Goal: Task Accomplishment & Management: Complete application form

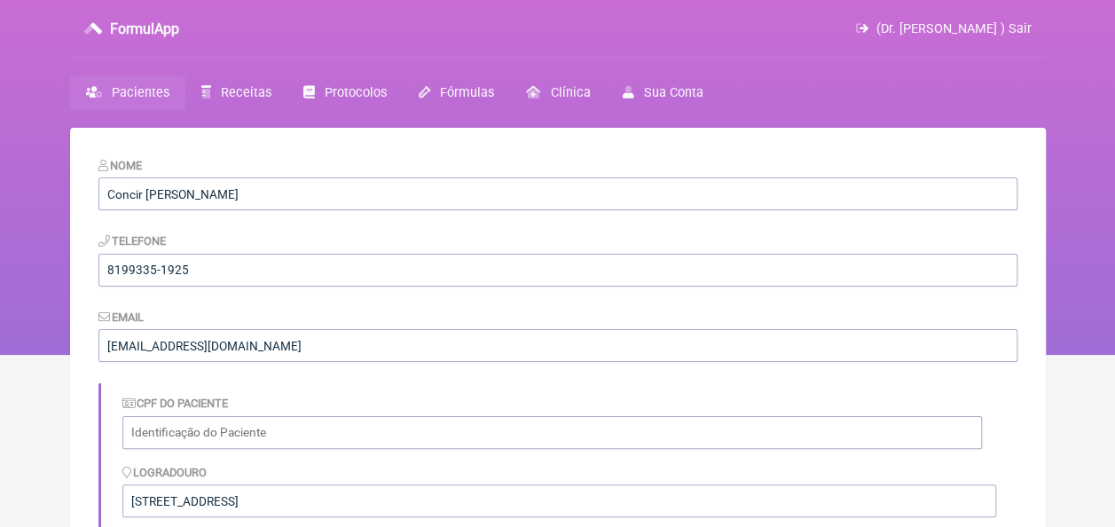
click at [117, 94] on span "Pacientes" at bounding box center [141, 92] width 58 height 15
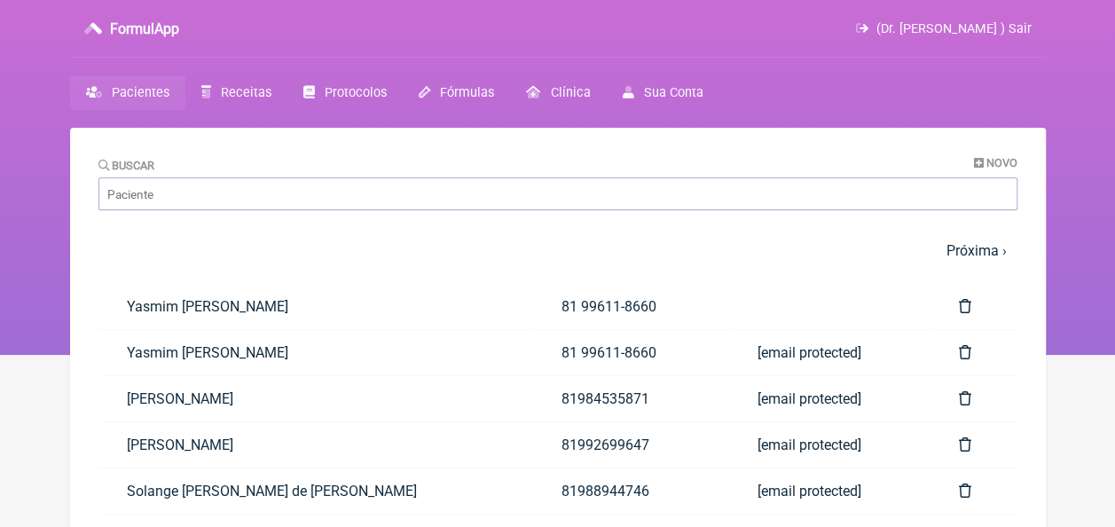
click at [378, 177] on div "Buscar Novo" at bounding box center [557, 183] width 919 height 54
click at [369, 199] on input "Buscar" at bounding box center [557, 193] width 919 height 33
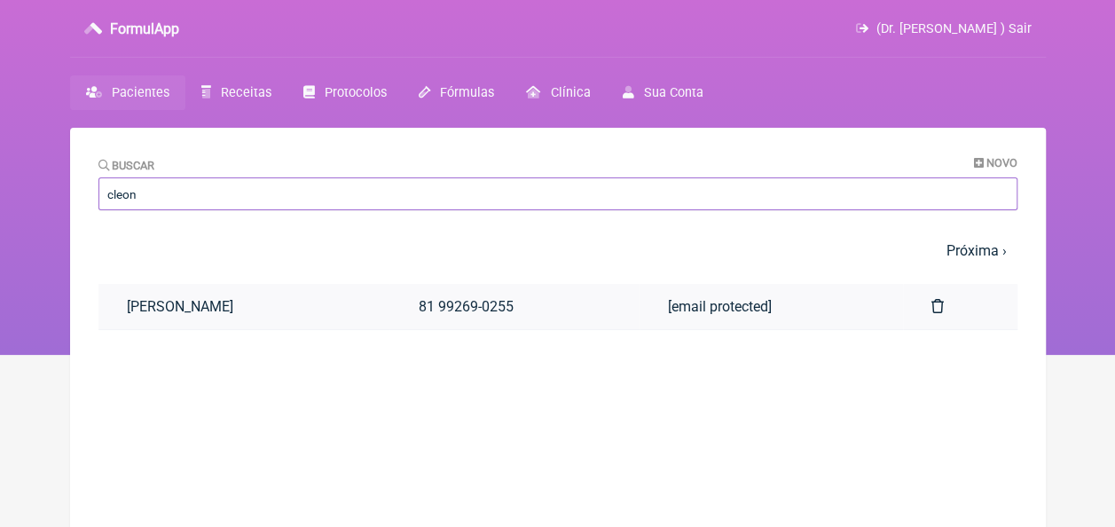
type input "cleon"
click at [269, 315] on link "[PERSON_NAME]" at bounding box center [244, 306] width 292 height 45
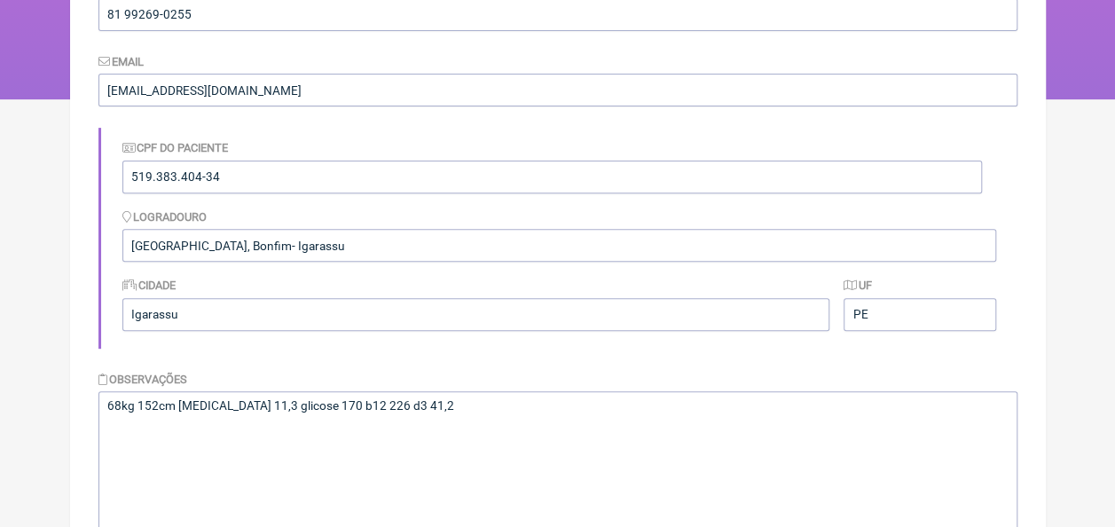
scroll to position [453, 0]
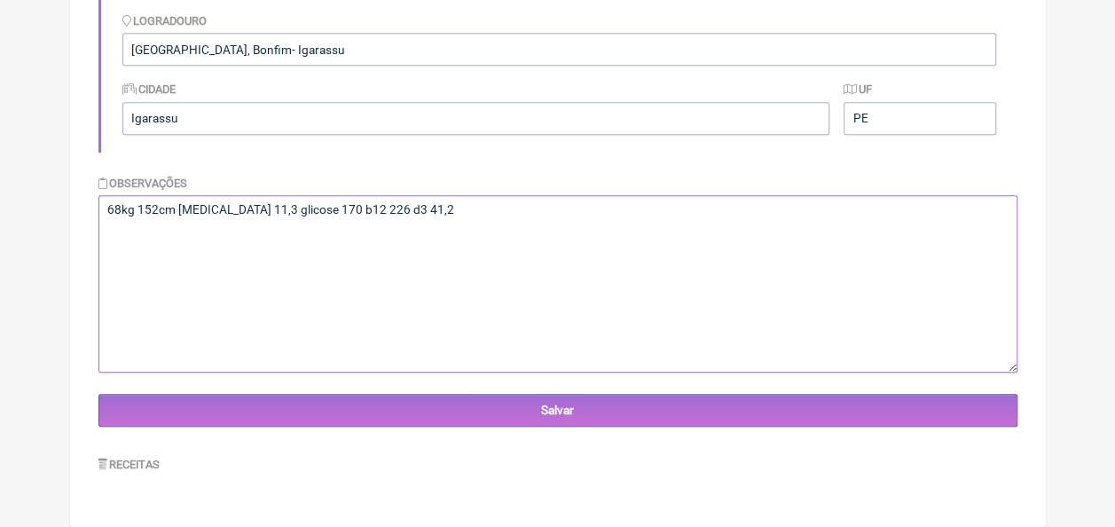
click at [445, 213] on textarea "68kg 152cm hba1c 11,3 glicose 170 b12 226 d3 41,2" at bounding box center [557, 283] width 919 height 177
click at [209, 237] on textarea "68kg 152cm hba1c 11,3 glicose 170 b12 226 d3 41,2" at bounding box center [557, 283] width 919 height 177
click at [114, 237] on textarea "68kg 152cm hba1c 11,3 glicose 170 b12 226 d3 41,2" at bounding box center [557, 283] width 919 height 177
click at [201, 232] on textarea "68kg 152cm hba1c 11,3 glicose 170 b12 226 d3 41,2" at bounding box center [557, 283] width 919 height 177
click at [122, 248] on textarea "68kg 152cm hba1c 11,3 glicose 170 b12 226 d3 41,2" at bounding box center [557, 283] width 919 height 177
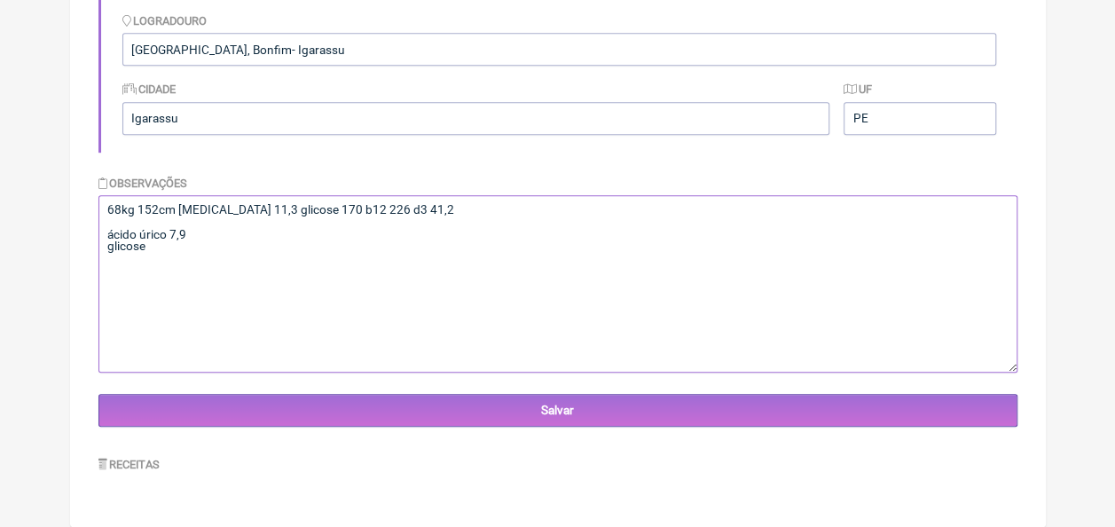
click at [163, 259] on textarea "68kg 152cm hba1c 11,3 glicose 170 b12 226 d3 41,2" at bounding box center [557, 283] width 919 height 177
click at [167, 247] on textarea "68kg 152cm hba1c 11,3 glicose 170 b12 226 d3 41,2" at bounding box center [557, 283] width 919 height 177
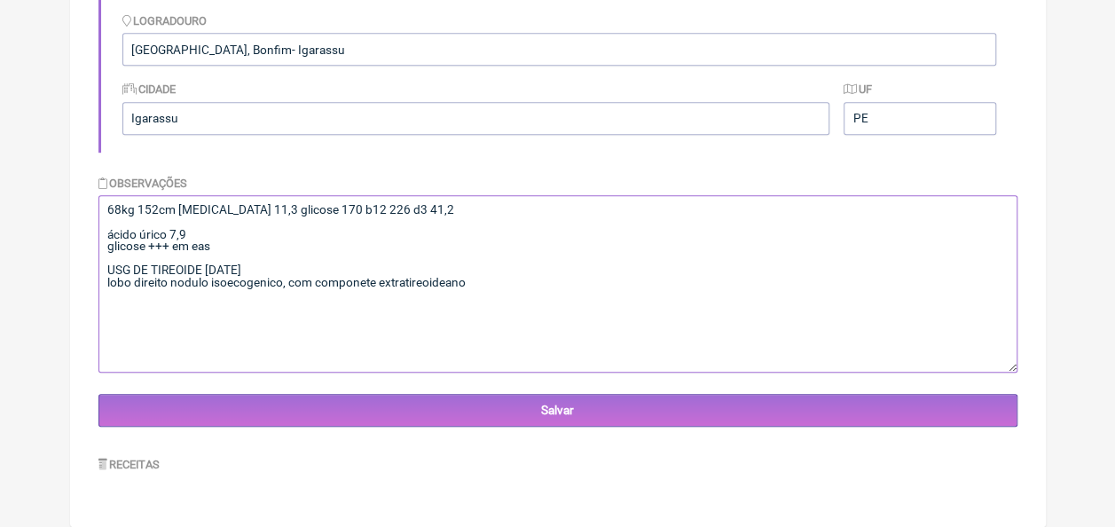
click at [486, 286] on textarea "68kg 152cm hba1c 11,3 glicose 170 b12 226 d3 41,2" at bounding box center [557, 283] width 919 height 177
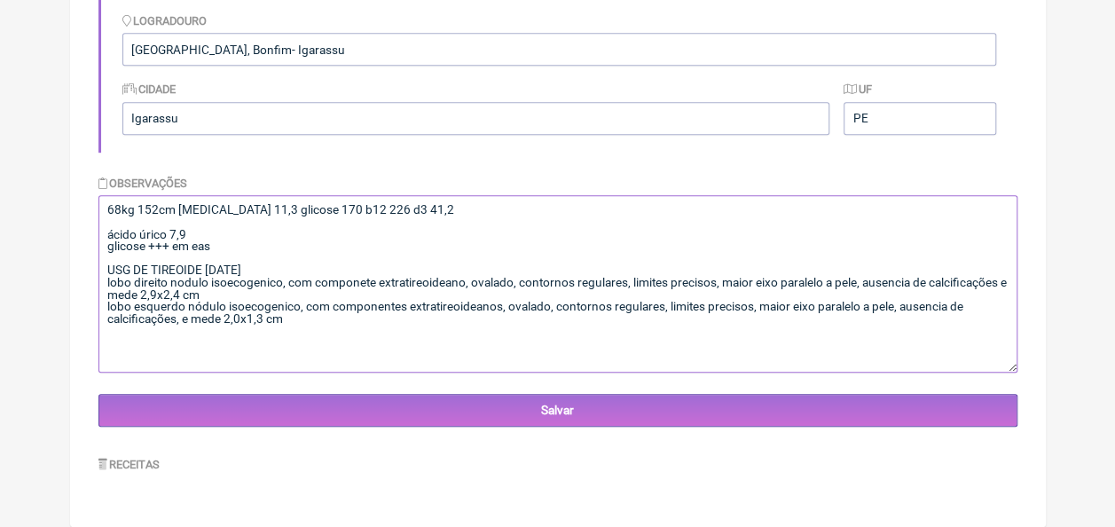
drag, startPoint x: 111, startPoint y: 266, endPoint x: 173, endPoint y: 284, distance: 64.6
click at [173, 284] on textarea "68kg 152cm hba1c 11,3 glicose 170 b12 226 d3 41,2" at bounding box center [557, 283] width 919 height 177
click at [153, 282] on textarea "68kg 152cm hba1c 11,3 glicose 170 b12 226 d3 41,2" at bounding box center [557, 283] width 919 height 177
drag, startPoint x: 105, startPoint y: 269, endPoint x: 295, endPoint y: 324, distance: 198.6
click at [295, 324] on textarea "68kg 152cm hba1c 11,3 glicose 170 b12 226 d3 41,2" at bounding box center [557, 283] width 919 height 177
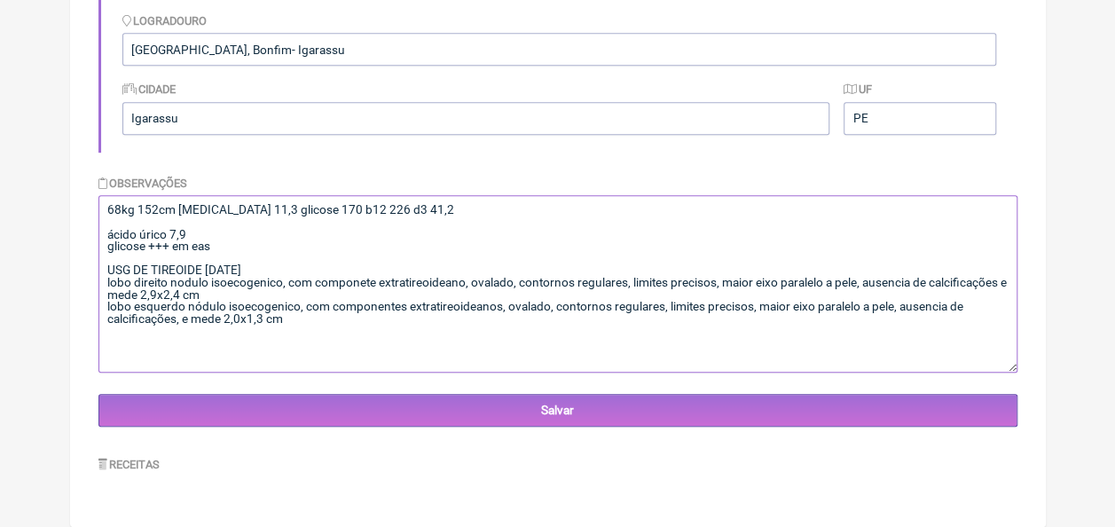
click at [295, 324] on textarea "68kg 152cm hba1c 11,3 glicose 170 b12 226 d3 41,2" at bounding box center [557, 283] width 919 height 177
drag, startPoint x: 105, startPoint y: 273, endPoint x: 212, endPoint y: 358, distance: 137.1
click at [212, 358] on textarea "68kg 152cm hba1c 11,3 glicose 170 b12 226 d3 41,2" at bounding box center [557, 283] width 919 height 177
click at [390, 251] on textarea "68kg 152cm hba1c 11,3 glicose 170 b12 226 d3 41,2" at bounding box center [557, 283] width 919 height 177
drag, startPoint x: 279, startPoint y: 307, endPoint x: 365, endPoint y: 366, distance: 104.6
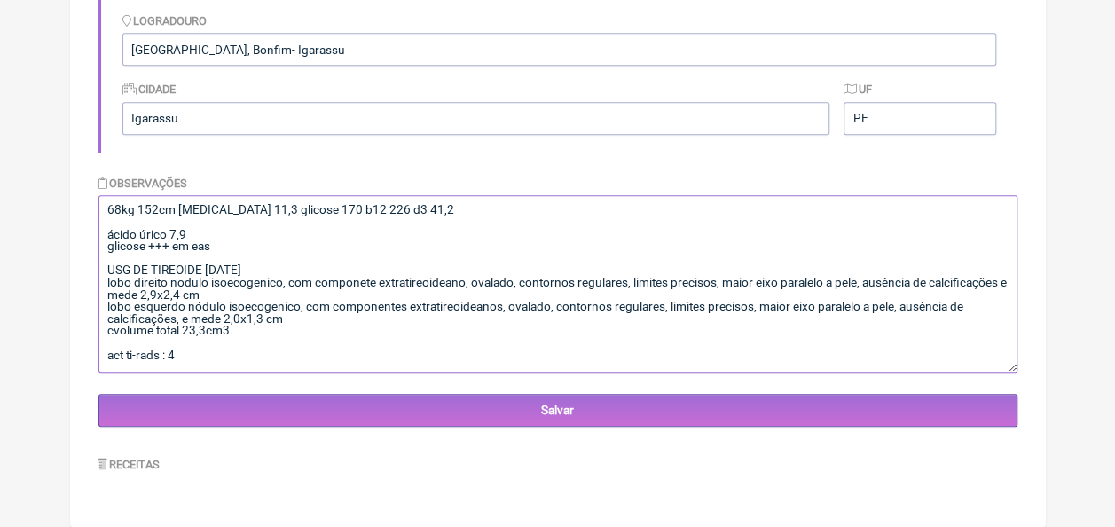
click at [365, 366] on textarea "68kg 152cm hba1c 11,3 glicose 170 b12 226 d3 41,2" at bounding box center [557, 283] width 919 height 177
click at [417, 211] on textarea "68kg 152cm hba1c 11,3 glicose 170 b12 226 d3 41,2" at bounding box center [557, 283] width 919 height 177
drag, startPoint x: 396, startPoint y: 213, endPoint x: 414, endPoint y: 206, distance: 19.1
click at [396, 214] on textarea "68kg 152cm hba1c 11,3 glicose 170 b12 226 d3 41,2" at bounding box center [557, 283] width 919 height 177
drag, startPoint x: 393, startPoint y: 214, endPoint x: 430, endPoint y: 195, distance: 41.7
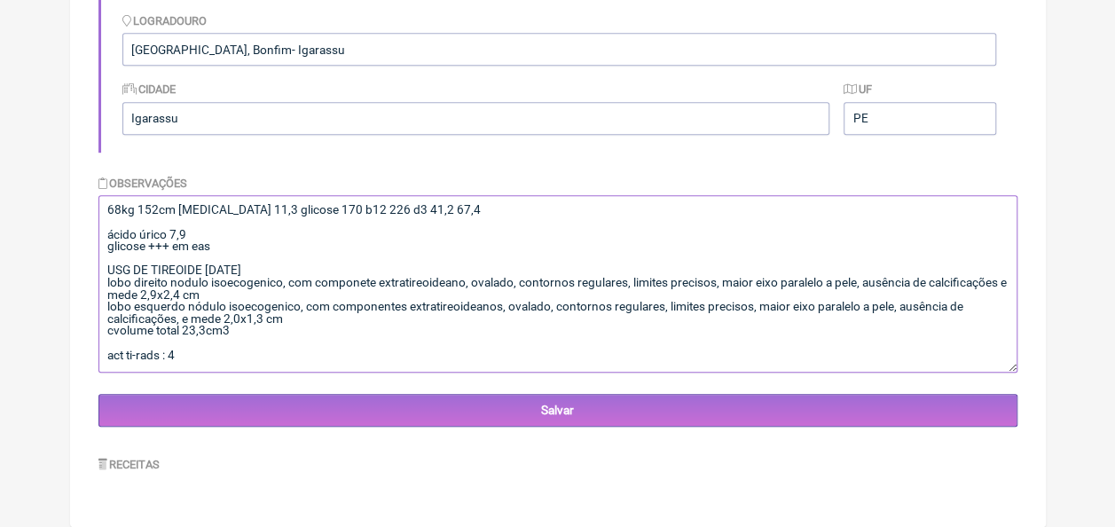
click at [393, 215] on textarea "68kg 152cm hba1c 11,3 glicose 170 b12 226 d3 41,2" at bounding box center [557, 283] width 919 height 177
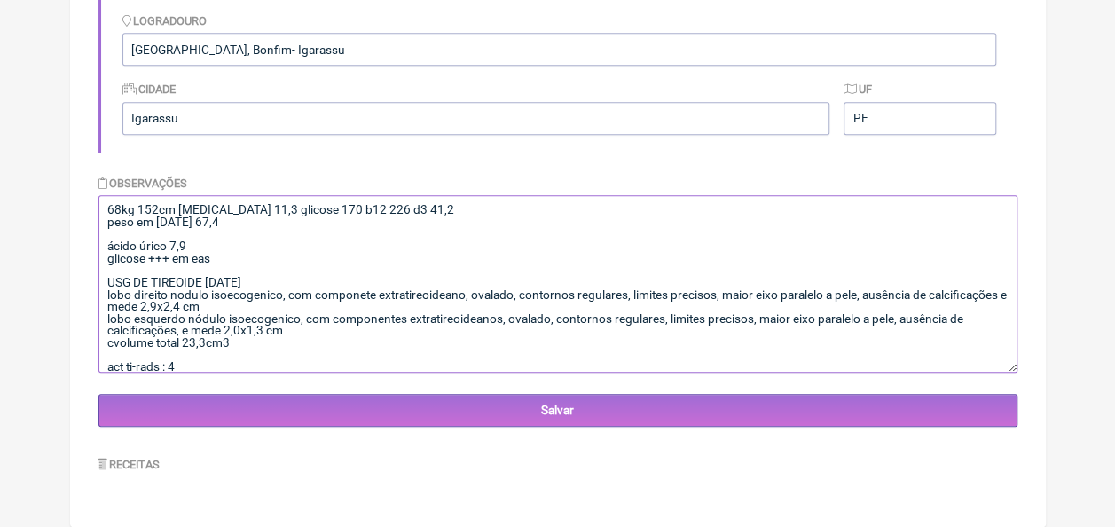
click at [110, 221] on textarea "68kg 152cm hba1c 11,3 glicose 170 b12 226 d3 41,2" at bounding box center [557, 283] width 919 height 177
click at [108, 224] on textarea "68kg 152cm hba1c 11,3 glicose 170 b12 226 d3 41,2" at bounding box center [557, 283] width 919 height 177
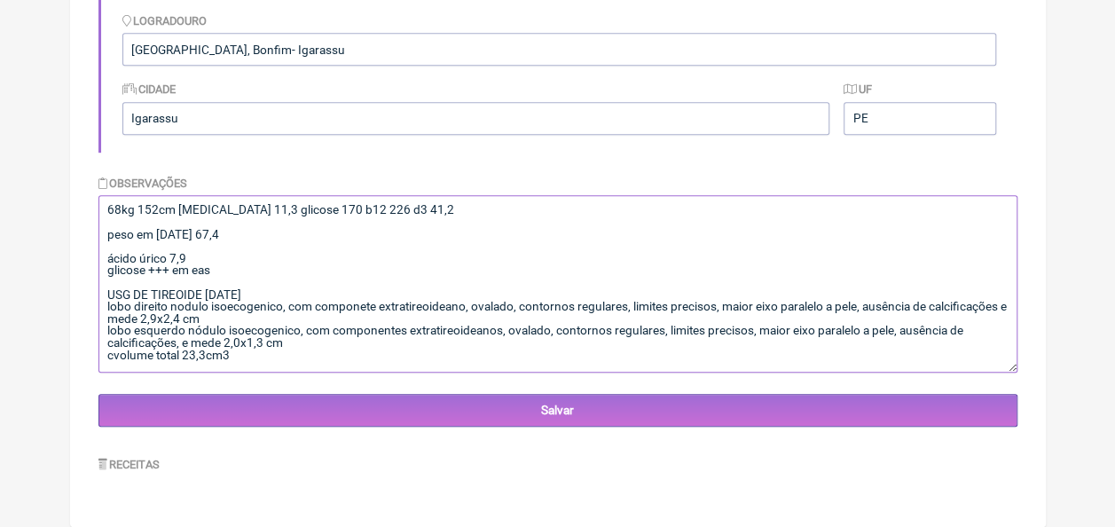
click at [366, 303] on textarea "68kg 152cm hba1c 11,3 glicose 170 b12 226 d3 41,2" at bounding box center [557, 283] width 919 height 177
drag, startPoint x: 441, startPoint y: 302, endPoint x: 416, endPoint y: 227, distance: 78.6
click at [416, 227] on textarea "68kg 152cm hba1c 11,3 glicose 170 b12 226 d3 41,2" at bounding box center [557, 283] width 919 height 177
click at [258, 263] on textarea "68kg 152cm hba1c 11,3 glicose 170 b12 226 d3 41,2" at bounding box center [557, 283] width 919 height 177
type textarea "68kg 152cm hba1c 11,3 glicose 170 b12 226 d3 41,2 peso em 20/08/2025 67,4 ácido…"
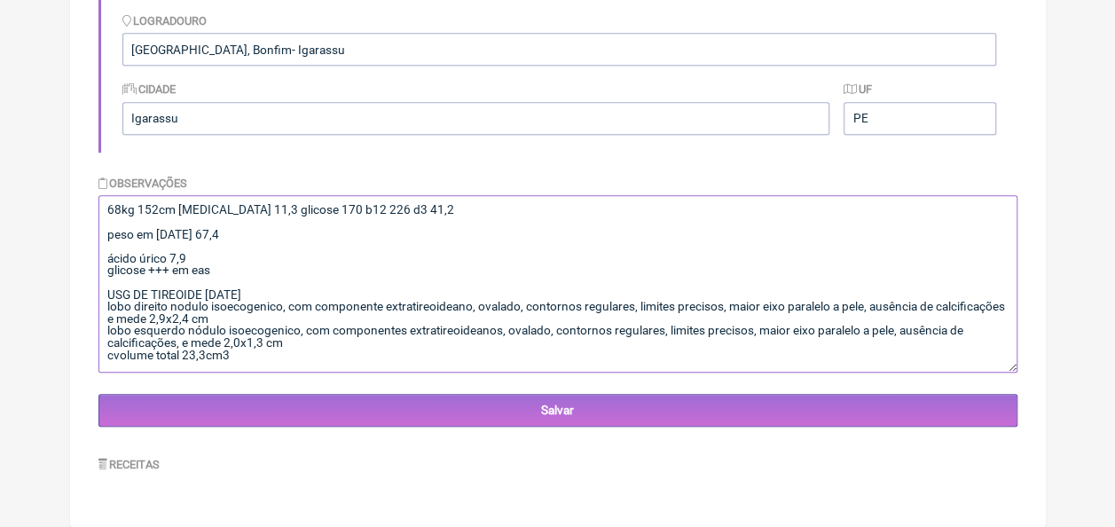
click at [433, 272] on textarea "68kg 152cm hba1c 11,3 glicose 170 b12 226 d3 41,2" at bounding box center [557, 283] width 919 height 177
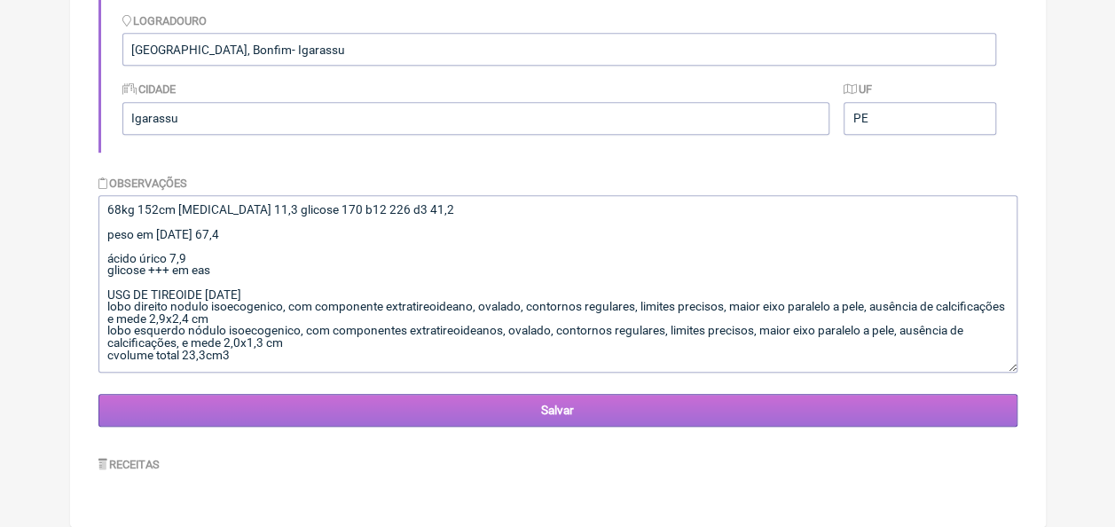
click at [608, 411] on input "Salvar" at bounding box center [557, 410] width 919 height 33
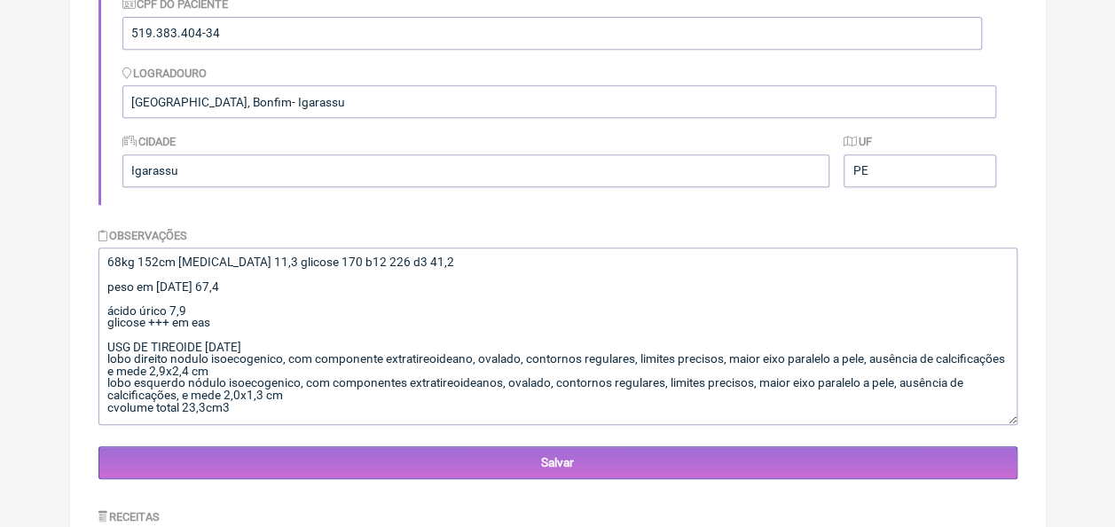
scroll to position [453, 0]
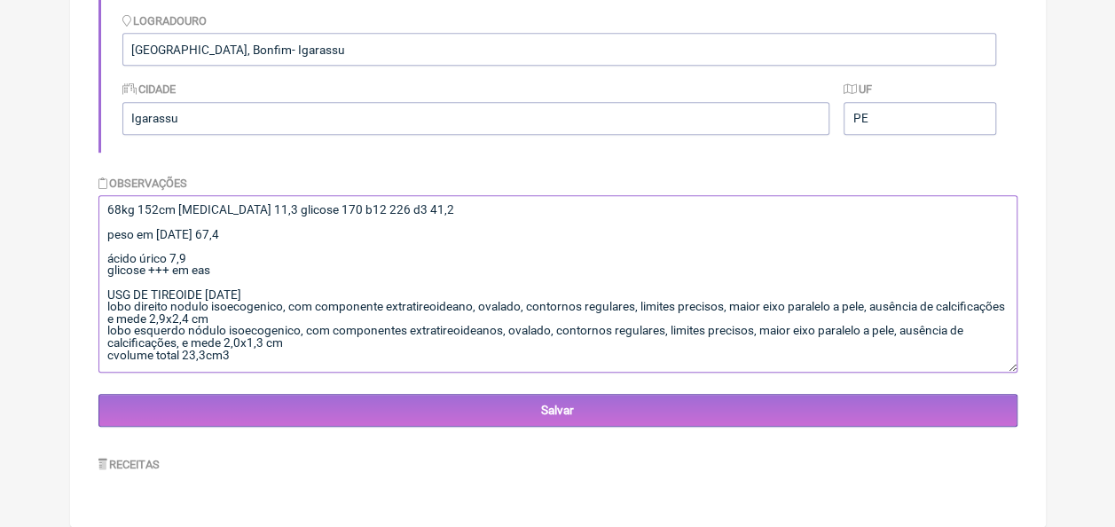
click at [279, 364] on textarea "68kg 152cm [MEDICAL_DATA] 11,3 glicose 170 b12 226 d3 41,2 peso em [DATE] 67,4 …" at bounding box center [557, 283] width 919 height 177
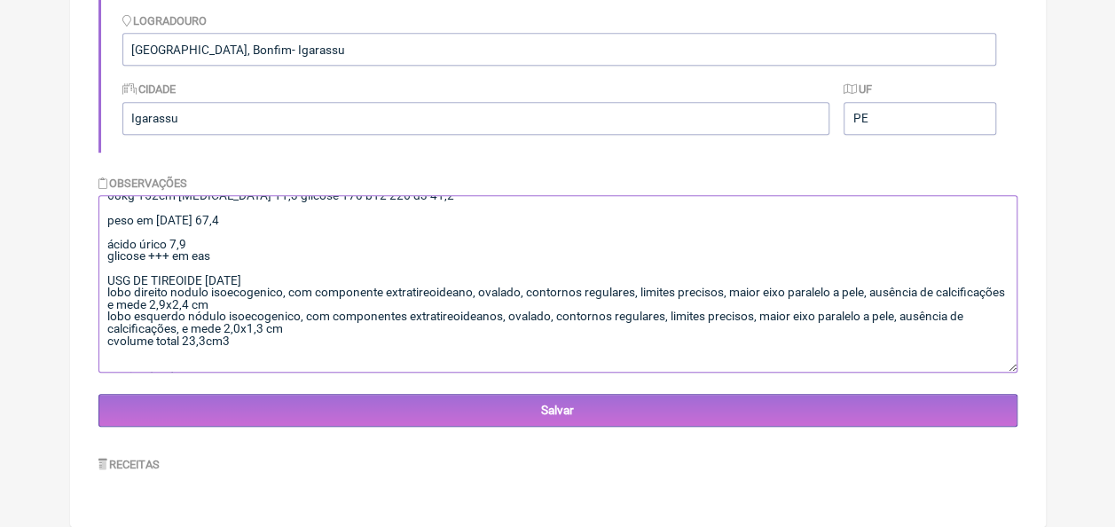
paste textarea "Lor ipsu do sitam co adipiscingelitse doe tempori utlaboreetdo m aliquaen ad mi…"
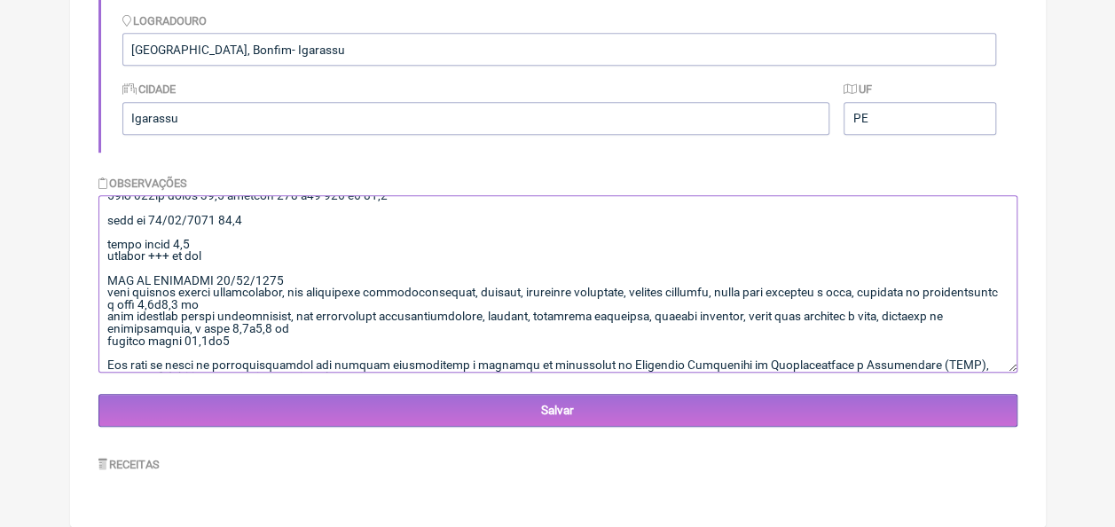
scroll to position [1004, 0]
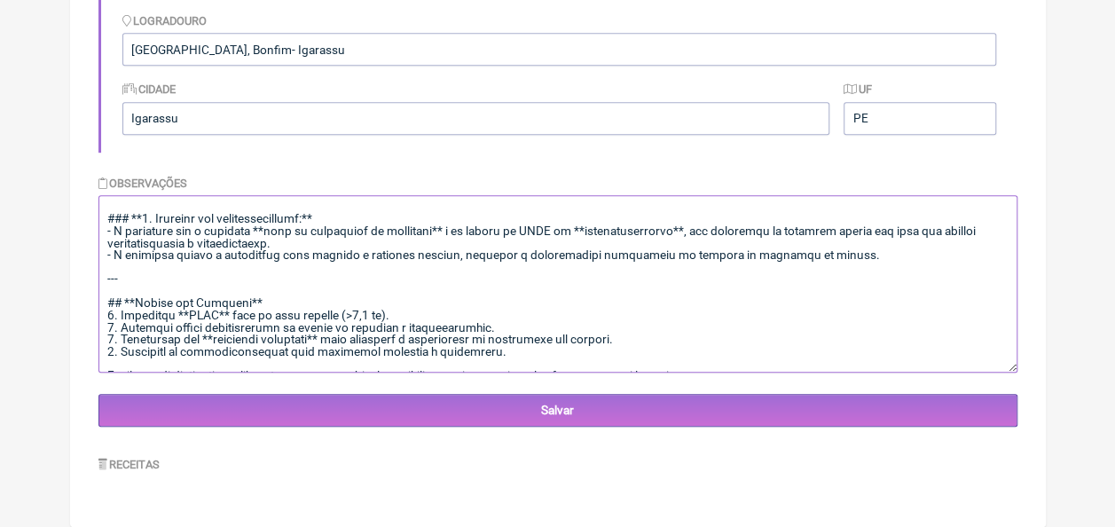
type textarea "32lo 598ip dol1s 44,7 ametcon 470 a39 611 e7 11,0 sedd ei 15/74/2680 78,5 tempo…"
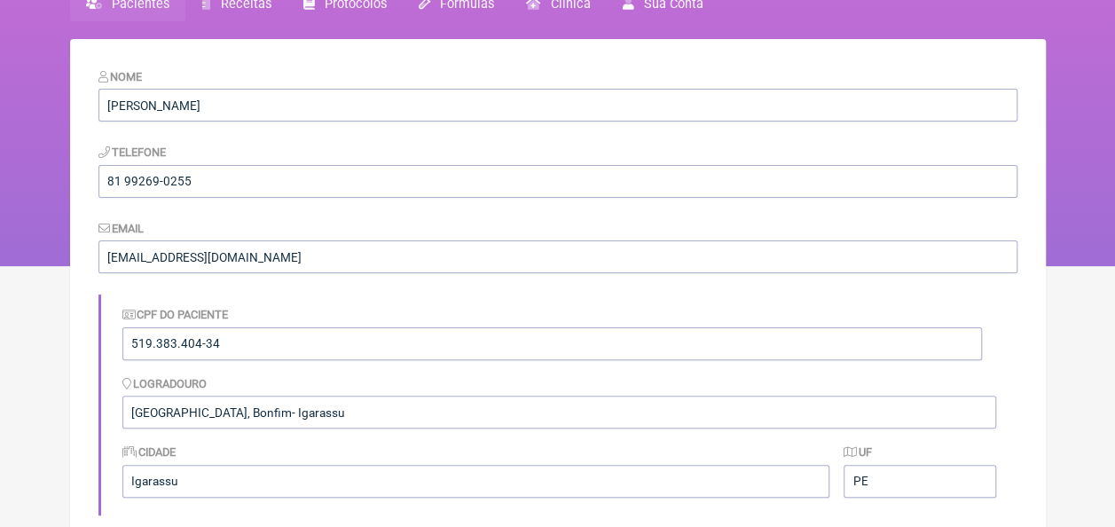
scroll to position [0, 0]
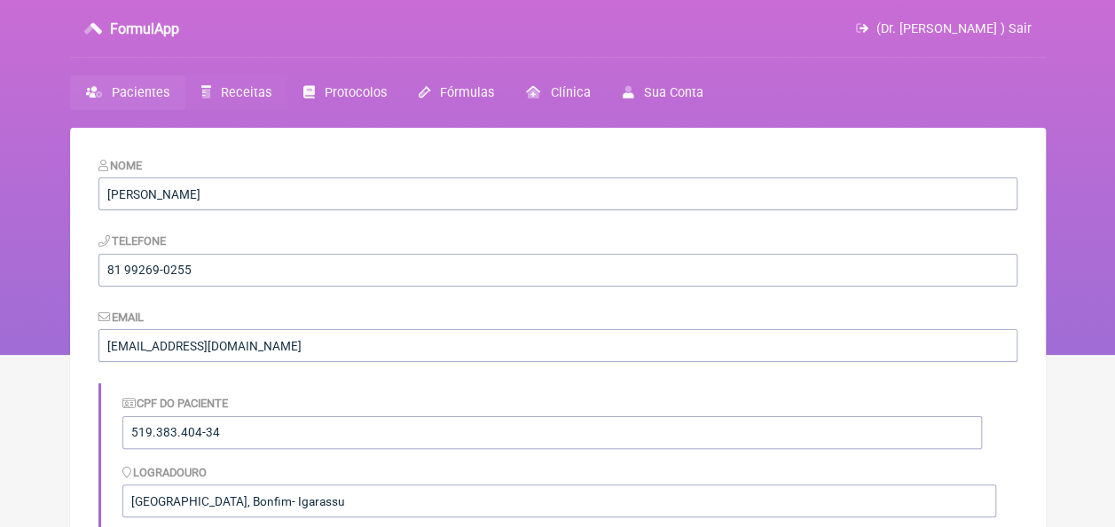
click at [232, 93] on span "Receitas" at bounding box center [246, 92] width 51 height 15
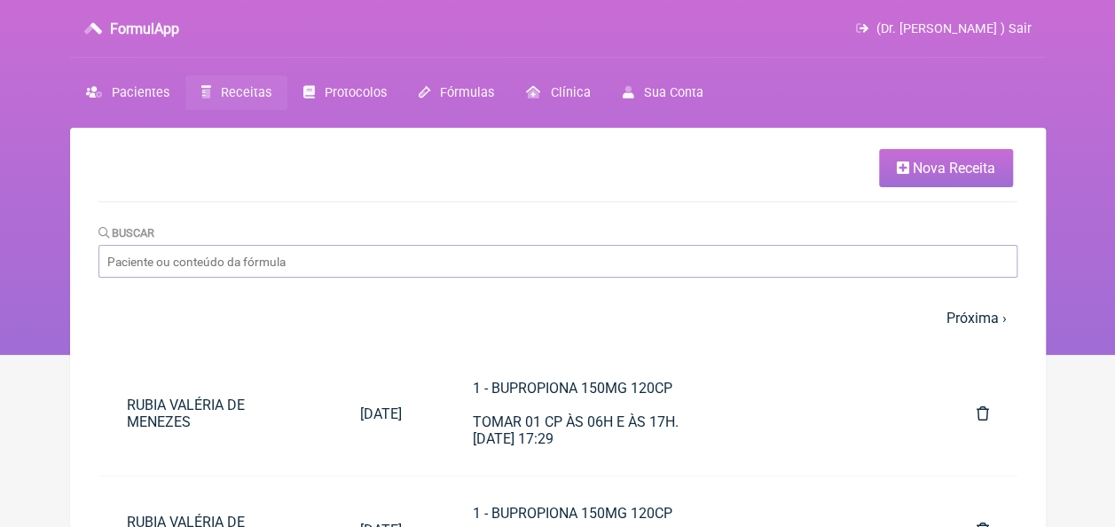
click at [906, 162] on icon at bounding box center [903, 168] width 12 height 14
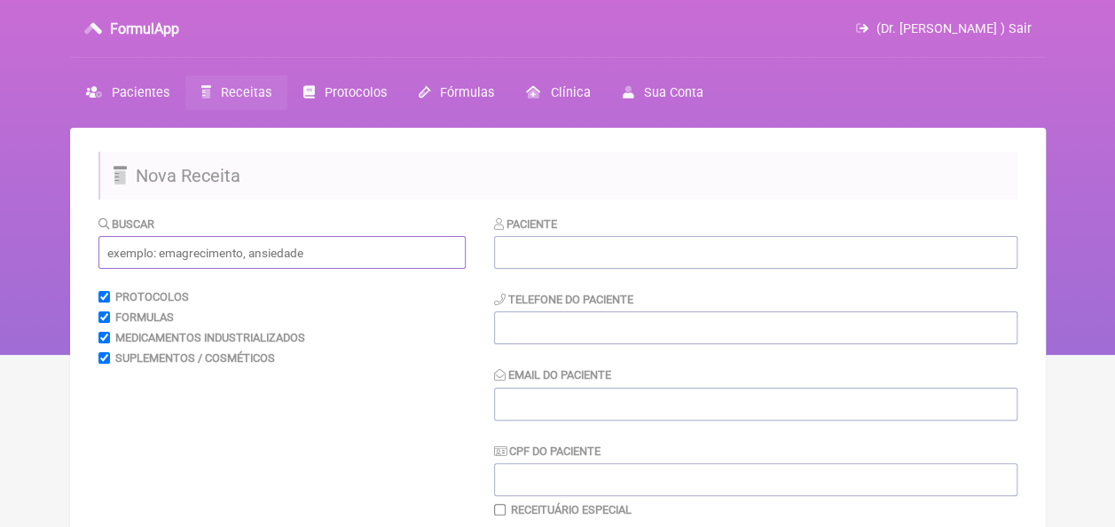
click at [248, 260] on input "text" at bounding box center [281, 252] width 367 height 33
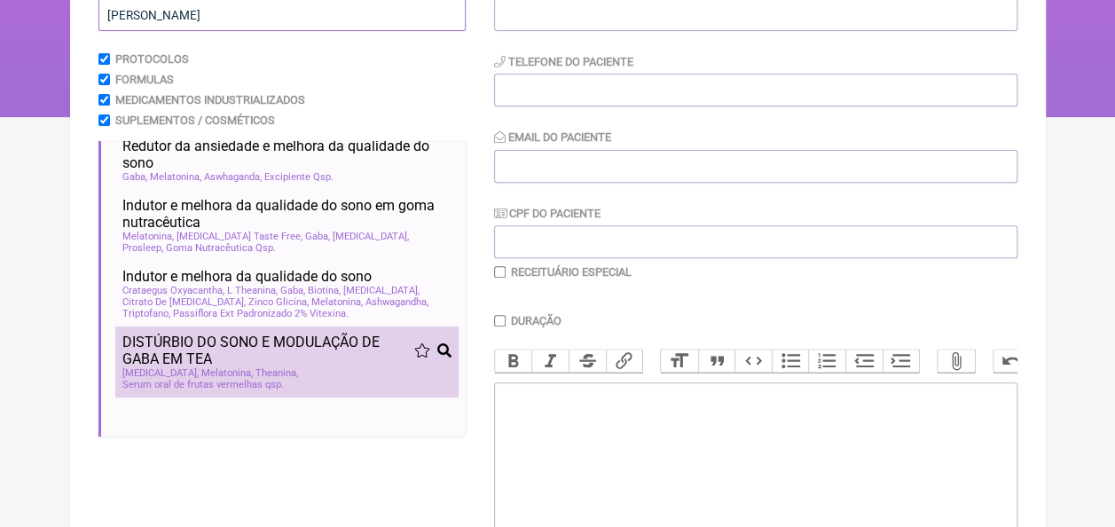
scroll to position [266, 0]
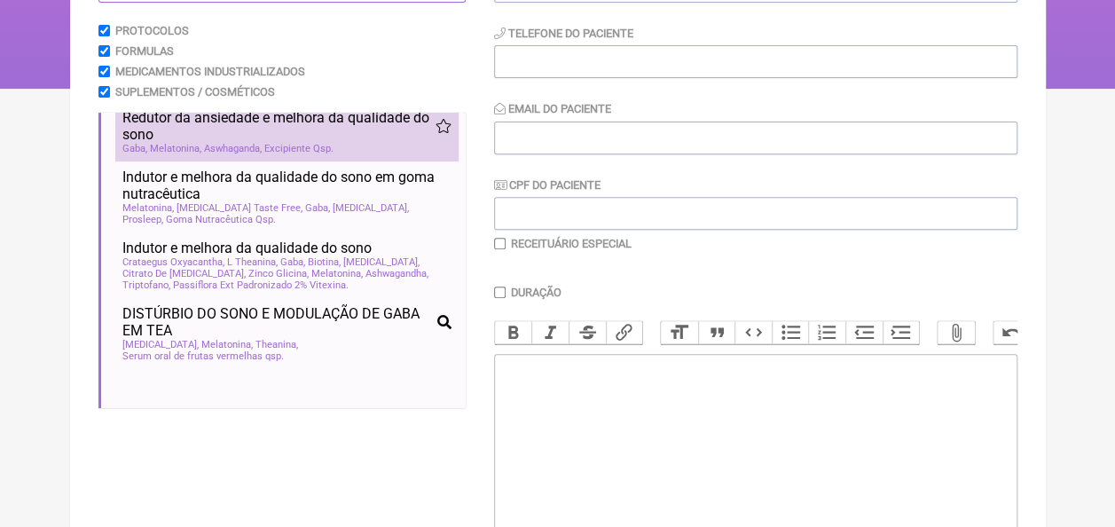
type input "gaba mela"
click at [240, 130] on span "Redutor da ansiedade e melhora da qualidade do sono" at bounding box center [278, 126] width 313 height 34
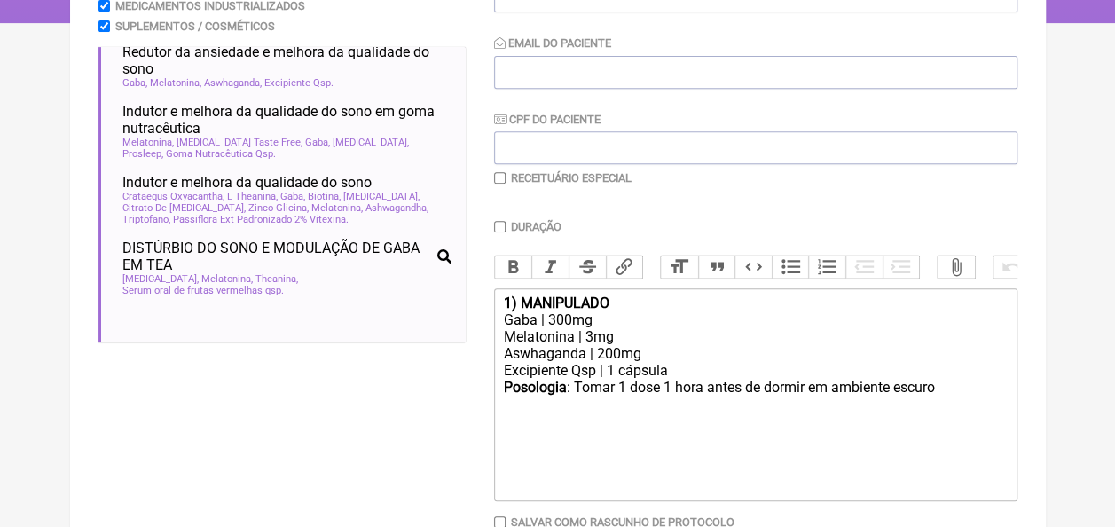
scroll to position [444, 0]
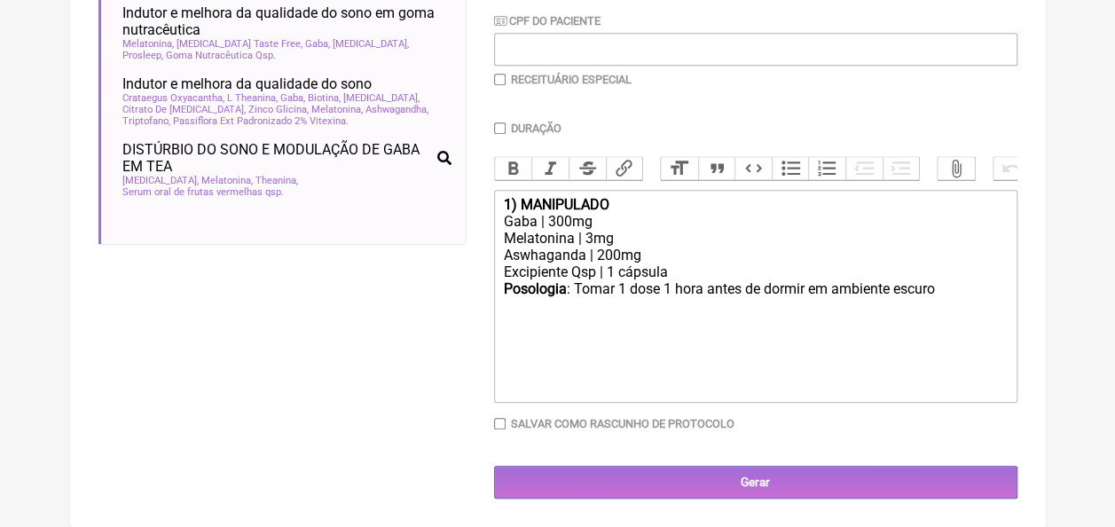
click at [556, 220] on div "Gaba | 300mg" at bounding box center [755, 221] width 504 height 17
type trix-editor "<div><strong>1) MANIPULADO</strong></div><div>Gaba | 400mg</div><div>Melatonina…"
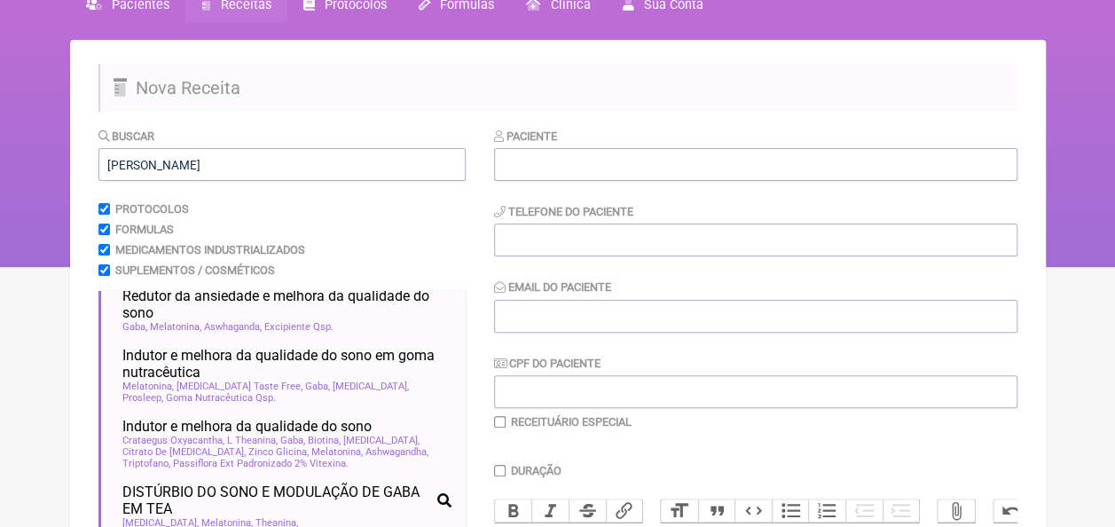
scroll to position [0, 0]
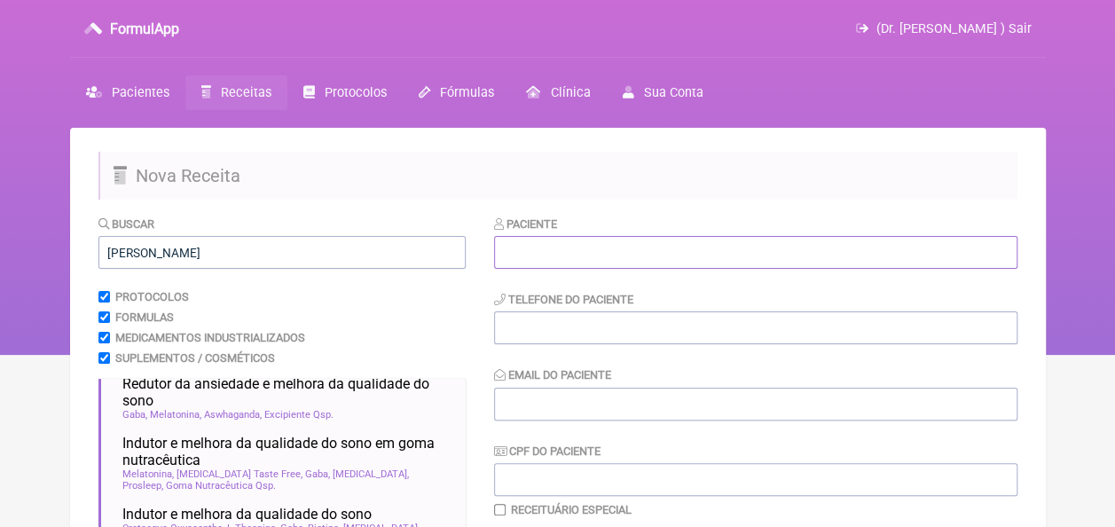
click at [566, 248] on input "text" at bounding box center [756, 252] width 524 height 33
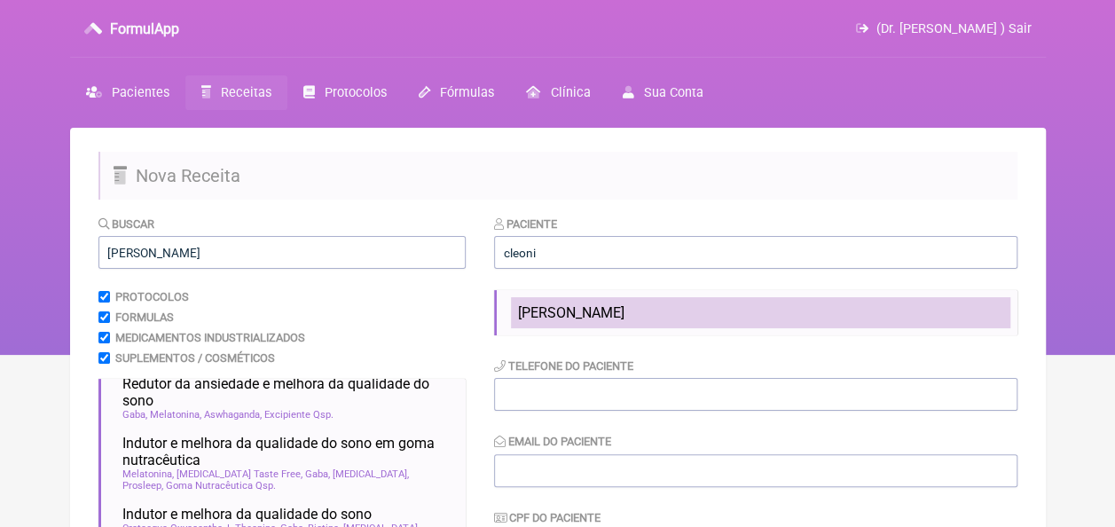
click at [596, 305] on span "[PERSON_NAME]" at bounding box center [571, 312] width 106 height 17
type input "[PERSON_NAME]"
type input "81 99269-0255"
type input "[EMAIL_ADDRESS][DOMAIN_NAME]"
type input "519.383.404-34"
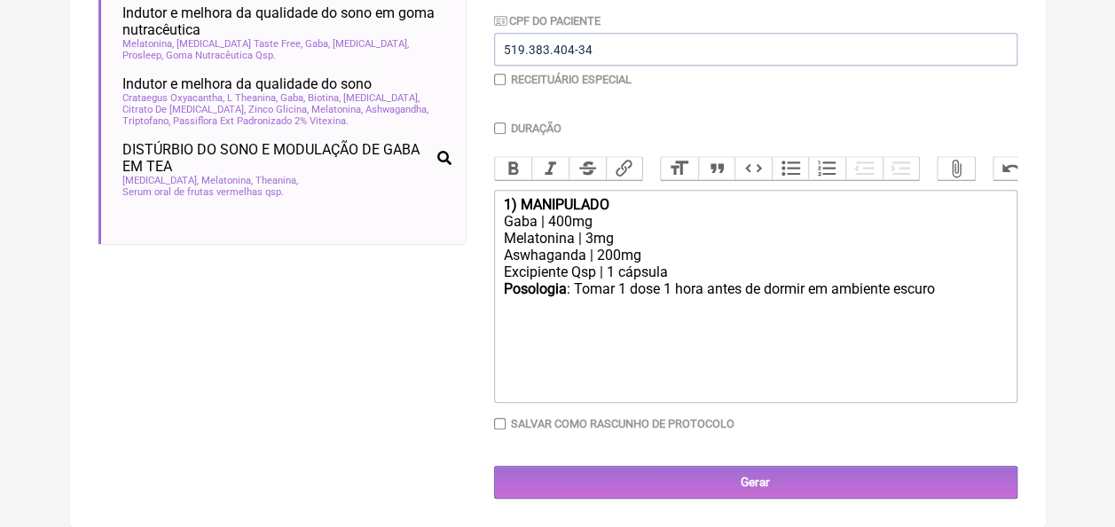
scroll to position [445, 0]
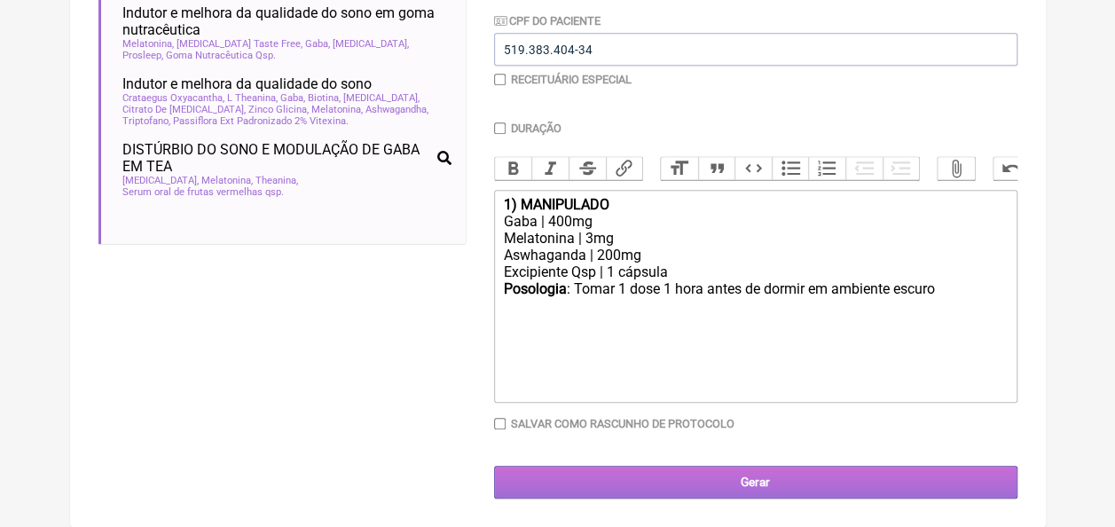
click at [749, 484] on input "Gerar" at bounding box center [756, 482] width 524 height 33
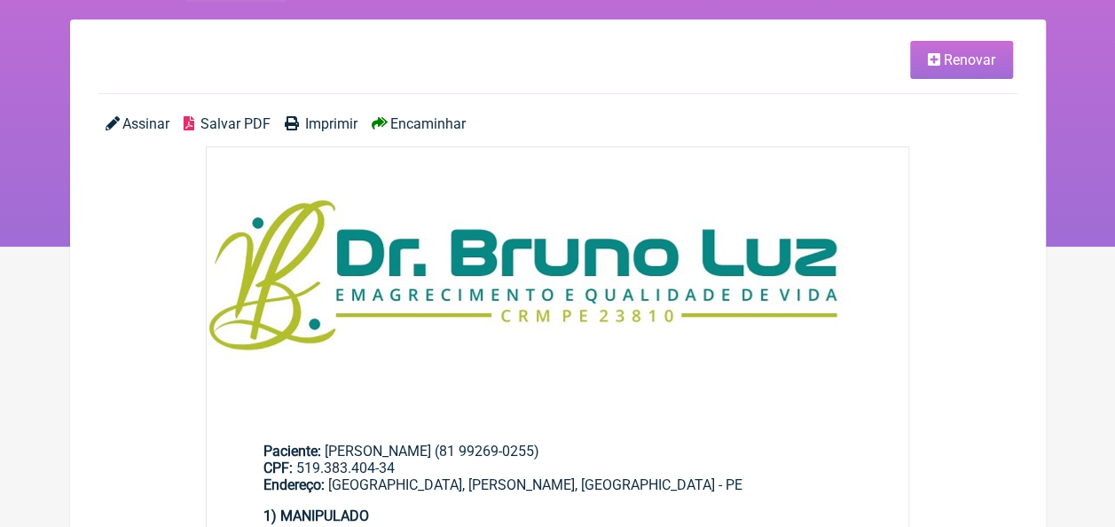
scroll to position [108, 0]
click at [214, 121] on span "Salvar PDF" at bounding box center [236, 123] width 70 height 17
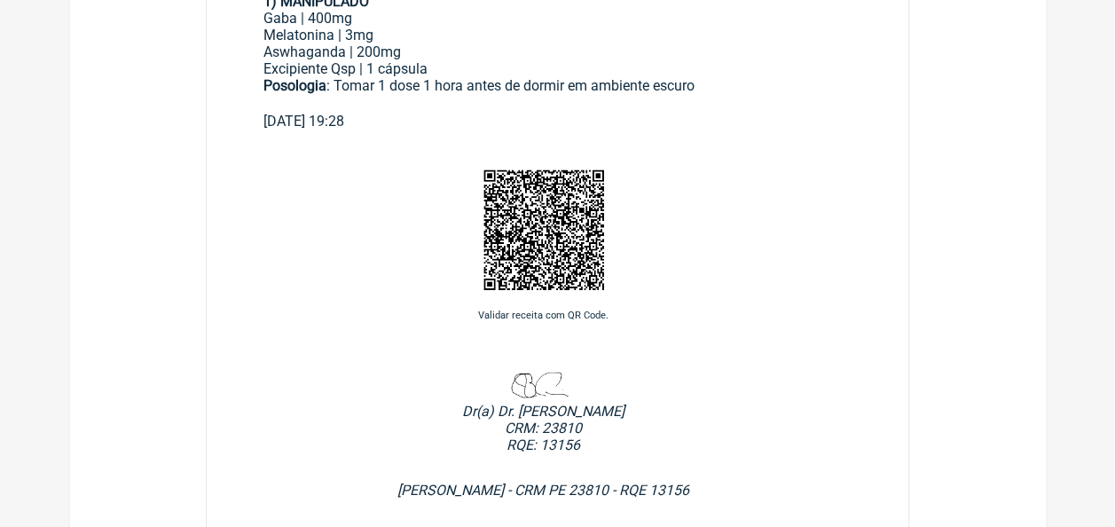
scroll to position [818, 0]
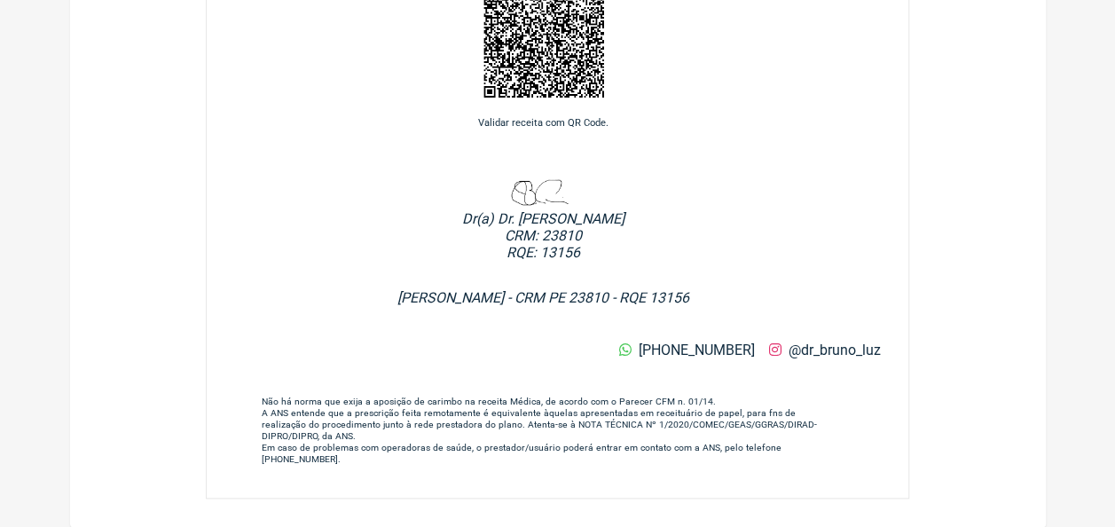
drag, startPoint x: 379, startPoint y: 155, endPoint x: 385, endPoint y: 144, distance: 13.1
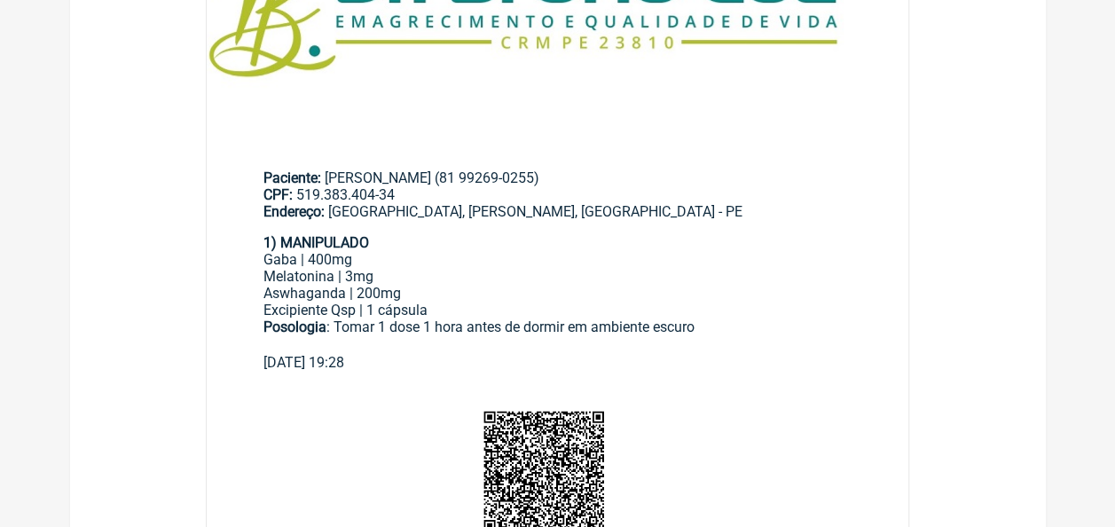
scroll to position [20, 0]
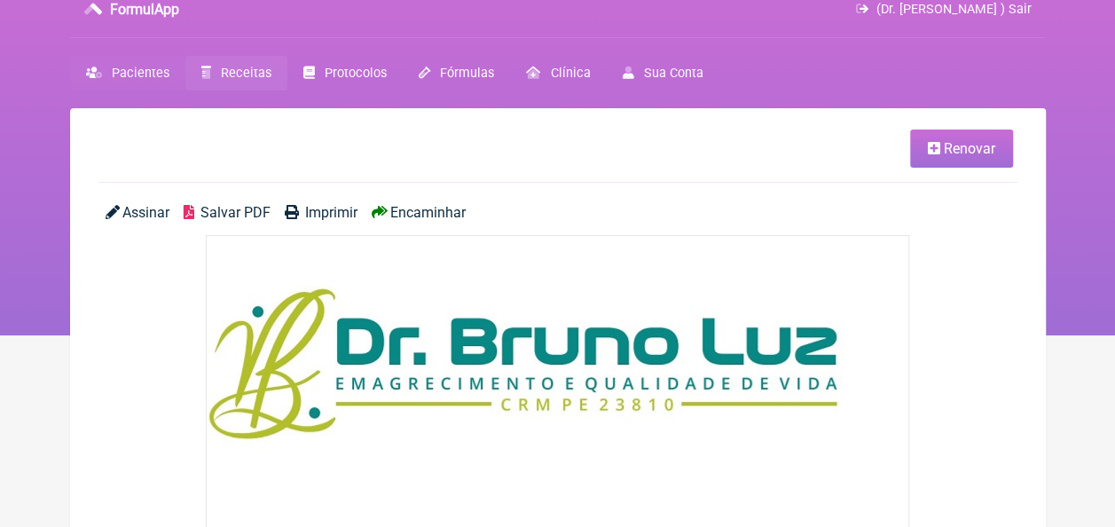
click at [126, 71] on span "Pacientes" at bounding box center [141, 73] width 58 height 15
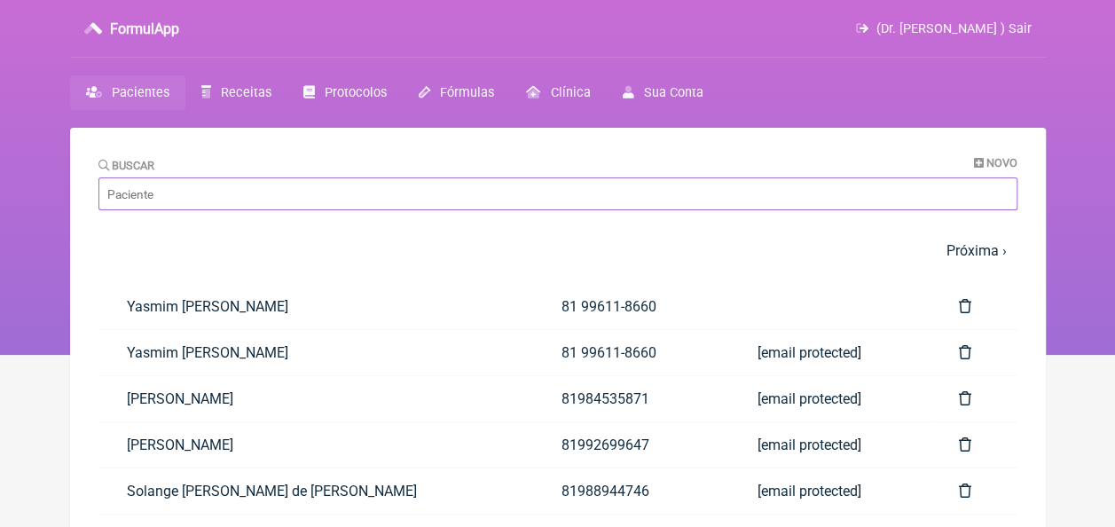
click at [195, 184] on input "Buscar" at bounding box center [557, 193] width 919 height 33
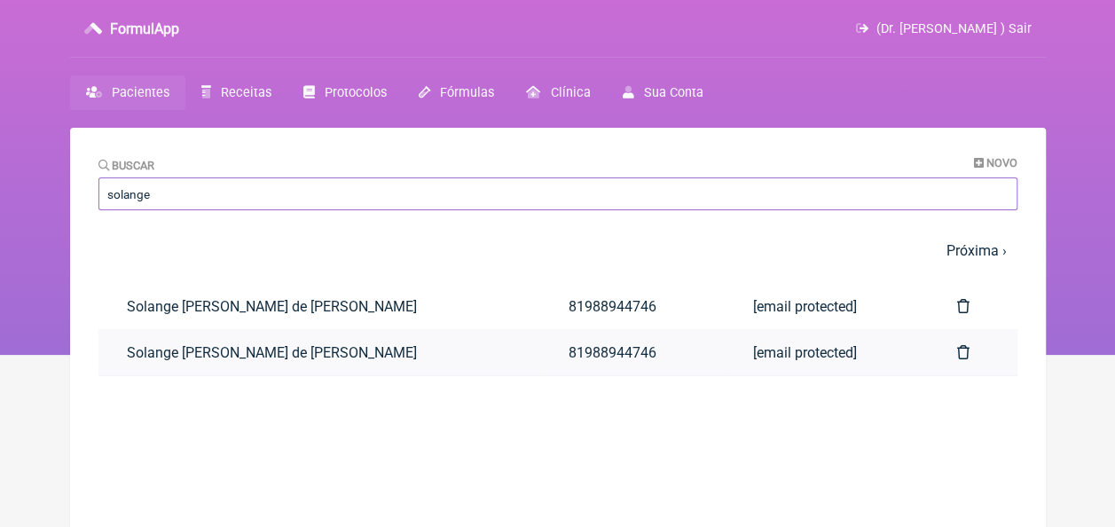
type input "solange"
click at [300, 351] on link "Solange Severina de Santana Farias" at bounding box center [319, 352] width 442 height 45
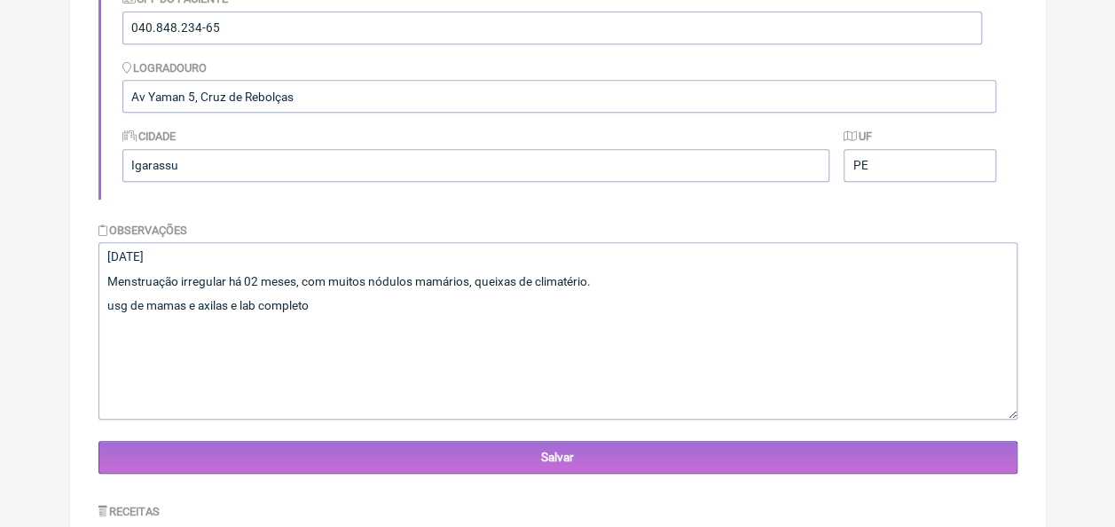
scroll to position [444, 0]
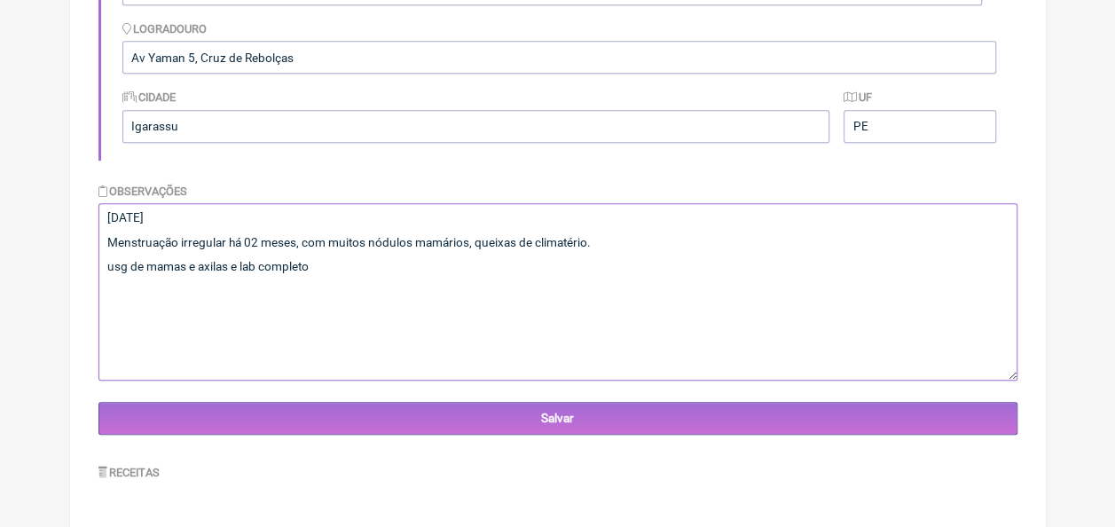
click at [331, 273] on textarea "02/07/1976 Menstruação irregular há 02 meses, com muitos nódulos mamários, quei…" at bounding box center [557, 291] width 919 height 177
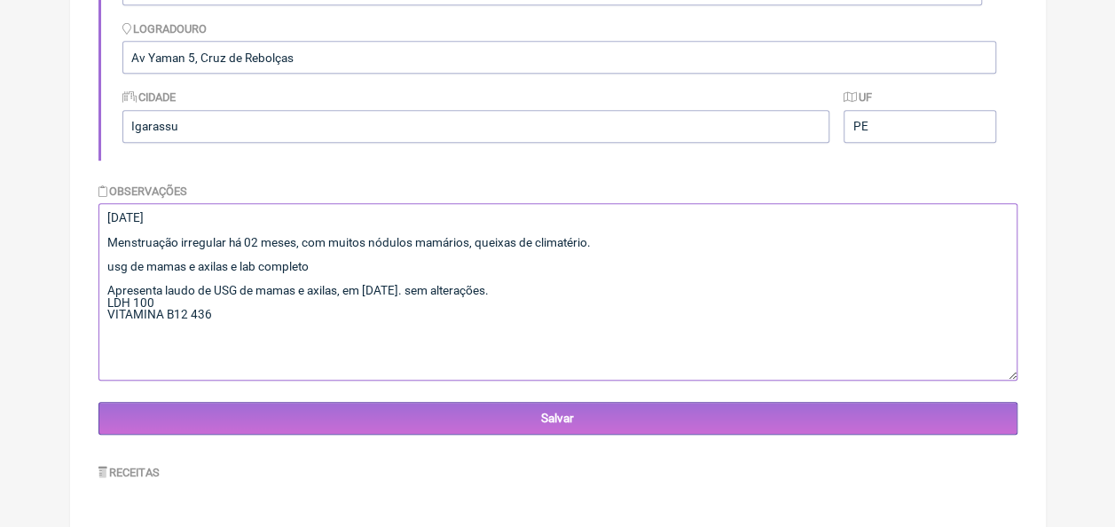
click at [516, 295] on textarea "02/07/1976 Menstruação irregular há 02 meses, com muitos nódulos mamários, quei…" at bounding box center [557, 291] width 919 height 177
click at [296, 328] on textarea "02/07/1976 Menstruação irregular há 02 meses, com muitos nódulos mamários, quei…" at bounding box center [557, 291] width 919 height 177
click at [106, 295] on textarea "02/07/1976 Menstruação irregular há 02 meses, com muitos nódulos mamários, quei…" at bounding box center [557, 291] width 919 height 177
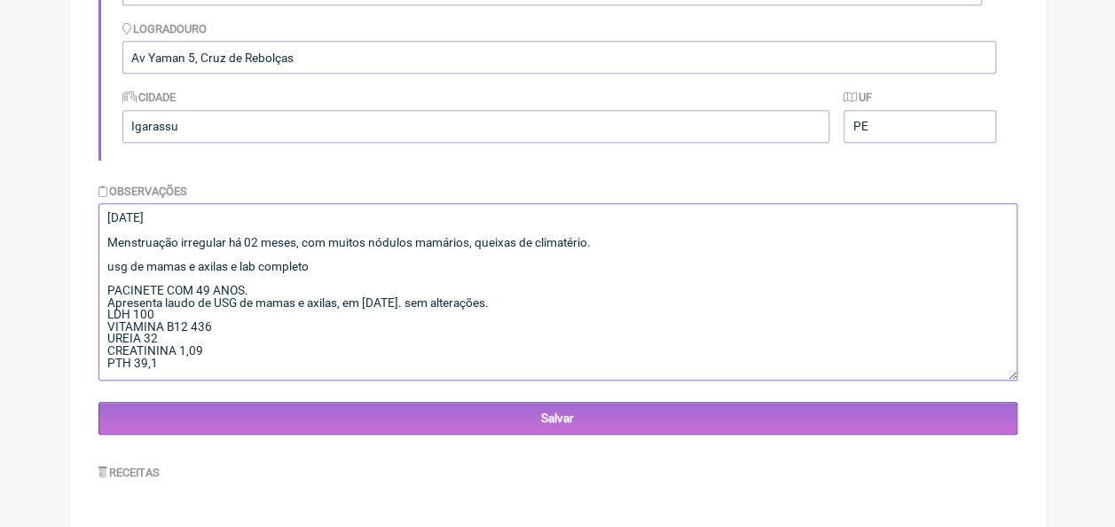
click at [230, 361] on textarea "02/07/1976 Menstruação irregular há 02 meses, com muitos nódulos mamários, quei…" at bounding box center [557, 291] width 919 height 177
click at [223, 374] on textarea "02/07/1976 Menstruação irregular há 02 meses, com muitos nódulos mamários, quei…" at bounding box center [557, 291] width 919 height 177
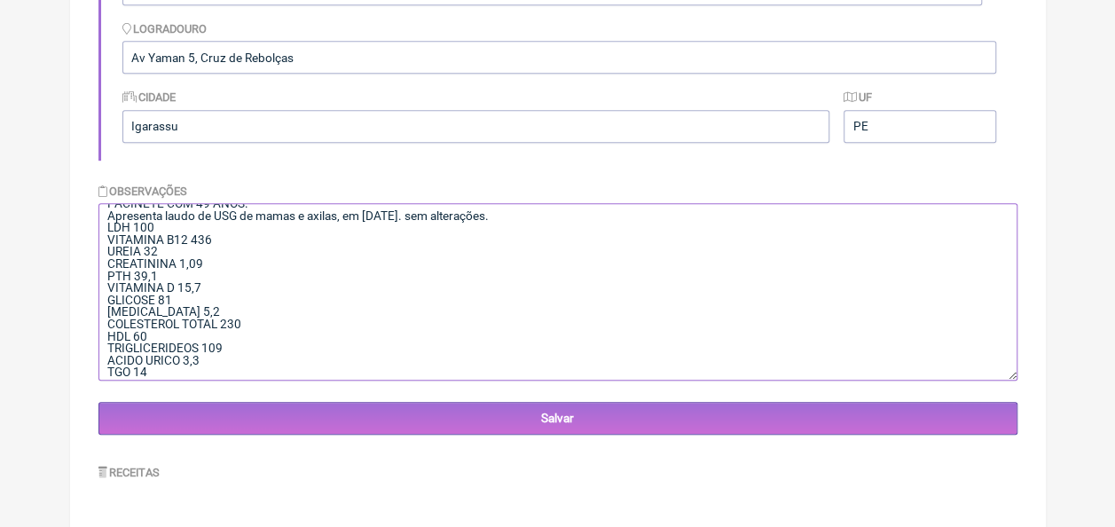
scroll to position [99, 0]
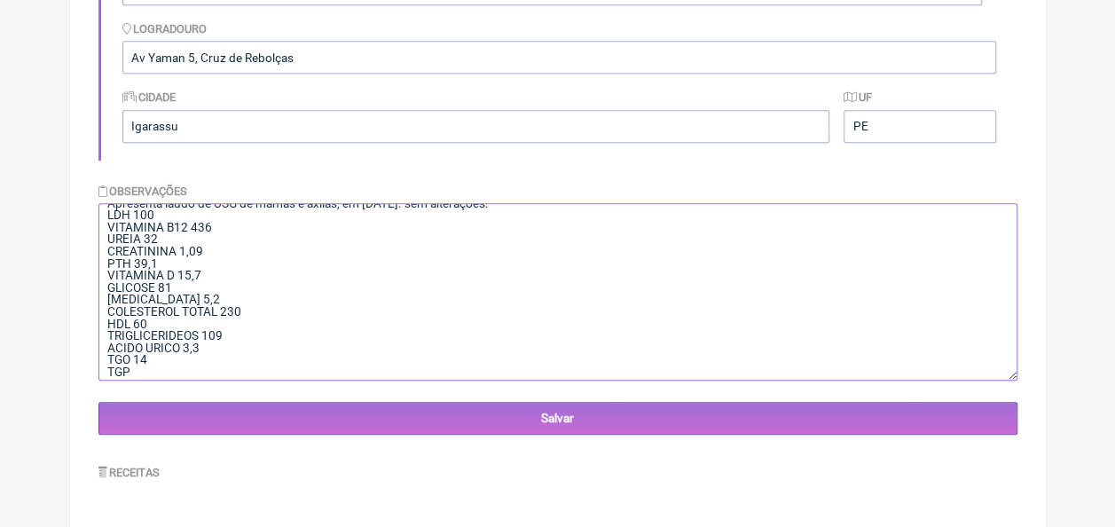
click at [213, 357] on textarea "02/07/1976 Menstruação irregular há 02 meses, com muitos nódulos mamários, quei…" at bounding box center [557, 291] width 919 height 177
click at [141, 374] on textarea "02/07/1976 Menstruação irregular há 02 meses, com muitos nódulos mamários, quei…" at bounding box center [557, 291] width 919 height 177
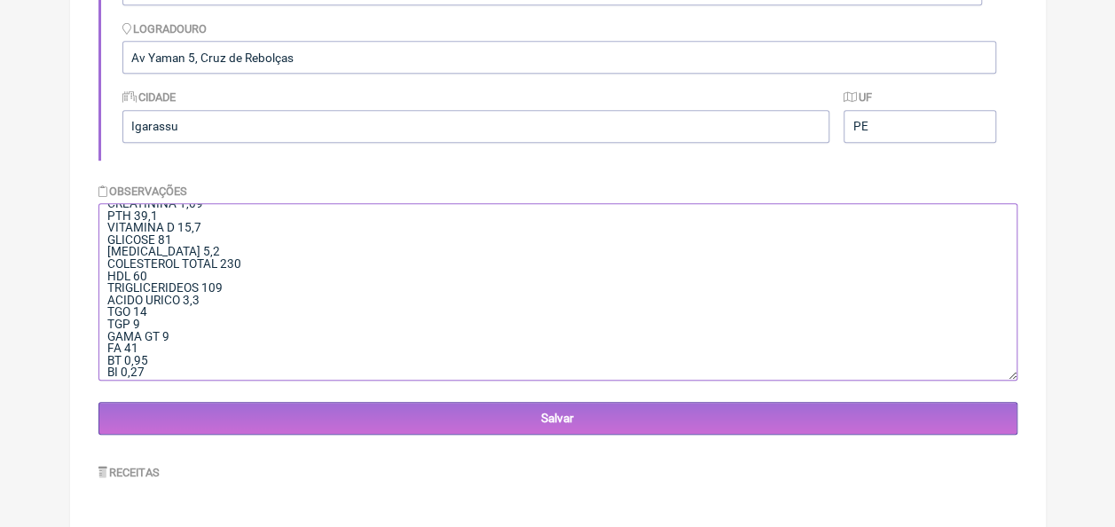
scroll to position [160, 0]
click at [159, 357] on textarea "02/07/1976 Menstruação irregular há 02 meses, com muitos nódulos mamários, quei…" at bounding box center [557, 291] width 919 height 177
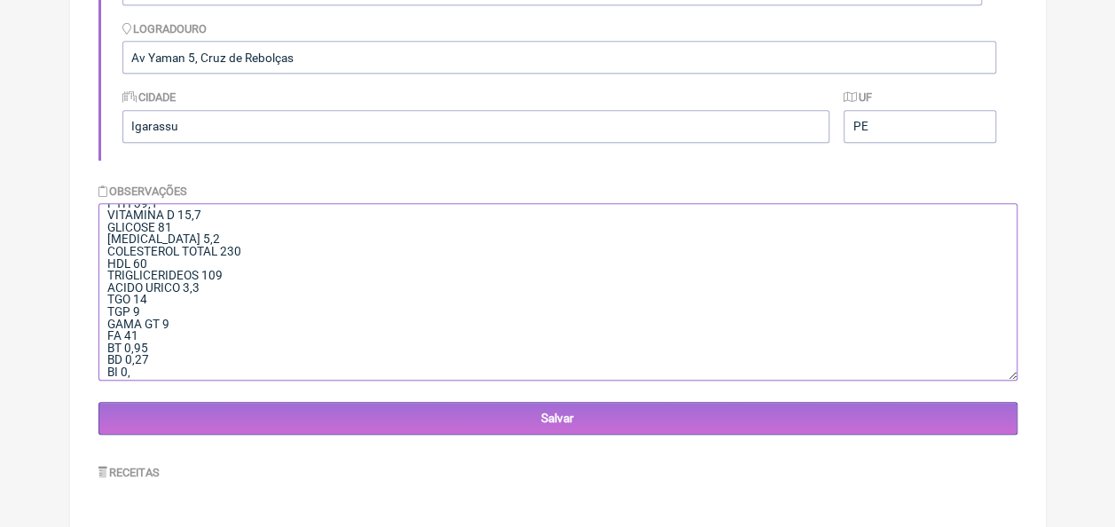
click at [159, 357] on textarea "02/07/1976 Menstruação irregular há 02 meses, com muitos nódulos mamários, quei…" at bounding box center [557, 291] width 919 height 177
drag, startPoint x: 148, startPoint y: 383, endPoint x: 156, endPoint y: 376, distance: 10.7
click at [153, 379] on form "Nome Solange Severina de Santana Farias Telefone 81988944746 Email luzcaxiassau…" at bounding box center [557, 73] width 919 height 722
click at [163, 371] on textarea "02/07/1976 Menstruação irregular há 02 meses, com muitos nódulos mamários, quei…" at bounding box center [557, 291] width 919 height 177
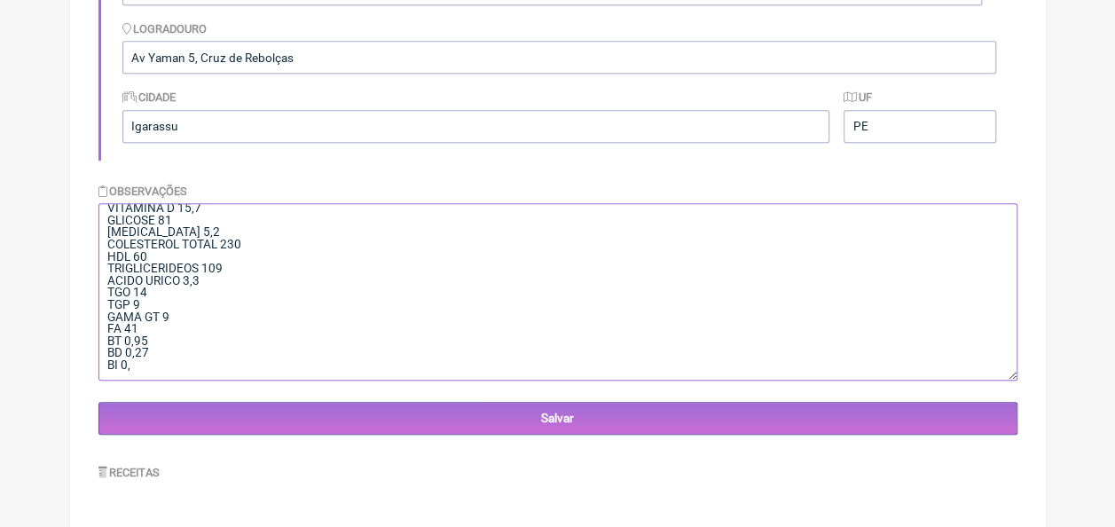
click at [157, 362] on textarea "02/07/1976 Menstruação irregular há 02 meses, com muitos nódulos mamários, quei…" at bounding box center [557, 291] width 919 height 177
click at [286, 367] on textarea "02/07/1976 Menstruação irregular há 02 meses, com muitos nódulos mamários, quei…" at bounding box center [557, 291] width 919 height 177
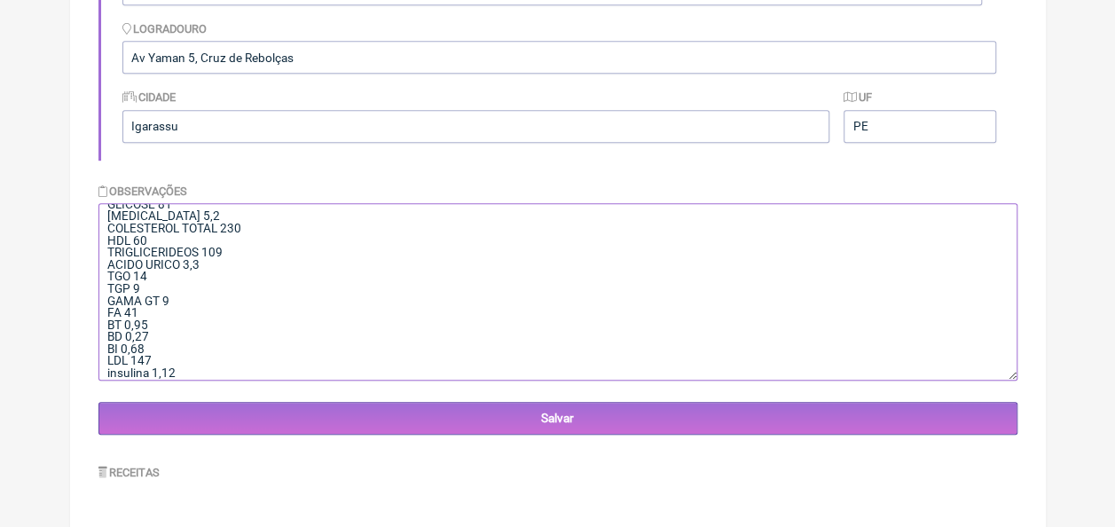
scroll to position [195, 0]
click at [154, 364] on textarea "02/07/1976 Menstruação irregular há 02 meses, com muitos nódulos mamários, quei…" at bounding box center [557, 291] width 919 height 177
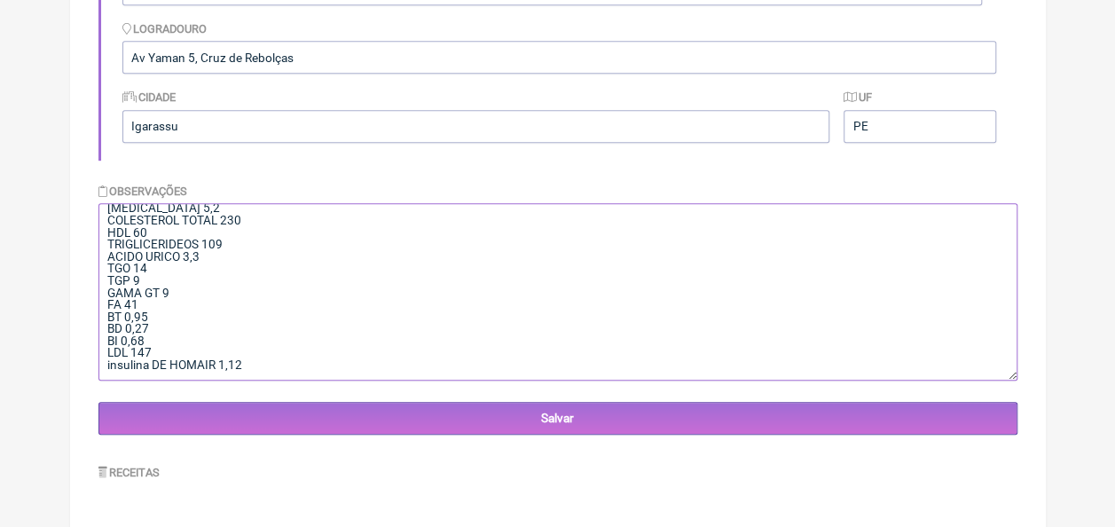
click at [263, 368] on textarea "02/07/1976 Menstruação irregular há 02 meses, com muitos nódulos mamários, quei…" at bounding box center [557, 291] width 919 height 177
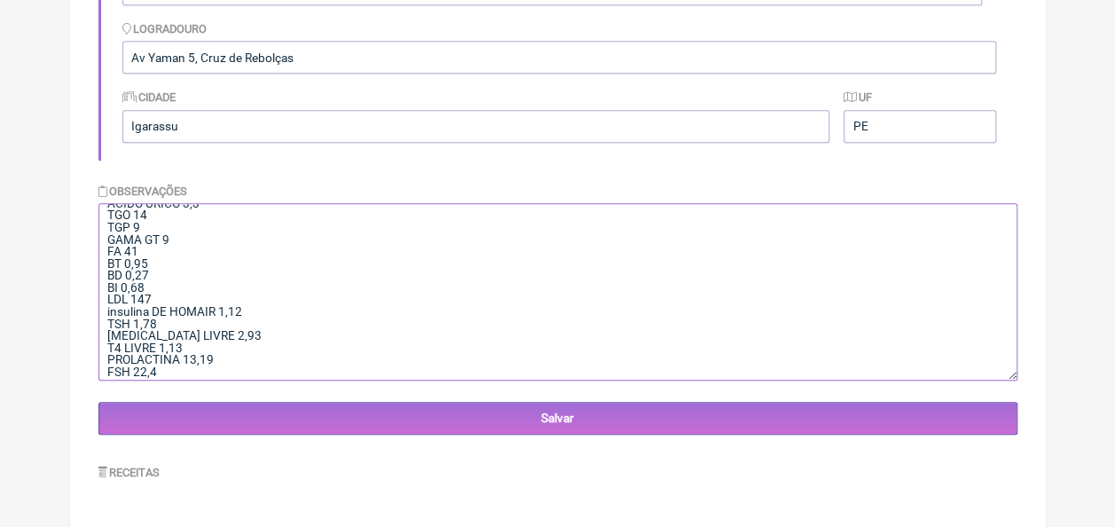
scroll to position [256, 0]
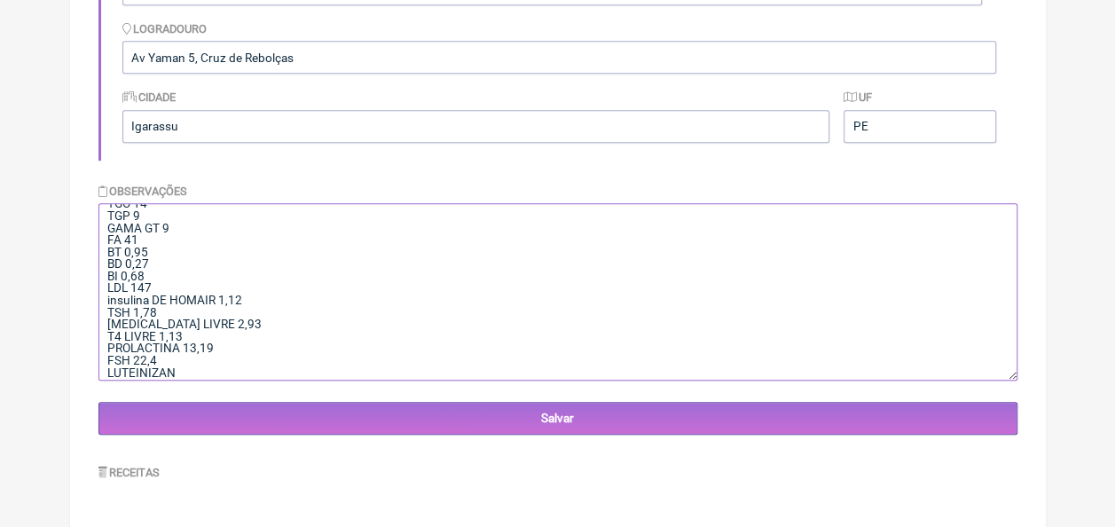
click at [301, 339] on textarea "02/07/1976 Menstruação irregular há 02 meses, com muitos nódulos mamários, quei…" at bounding box center [557, 291] width 919 height 177
click at [203, 381] on textarea "02/07/1976 Menstruação irregular há 02 meses, com muitos nódulos mamários, quei…" at bounding box center [557, 291] width 919 height 177
click at [202, 365] on textarea "02/07/1976 Menstruação irregular há 02 meses, com muitos nódulos mamários, quei…" at bounding box center [557, 291] width 919 height 177
click at [197, 365] on textarea "02/07/1976 Menstruação irregular há 02 meses, com muitos nódulos mamários, quei…" at bounding box center [557, 291] width 919 height 177
click at [193, 377] on textarea "02/07/1976 Menstruação irregular há 02 meses, com muitos nódulos mamários, quei…" at bounding box center [557, 291] width 919 height 177
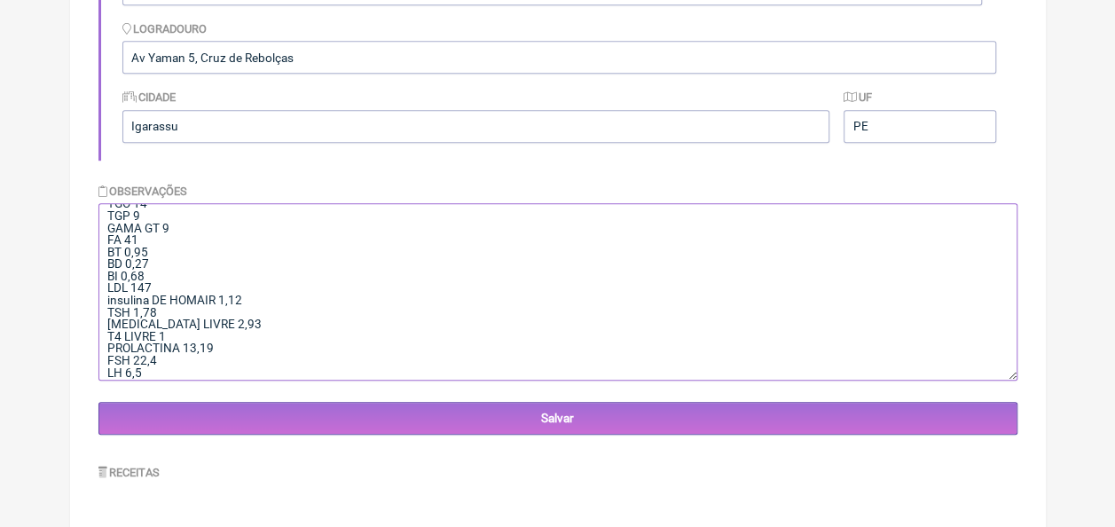
scroll to position [268, 0]
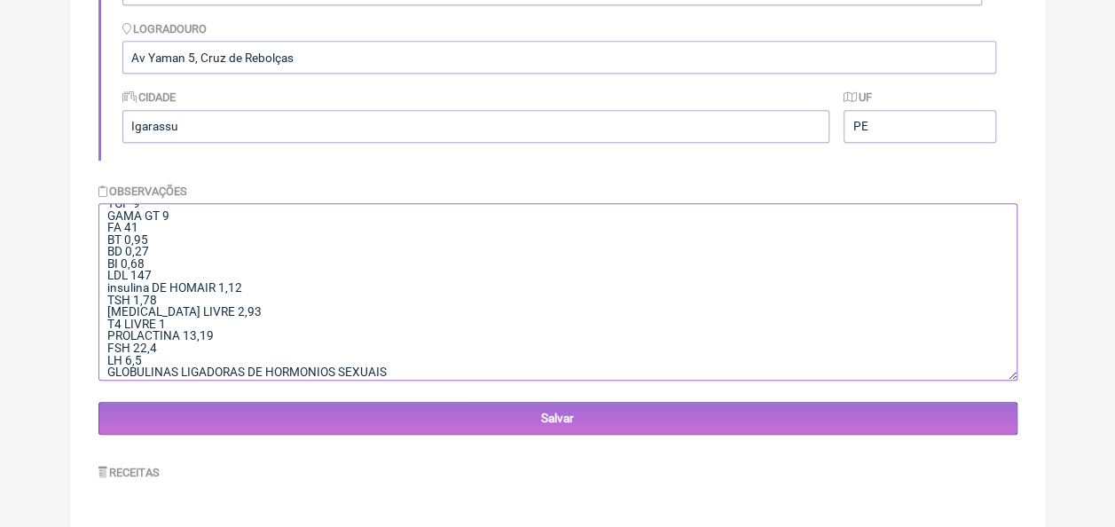
click at [191, 375] on textarea "02/07/1976 Menstruação irregular há 02 meses, com muitos nódulos mamários, quei…" at bounding box center [557, 291] width 919 height 177
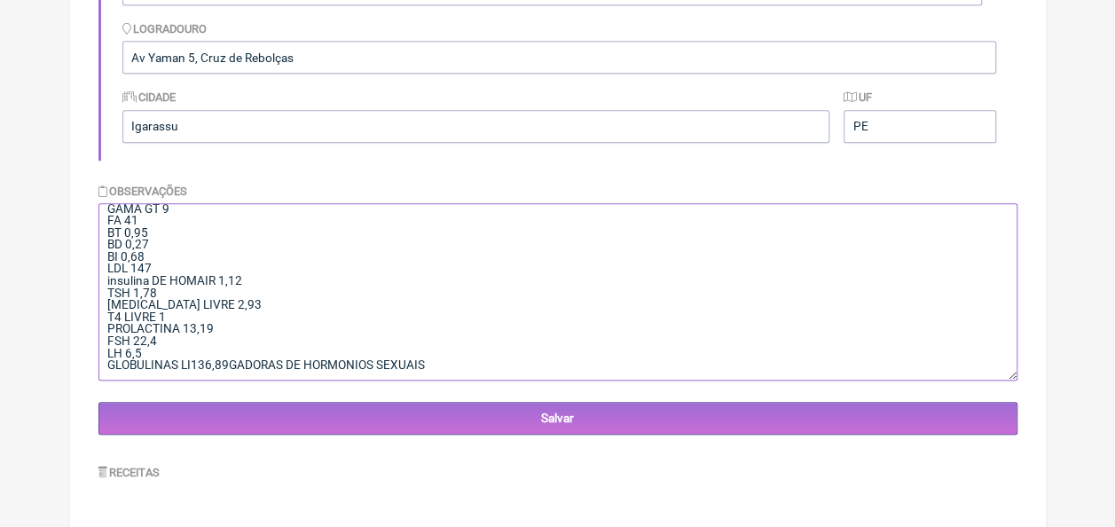
drag, startPoint x: 226, startPoint y: 369, endPoint x: 192, endPoint y: 338, distance: 46.5
click at [192, 338] on textarea "02/07/1976 Menstruação irregular há 02 meses, com muitos nódulos mamários, quei…" at bounding box center [557, 291] width 919 height 177
click at [438, 336] on textarea "02/07/1976 Menstruação irregular há 02 meses, com muitos nódulos mamários, quei…" at bounding box center [557, 291] width 919 height 177
paste textarea "136,89"
click at [288, 360] on textarea "02/07/1976 Menstruação irregular há 02 meses, com muitos nódulos mamários, quei…" at bounding box center [557, 291] width 919 height 177
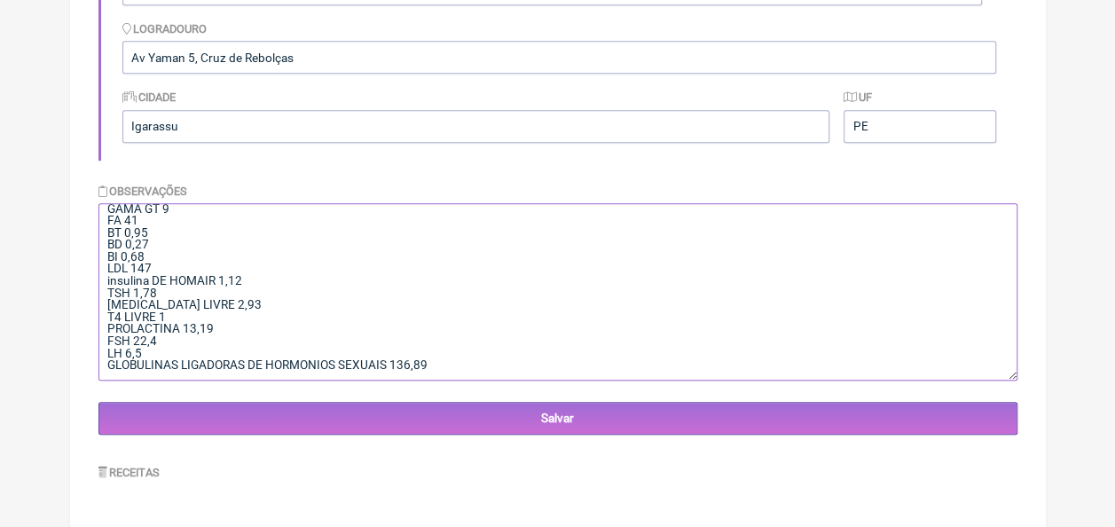
click at [265, 351] on textarea "02/07/1976 Menstruação irregular há 02 meses, com muitos nódulos mamários, quei…" at bounding box center [557, 291] width 919 height 177
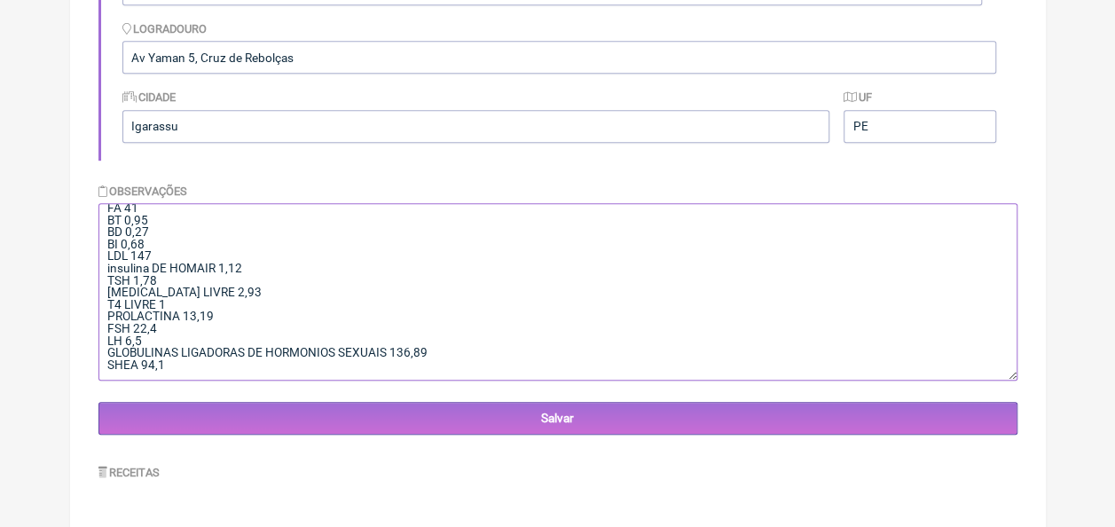
click at [115, 353] on textarea "02/07/1976 Menstruação irregular há 02 meses, com muitos nódulos mamários, quei…" at bounding box center [557, 291] width 919 height 177
click at [195, 358] on textarea "02/07/1976 Menstruação irregular há 02 meses, com muitos nódulos mamários, quei…" at bounding box center [557, 291] width 919 height 177
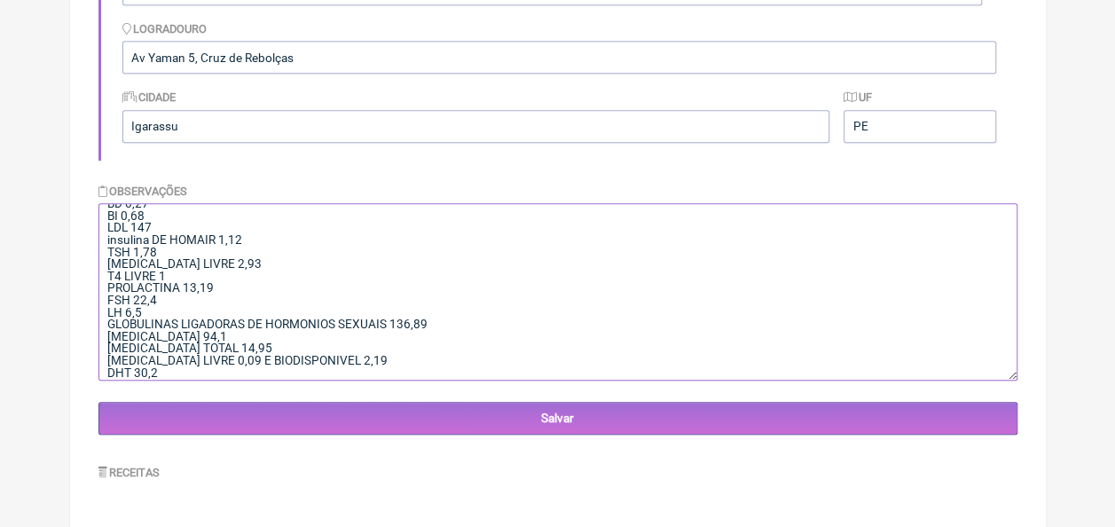
scroll to position [328, 0]
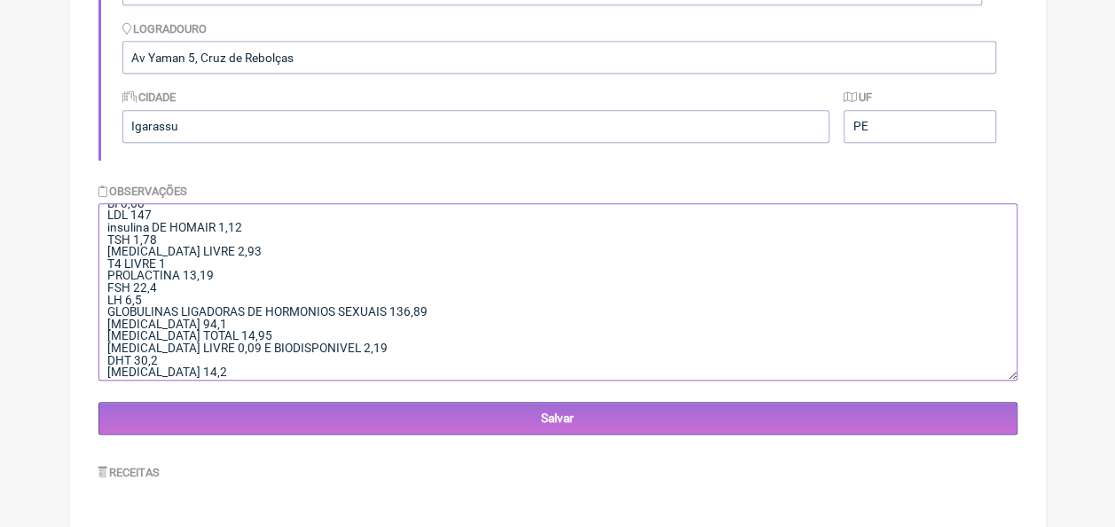
click at [179, 268] on textarea "02/07/1976 Menstruação irregular há 02 meses, com muitos nódulos mamários, quei…" at bounding box center [557, 291] width 919 height 177
click at [610, 345] on textarea "02/07/1976 Menstruação irregular há 02 meses, com muitos nódulos mamários, quei…" at bounding box center [557, 291] width 919 height 177
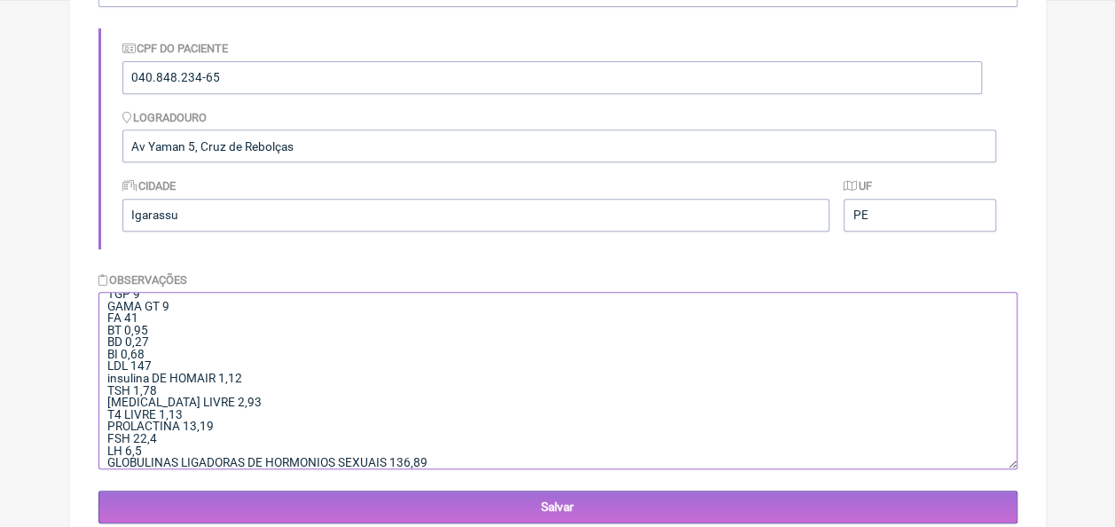
scroll to position [359, 0]
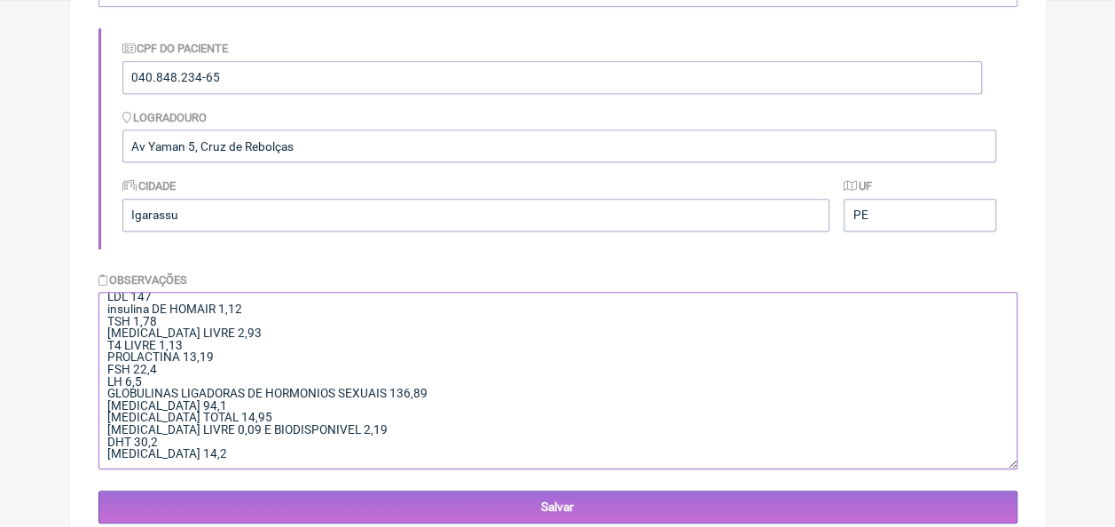
drag, startPoint x: 106, startPoint y: 307, endPoint x: 378, endPoint y: 433, distance: 299.3
click at [378, 433] on textarea "02/07/1976 Menstruação irregular há 02 meses, com muitos nódulos mamários, quei…" at bounding box center [557, 380] width 919 height 177
type textarea "02/07/1976 Menstruação irregular há 02 meses, com muitos nódulos mamários, quei…"
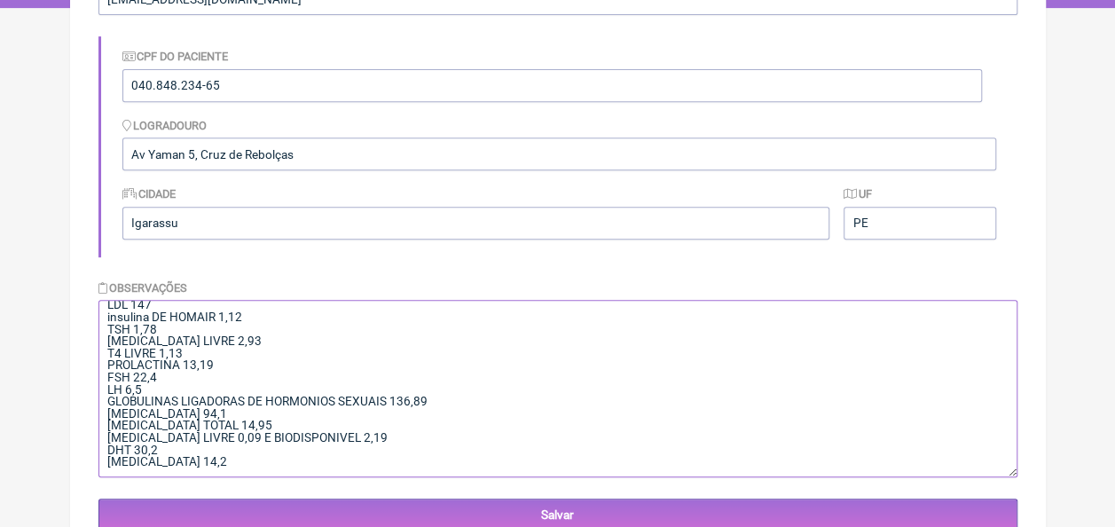
scroll to position [355, 0]
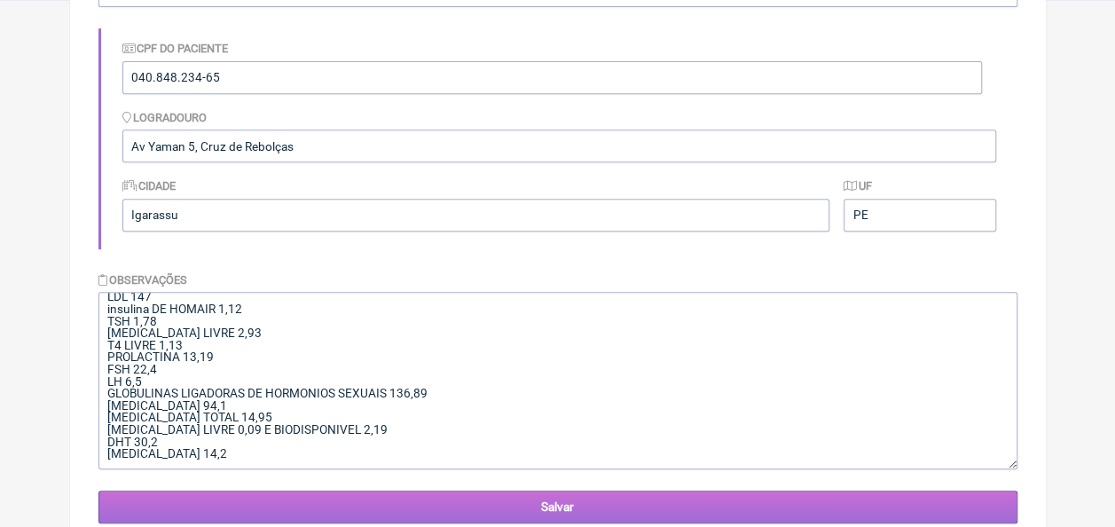
click at [532, 511] on input "Salvar" at bounding box center [557, 507] width 919 height 33
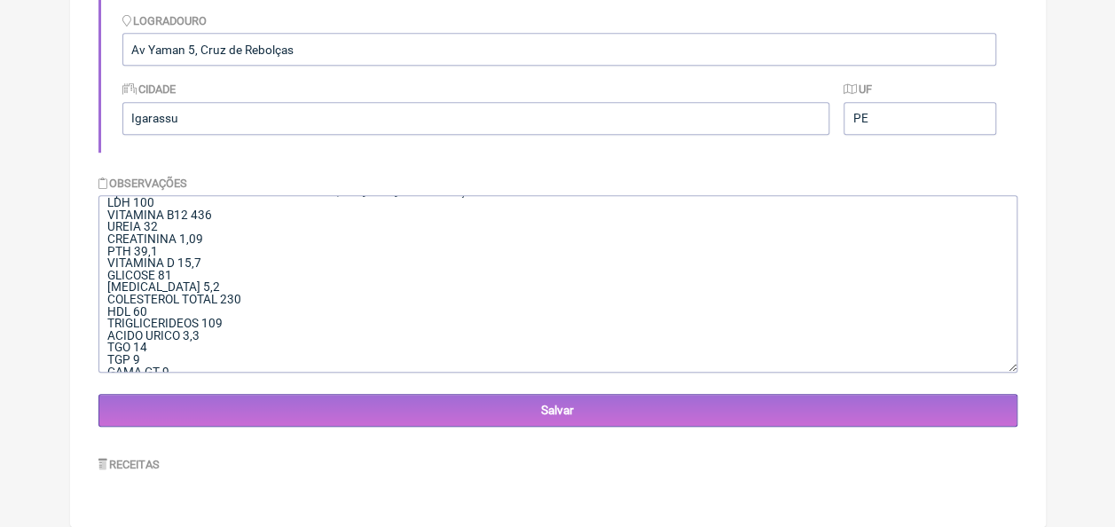
scroll to position [359, 0]
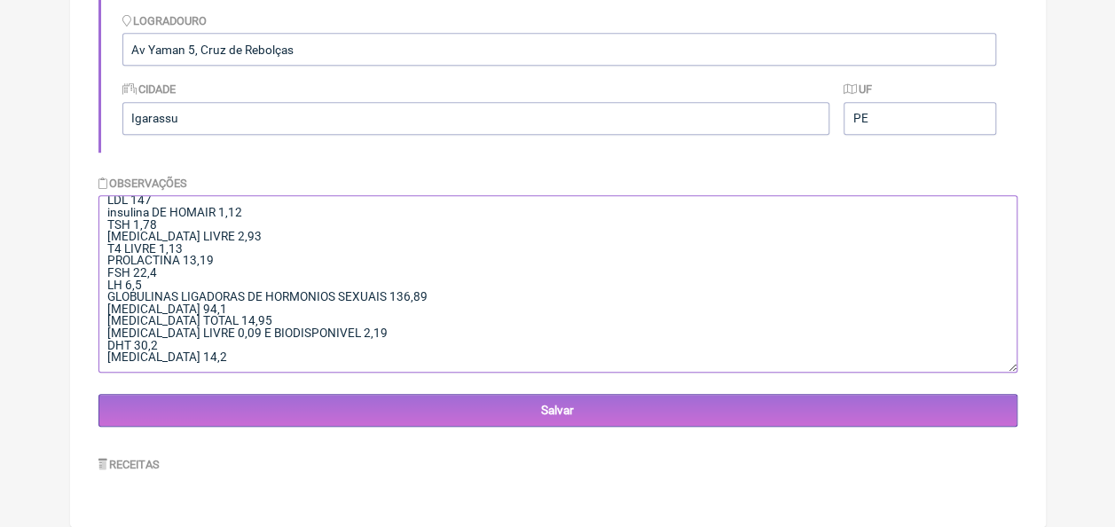
click at [200, 353] on textarea "02/07/1976 Menstruação irregular há 02 meses, com muitos nódulos mamários, quei…" at bounding box center [557, 283] width 919 height 177
paste textarea "1,0% de testosterona em gel ou creme, aplicado uma vez ao dia (geralmente na pa…"
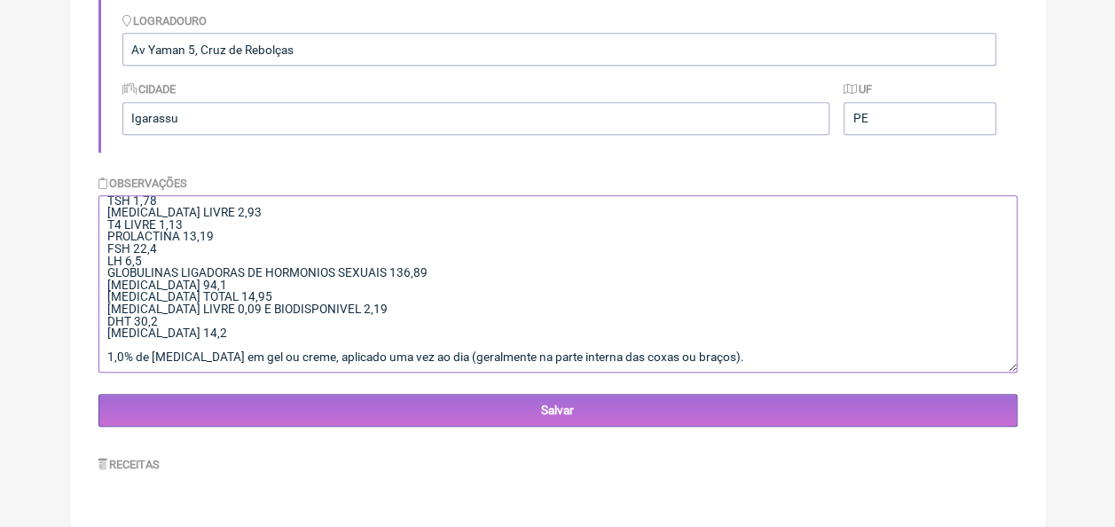
scroll to position [453, 0]
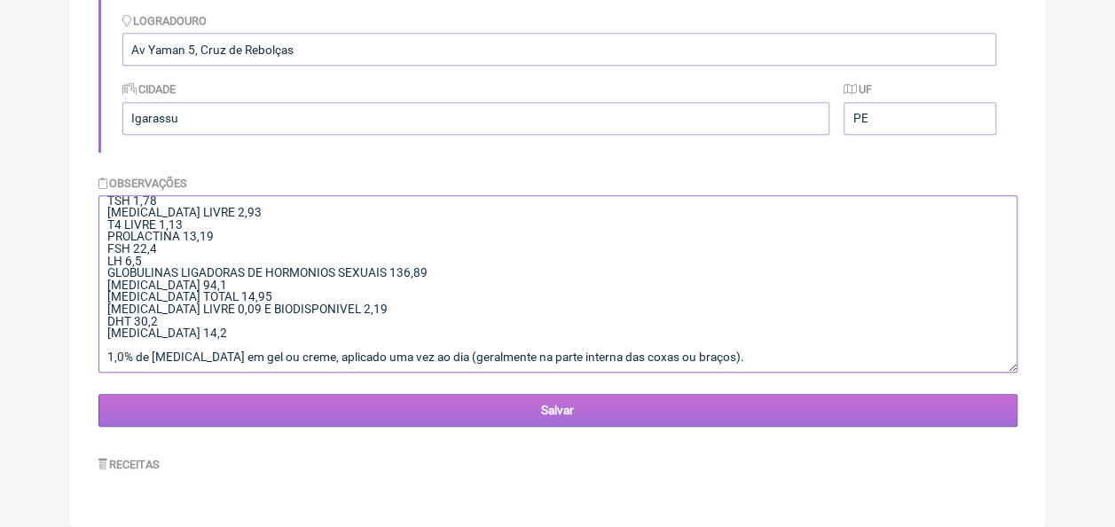
type textarea "02/07/1976 Menstruação irregular há 02 meses, com muitos nódulos mamários, quei…"
click at [631, 416] on input "Salvar" at bounding box center [557, 410] width 919 height 33
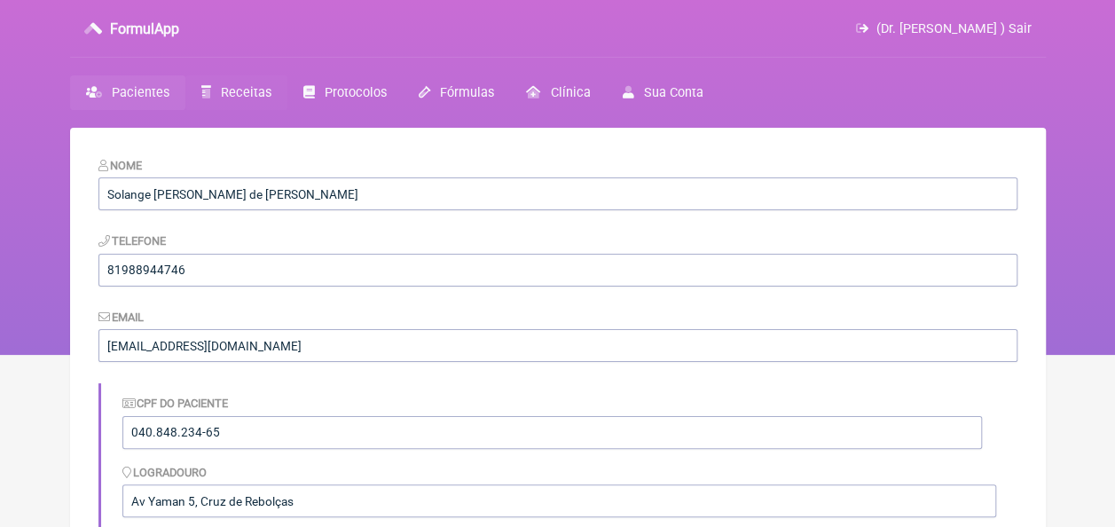
click at [225, 93] on span "Receitas" at bounding box center [246, 92] width 51 height 15
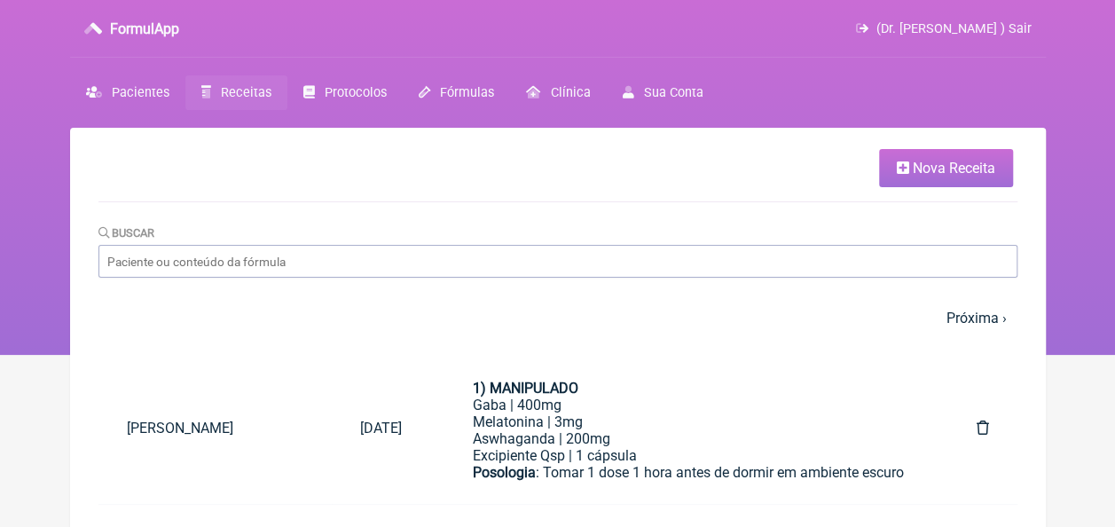
click at [912, 157] on link "Nova Receita" at bounding box center [946, 168] width 134 height 38
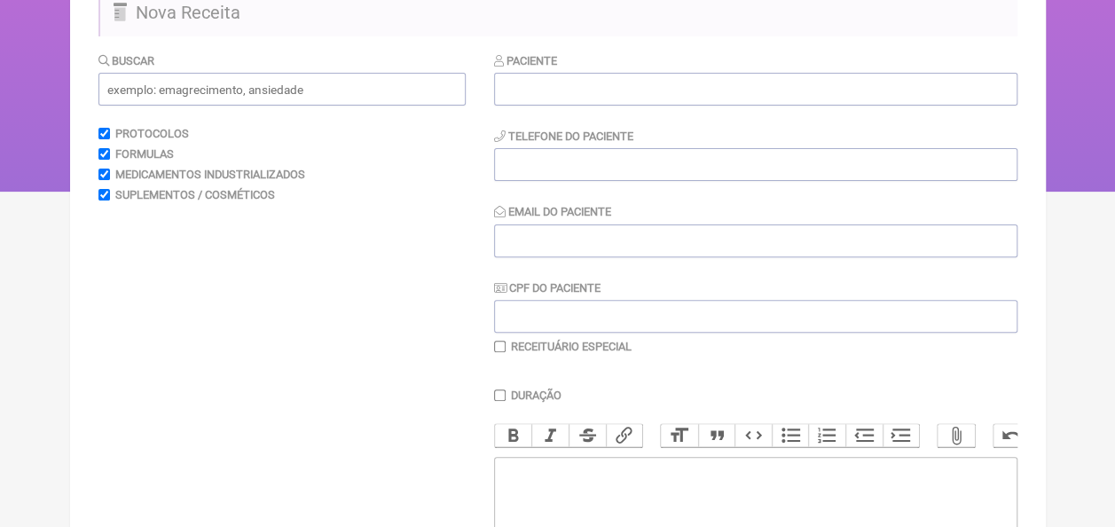
scroll to position [177, 0]
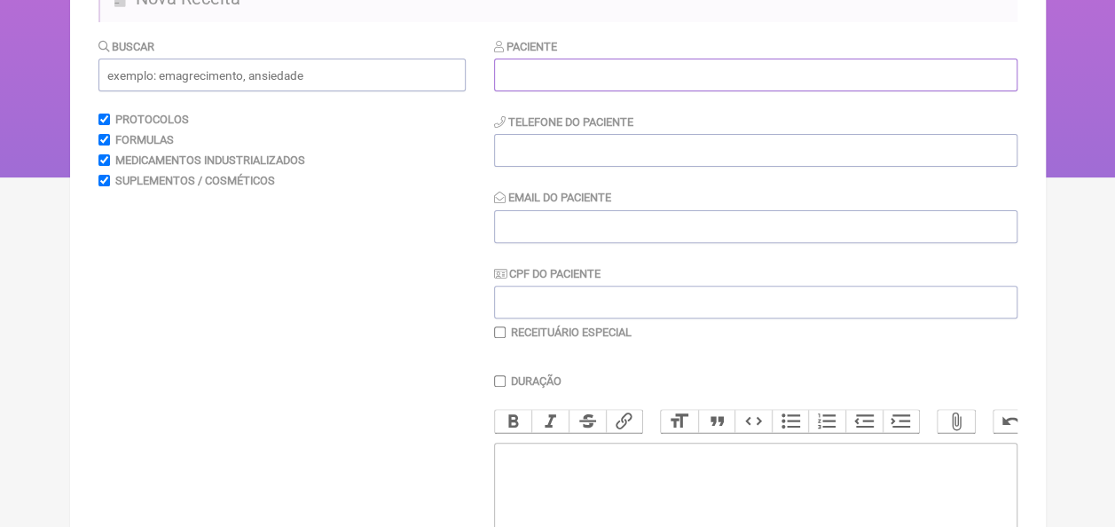
click at [574, 79] on input "text" at bounding box center [756, 75] width 524 height 33
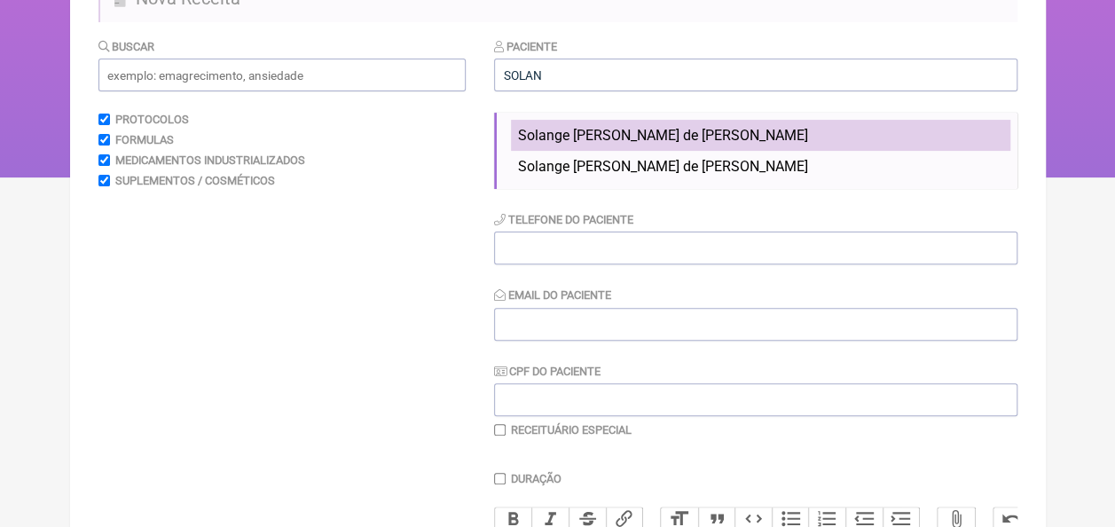
click at [621, 135] on span "Solange [PERSON_NAME] de [PERSON_NAME]" at bounding box center [663, 135] width 290 height 17
type input "Solange [PERSON_NAME] de [PERSON_NAME]"
type input "81988944746"
type input "[EMAIL_ADDRESS][DOMAIN_NAME]"
type input "040.848.234-65"
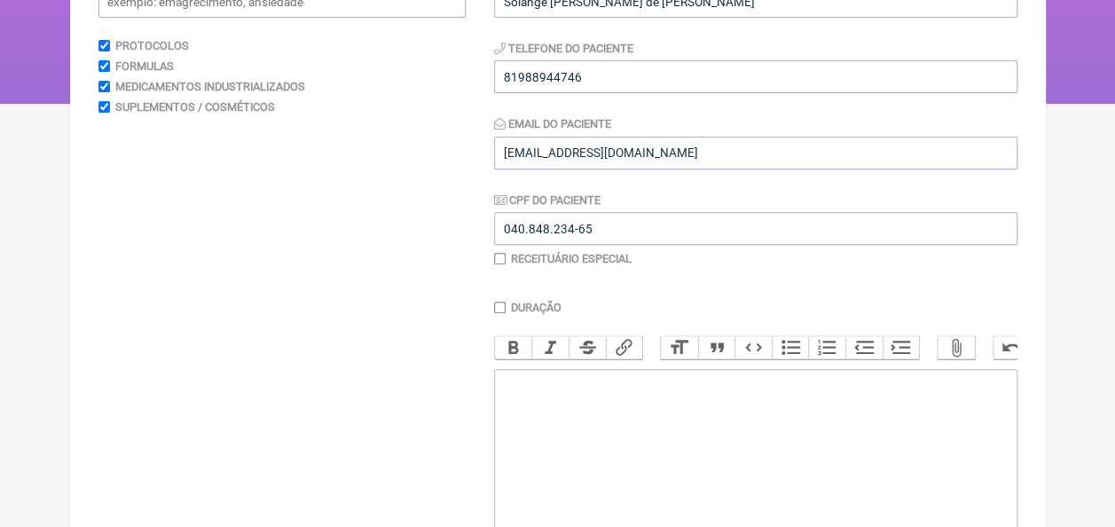
scroll to position [355, 0]
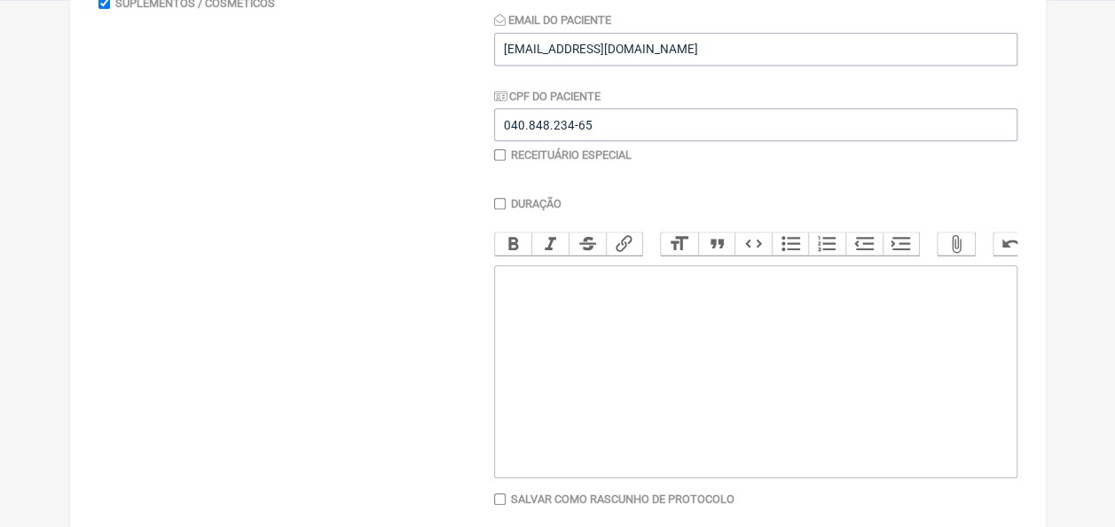
click at [503, 154] on input "checkbox" at bounding box center [500, 155] width 12 height 12
checkbox input "true"
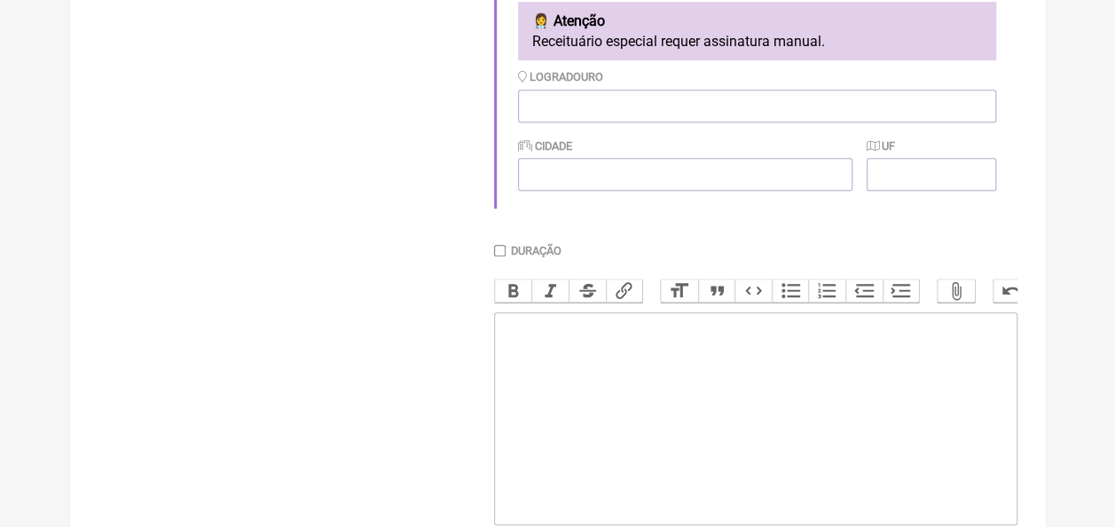
scroll to position [621, 0]
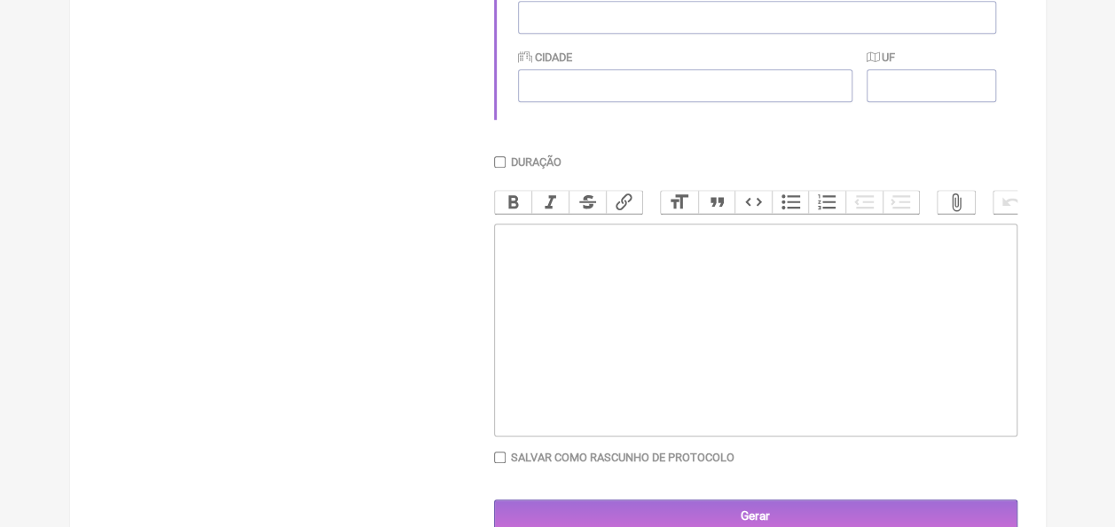
paste trix-editor "<div><strong>1,0% de [MEDICAL_DATA] em gel ou creme</strong>, aplicado uma vez …"
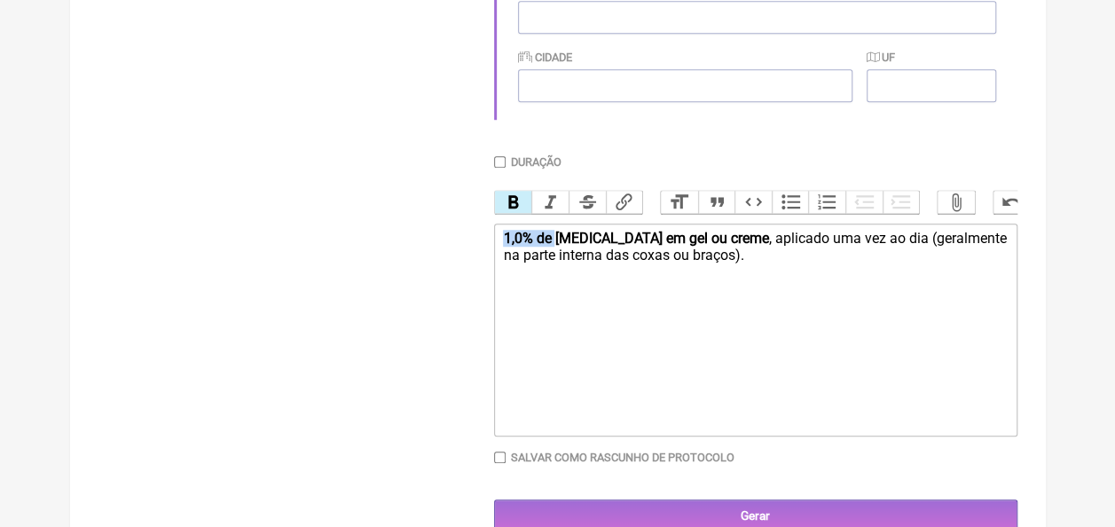
drag, startPoint x: 555, startPoint y: 251, endPoint x: 497, endPoint y: 245, distance: 58.0
click at [497, 245] on trix-editor "1,0% de testosterona em gel ou creme , aplicado uma vez ao dia (geralmente na p…" at bounding box center [756, 330] width 524 height 213
click at [511, 247] on strong "testosterona em gel ou creme" at bounding box center [610, 238] width 214 height 17
drag, startPoint x: 694, startPoint y: 253, endPoint x: 630, endPoint y: 248, distance: 64.0
click at [635, 247] on strong "estosterona em gel ou creme" at bounding box center [602, 238] width 180 height 17
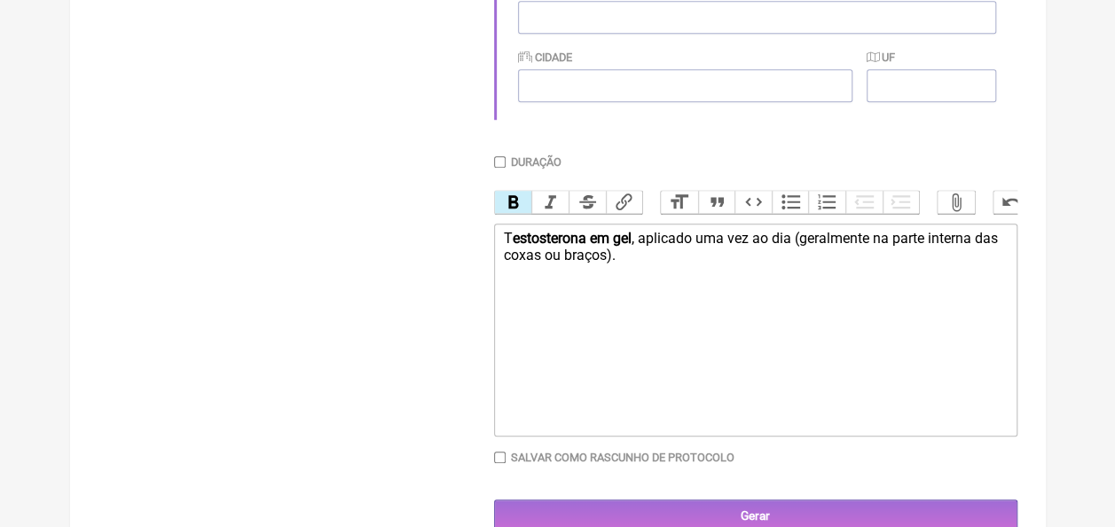
paste trix-editor "1,0% de"
click at [748, 258] on div "T estosterona em gel 1,0% 01 bisnaga aplicado uma vez ao dia (geralmente na par…" at bounding box center [755, 247] width 504 height 34
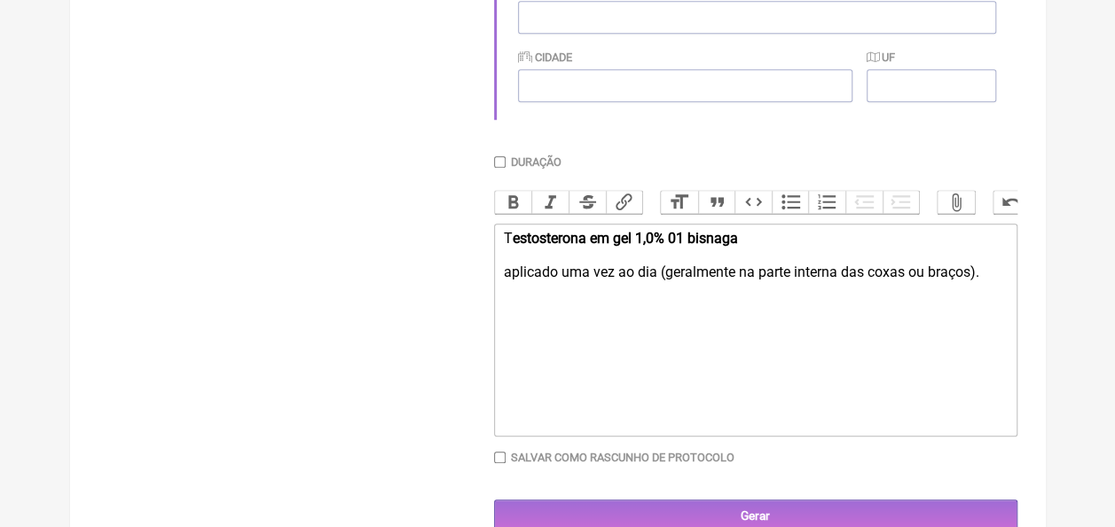
click at [555, 280] on div "T estosterona em gel 1,0% 01 bisnaga aplicado uma vez ao dia (geralmente na par…" at bounding box center [755, 255] width 504 height 51
click at [507, 280] on div "T estosterona em gel 1,0% 01 bisnaga aplicar uma vez ao dia (geralmente na part…" at bounding box center [755, 255] width 504 height 51
click at [509, 280] on div "T estosterona em gel 1,0% 01 bisnaga aplicar uma vez ao dia (geralmente na part…" at bounding box center [755, 255] width 504 height 51
drag, startPoint x: 728, startPoint y: 289, endPoint x: 651, endPoint y: 298, distance: 76.8
click at [651, 298] on trix-editor "T estosterona em gel 1,0% 01 bisnaga Aplicar uma vez ao dia (geralmente na part…" at bounding box center [756, 330] width 524 height 213
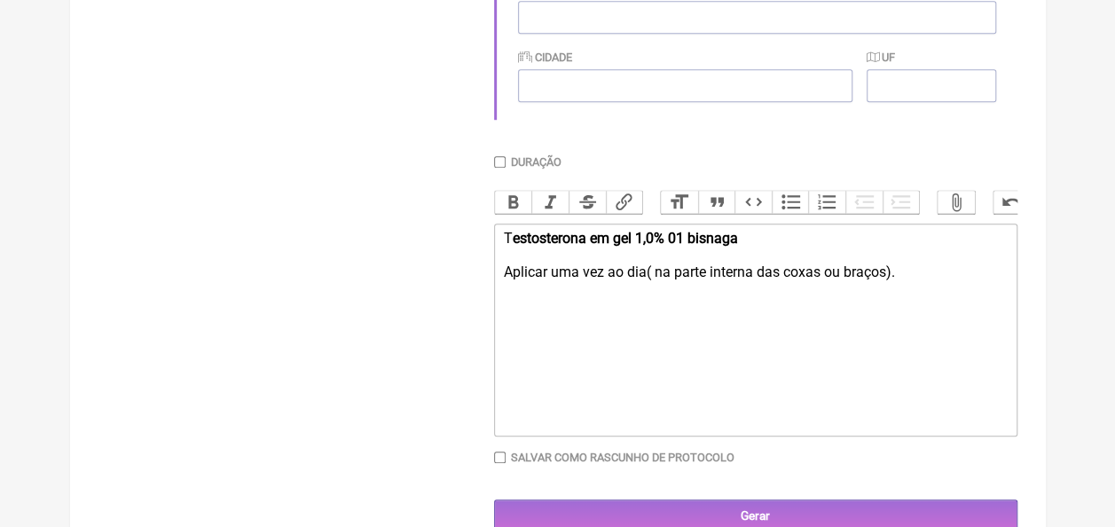
click at [646, 280] on div "T estosterona em gel 1,0% 01 bisnaga Aplicar uma vez ao dia( na parte interna d…" at bounding box center [755, 255] width 504 height 51
click at [658, 280] on div "T estosterona em gel 1,0% 01 bisnaga Aplicar uma vez ao dia ( na parte interna …" at bounding box center [755, 255] width 504 height 51
click at [662, 280] on div "T estosterona em gel 1,0% 01 bisnaga Aplicar uma vez ao dia (na parte interna d…" at bounding box center [755, 255] width 504 height 51
click at [901, 280] on div "T estosterona em gel 1,0% 01 bisnaga Aplicar uma vez ao dia (Na parte interna d…" at bounding box center [755, 255] width 504 height 51
click at [645, 280] on div "T estosterona em gel 1,0% 01 bisnaga Aplicar uma vez ao dia (Na parte interna d…" at bounding box center [755, 255] width 504 height 51
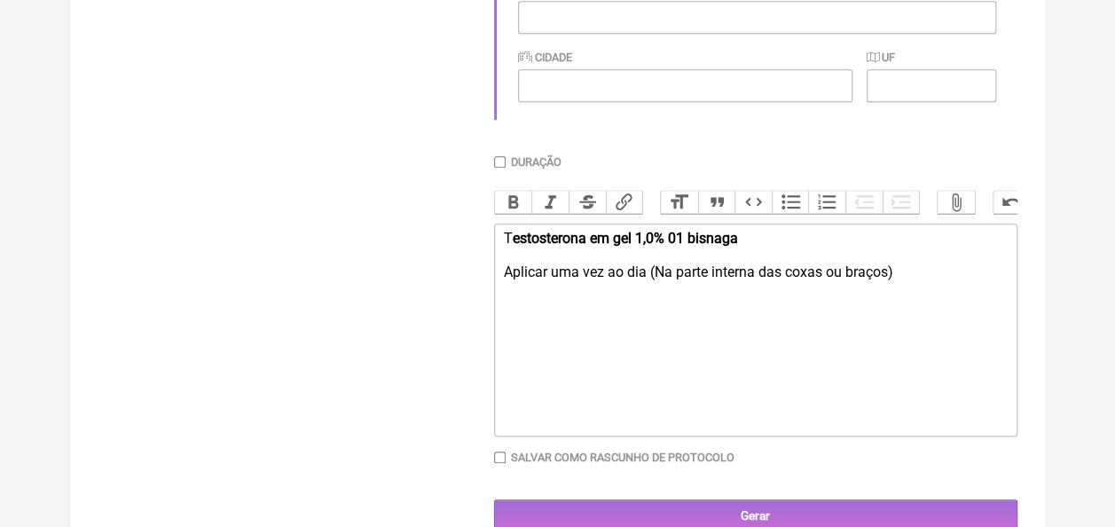
type trix-editor "<div>T<strong>estosterona em gel 1,0% 01 bisnaga </strong>&nbsp;<br><br>Aplicar…"
click at [671, 247] on strong "estosterona em gel 1,0% 01 bisnaga" at bounding box center [624, 238] width 225 height 17
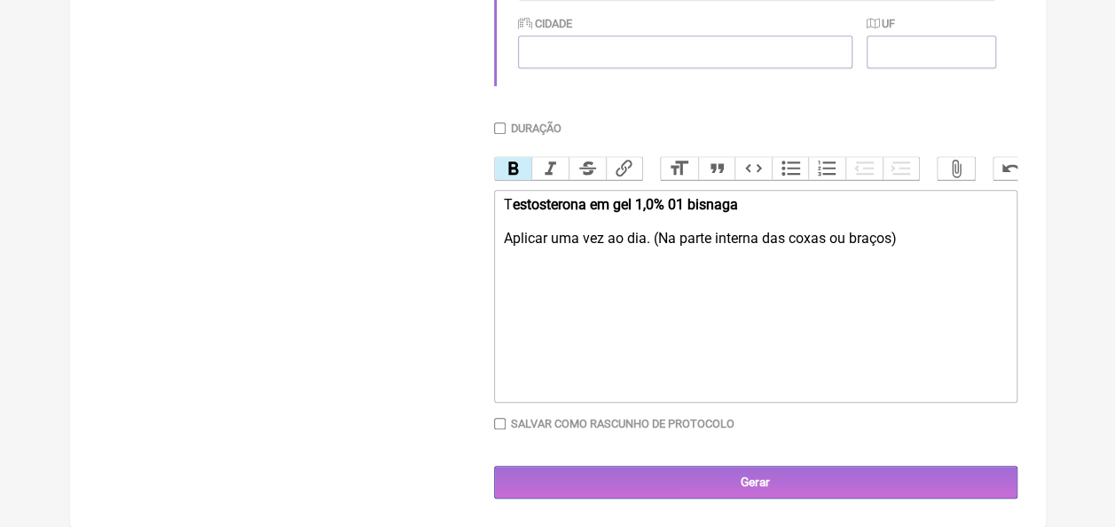
scroll to position [673, 0]
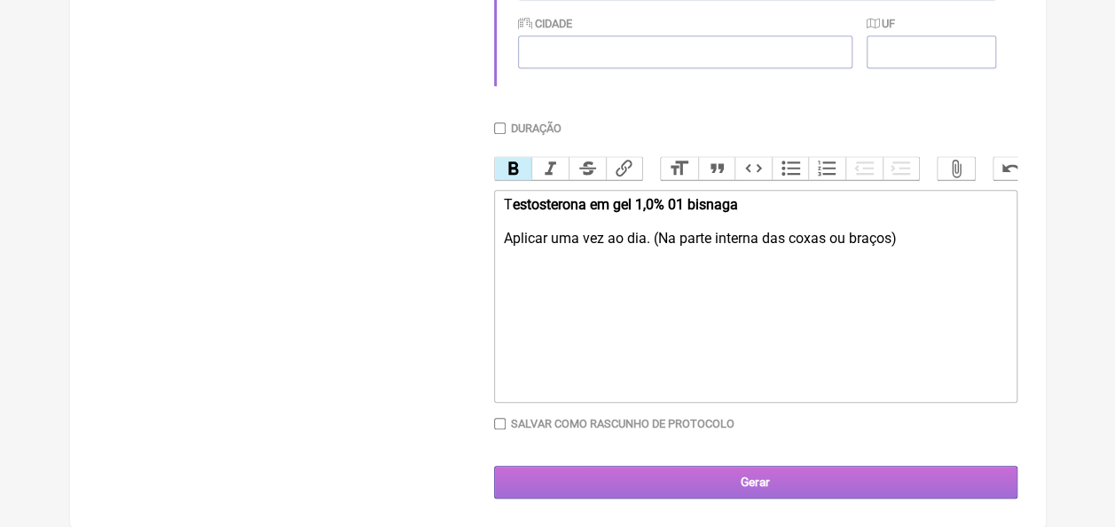
click at [763, 474] on input "Gerar" at bounding box center [756, 482] width 524 height 33
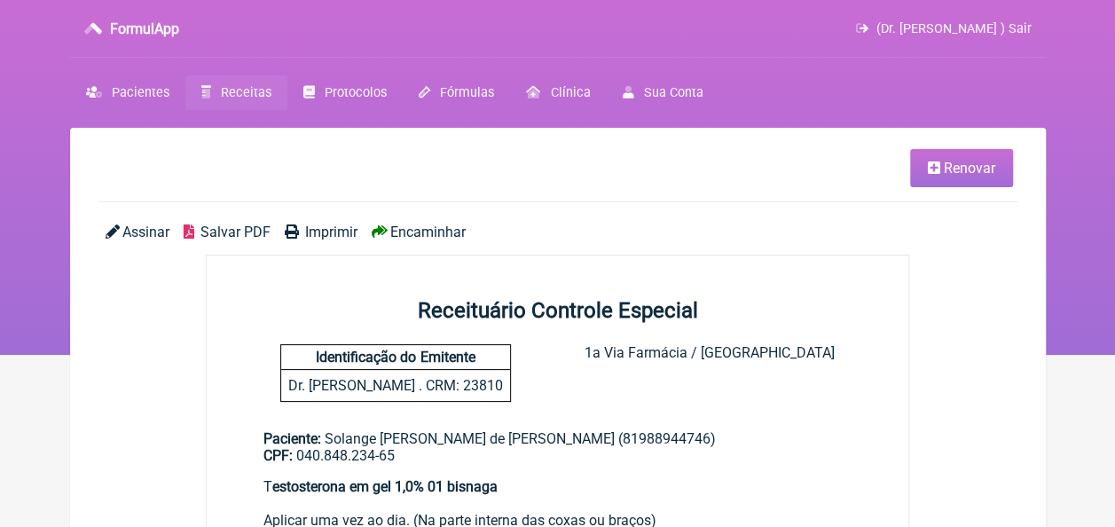
click at [211, 236] on span "Salvar PDF" at bounding box center [236, 232] width 70 height 17
click at [598, 162] on li "Renovar" at bounding box center [555, 168] width 915 height 38
click at [234, 97] on span "Receitas" at bounding box center [246, 92] width 51 height 15
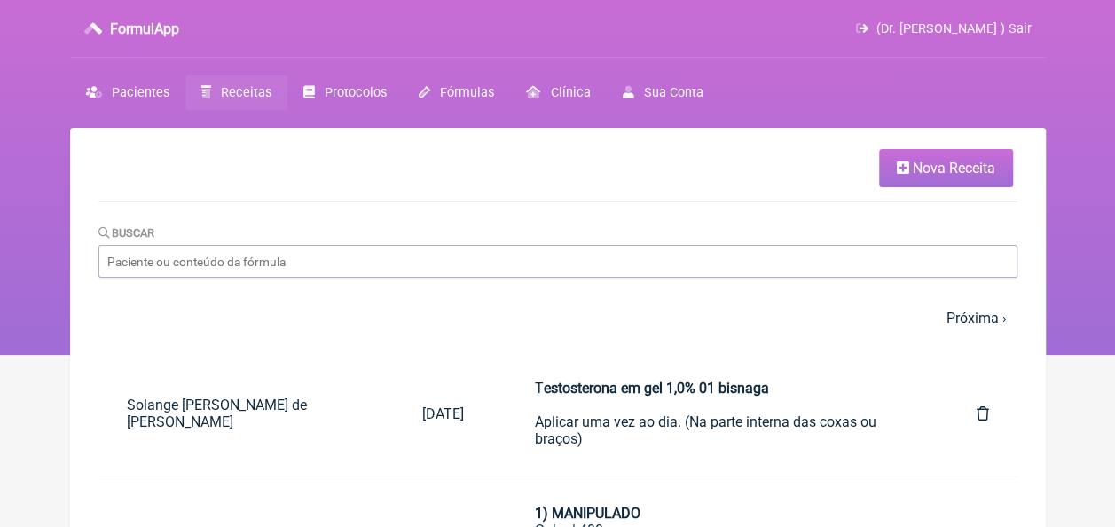
click at [937, 171] on span "Nova Receita" at bounding box center [954, 168] width 83 height 17
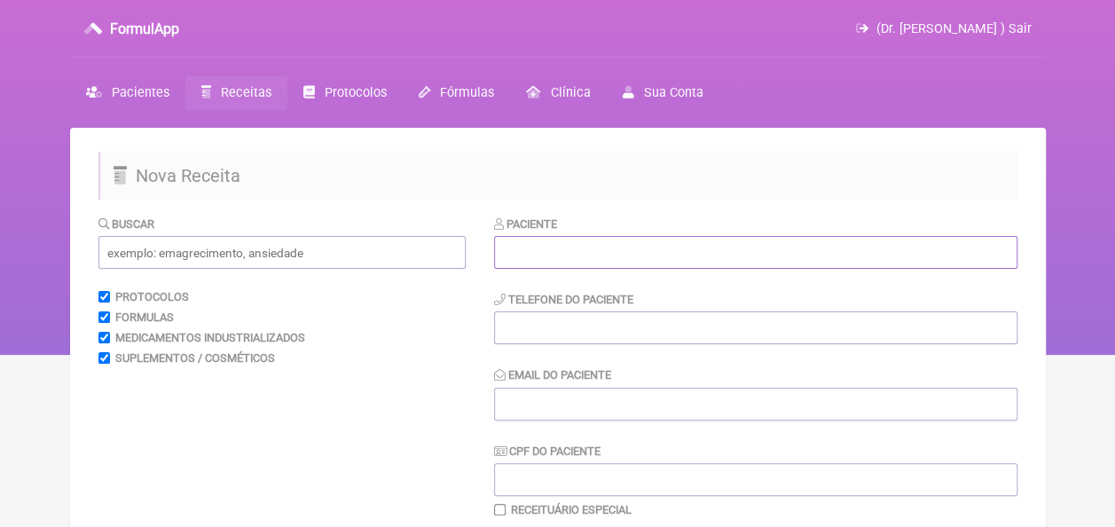
click at [607, 263] on input "text" at bounding box center [756, 252] width 524 height 33
click at [404, 263] on input "text" at bounding box center [281, 252] width 367 height 33
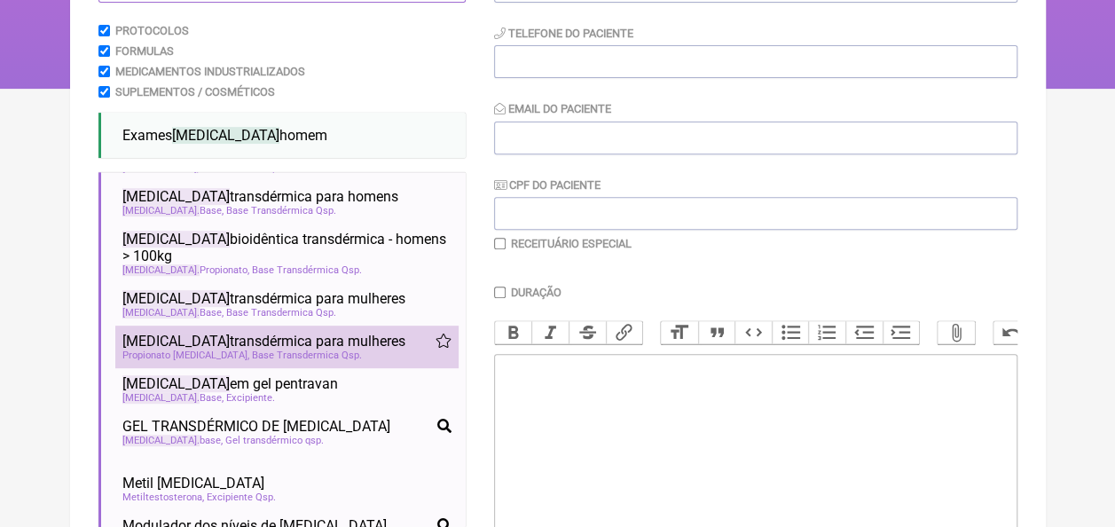
scroll to position [355, 0]
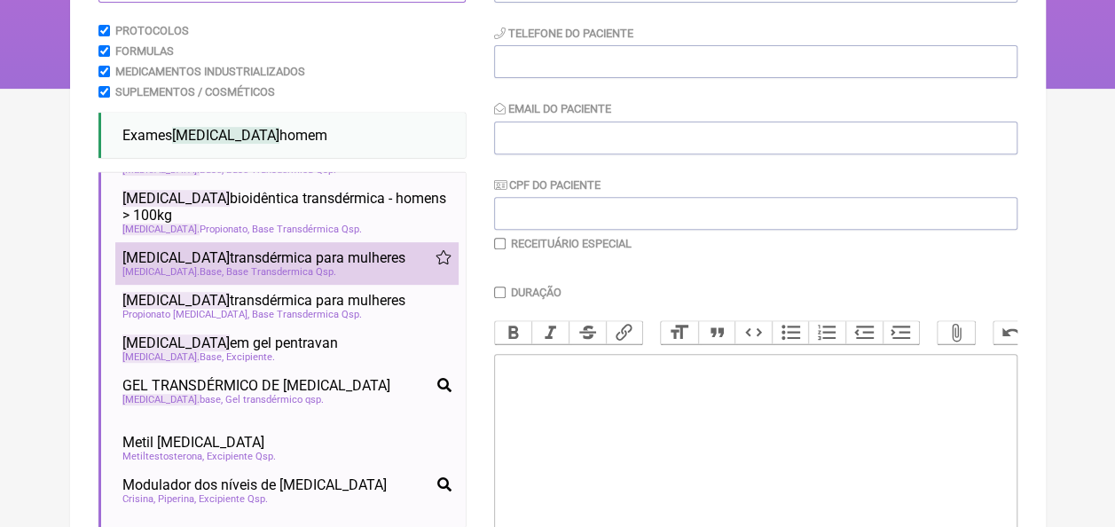
type input "testosterona"
click at [273, 266] on span "Testosterona transdérmica para mulheres" at bounding box center [263, 257] width 283 height 17
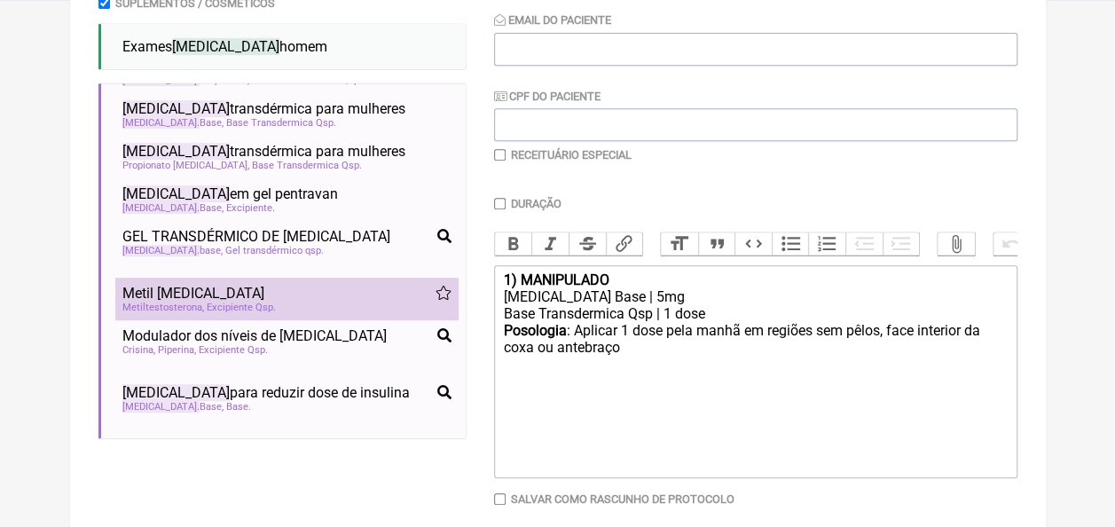
scroll to position [444, 0]
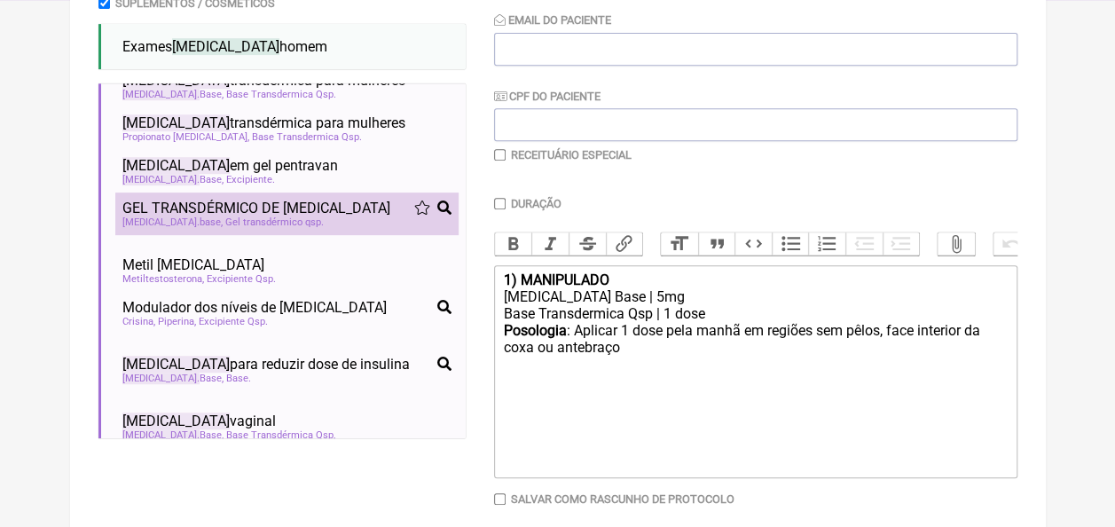
click at [307, 217] on span "GEL TRANSDÉRMICO DE TESTOSTERONA" at bounding box center [256, 208] width 268 height 17
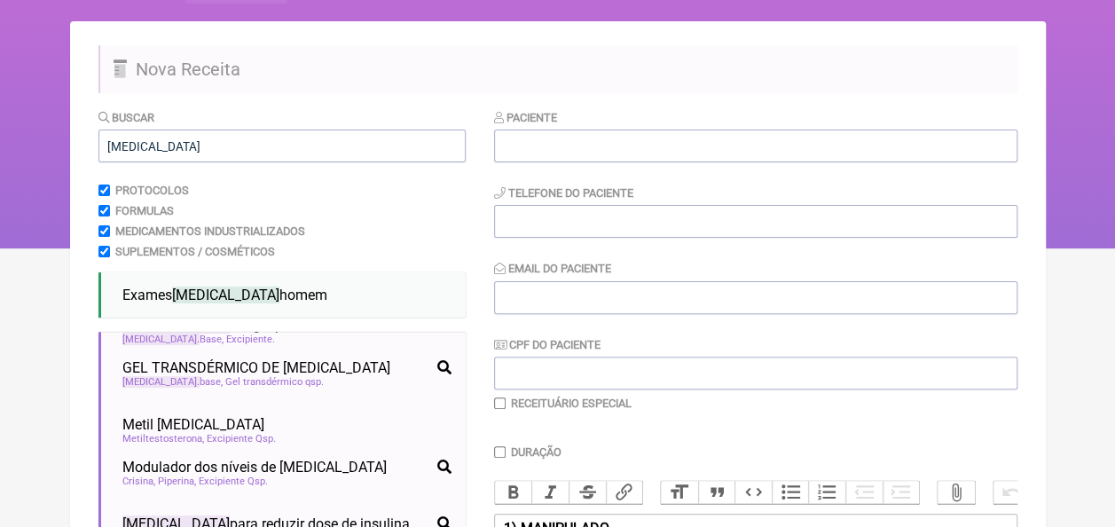
scroll to position [0, 0]
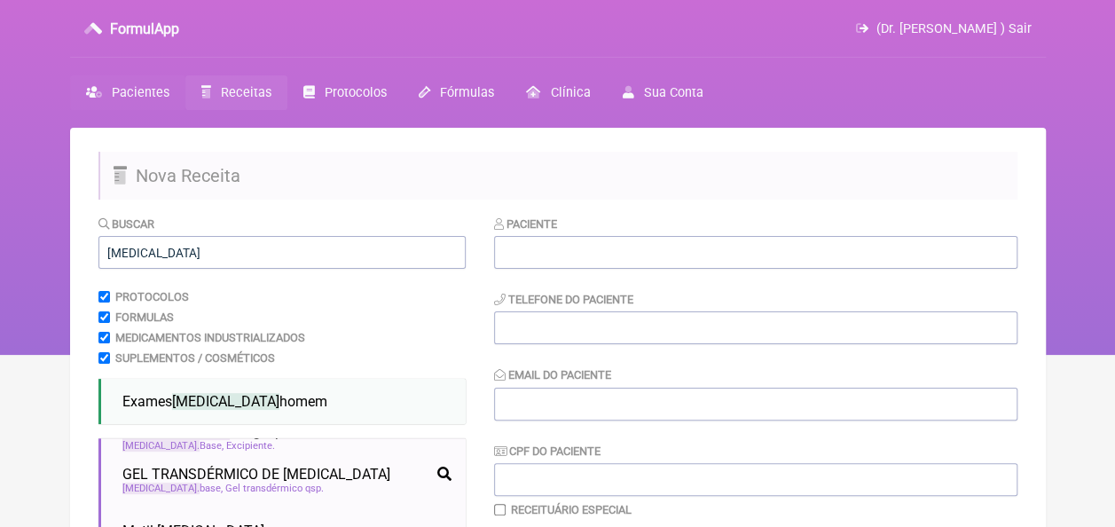
click at [138, 85] on span "Pacientes" at bounding box center [141, 92] width 58 height 15
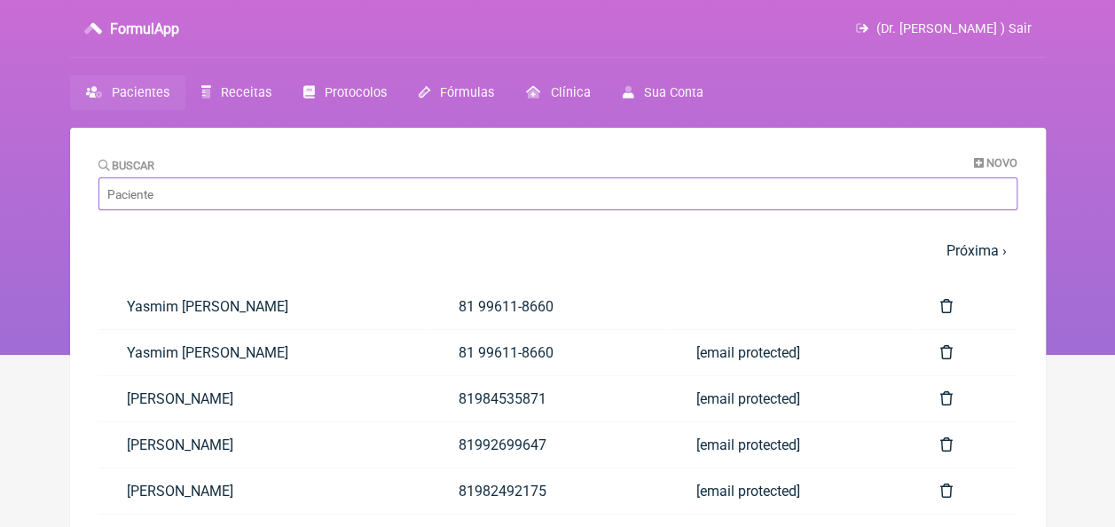
drag, startPoint x: 236, startPoint y: 204, endPoint x: 232, endPoint y: 189, distance: 15.5
click at [236, 203] on input "Buscar" at bounding box center [557, 193] width 919 height 33
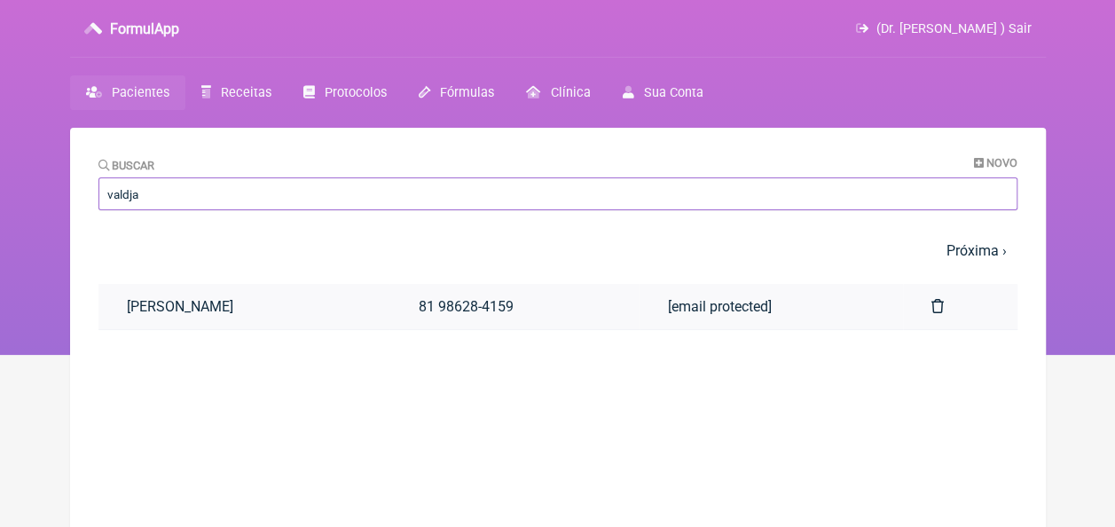
type input "valdja"
click at [209, 311] on link "[PERSON_NAME]" at bounding box center [244, 306] width 292 height 45
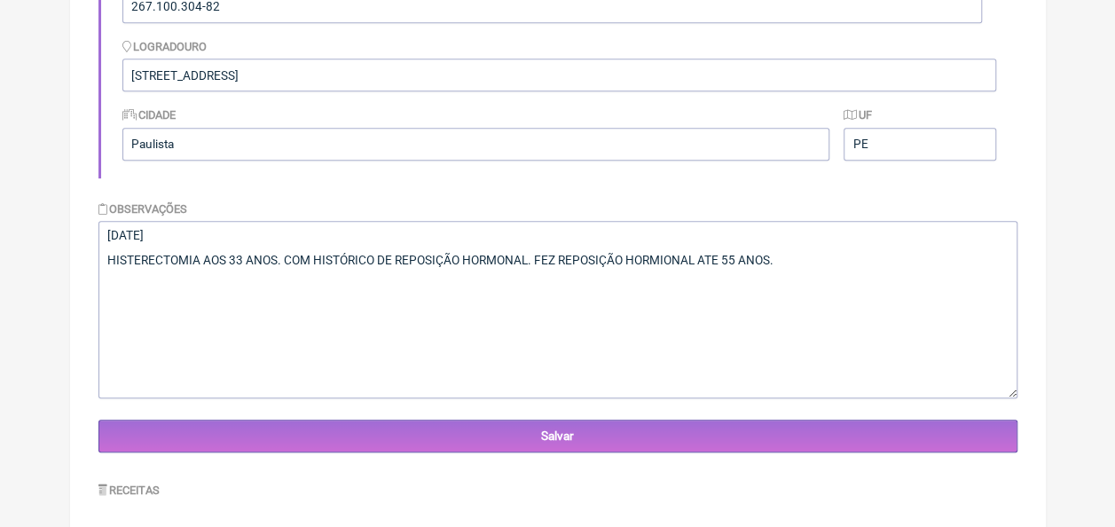
scroll to position [444, 0]
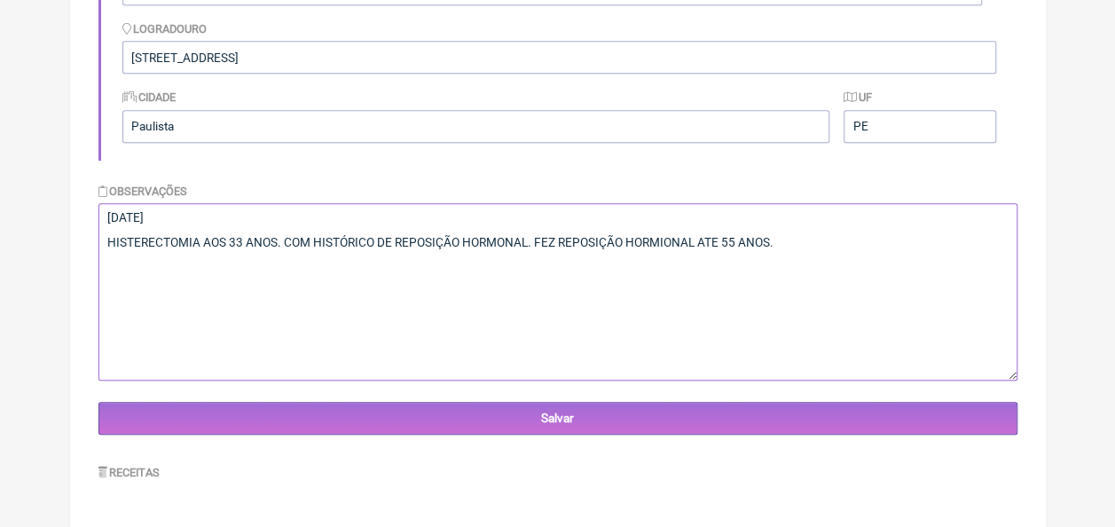
drag, startPoint x: 105, startPoint y: 240, endPoint x: 787, endPoint y: 266, distance: 682.9
click at [787, 266] on textarea "[DATE] HISTERECTOMIA AOS 33 ANOS. COM HISTÓRICO DE REPOSIÇÃO HORMONAL. FEZ REPO…" at bounding box center [557, 291] width 919 height 177
click at [162, 287] on textarea "[DATE] HISTERECTOMIA AOS 33 ANOS. COM HISTÓRICO DE REPOSIÇÃO HORMONAL. FEZ REPO…" at bounding box center [557, 291] width 919 height 177
click at [270, 270] on textarea "[DATE] HISTERECTOMIA AOS 33 ANOS. COM HISTÓRICO DE REPOSIÇÃO HORMONAL. FEZ REPO…" at bounding box center [557, 291] width 919 height 177
click at [234, 289] on textarea "[DATE] HISTERECTOMIA AOS 33 ANOS. COM HISTÓRICO DE REPOSIÇÃO HORMONAL. FEZ REPO…" at bounding box center [557, 291] width 919 height 177
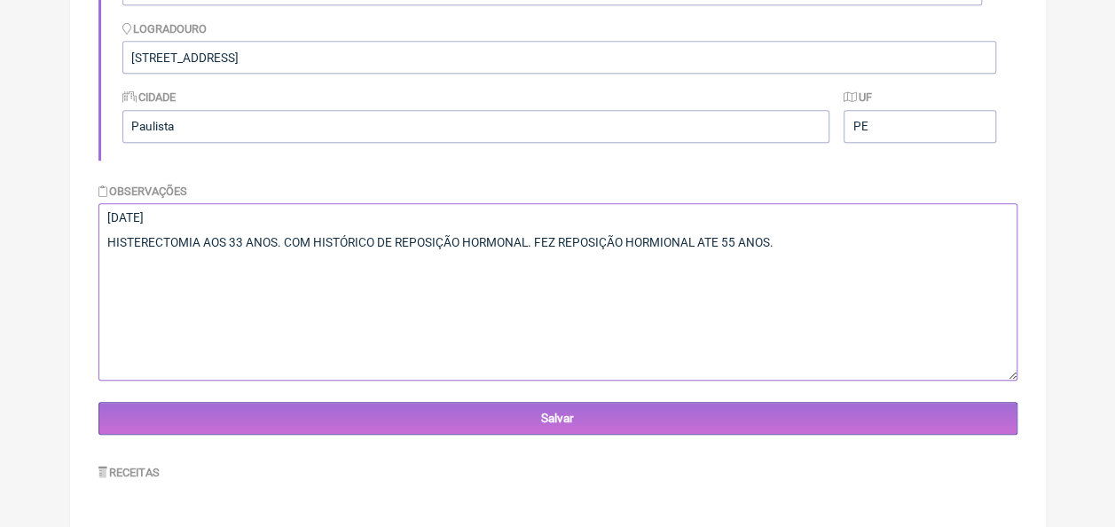
click at [223, 266] on textarea "[DATE] HISTERECTOMIA AOS 33 ANOS. COM HISTÓRICO DE REPOSIÇÃO HORMONAL. FEZ REPO…" at bounding box center [557, 291] width 919 height 177
click at [788, 263] on textarea "[DATE] HISTERECTOMIA AOS 33 ANOS. COM HISTÓRICO DE REPOSIÇÃO HORMONAL. FEZ REPO…" at bounding box center [557, 291] width 919 height 177
click at [792, 243] on textarea "[DATE] HISTERECTOMIA AOS 33 ANOS. COM HISTÓRICO DE REPOSIÇÃO HORMONAL. FEZ REPO…" at bounding box center [557, 291] width 919 height 177
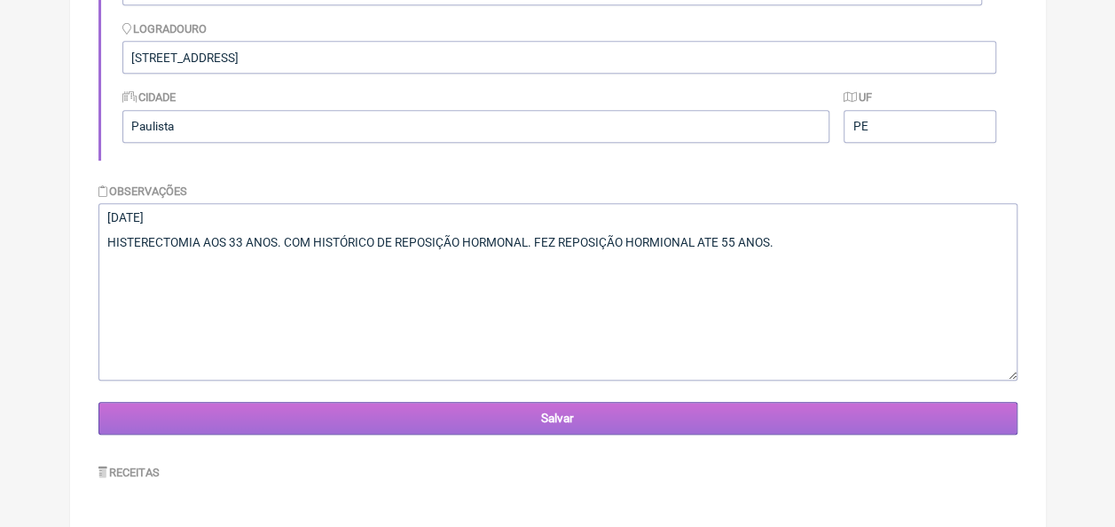
click at [593, 417] on input "Salvar" at bounding box center [557, 418] width 919 height 33
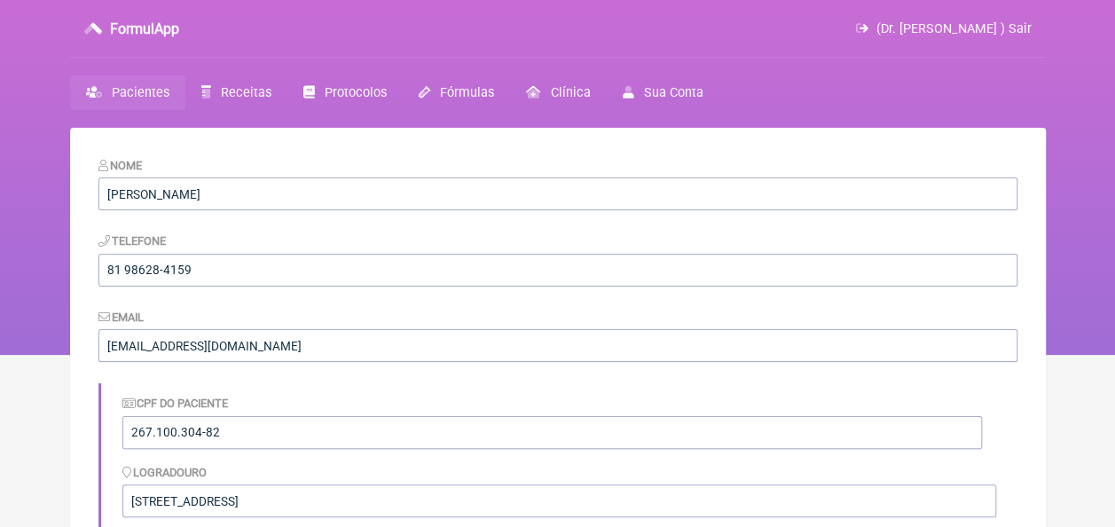
click at [110, 83] on link "Pacientes" at bounding box center [127, 92] width 115 height 35
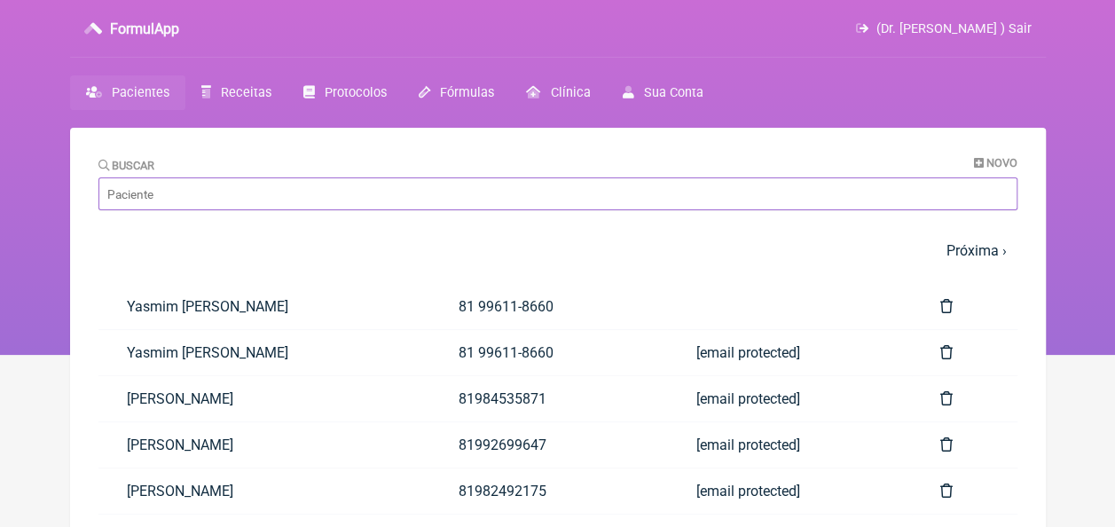
click at [401, 195] on input "Buscar" at bounding box center [557, 193] width 919 height 33
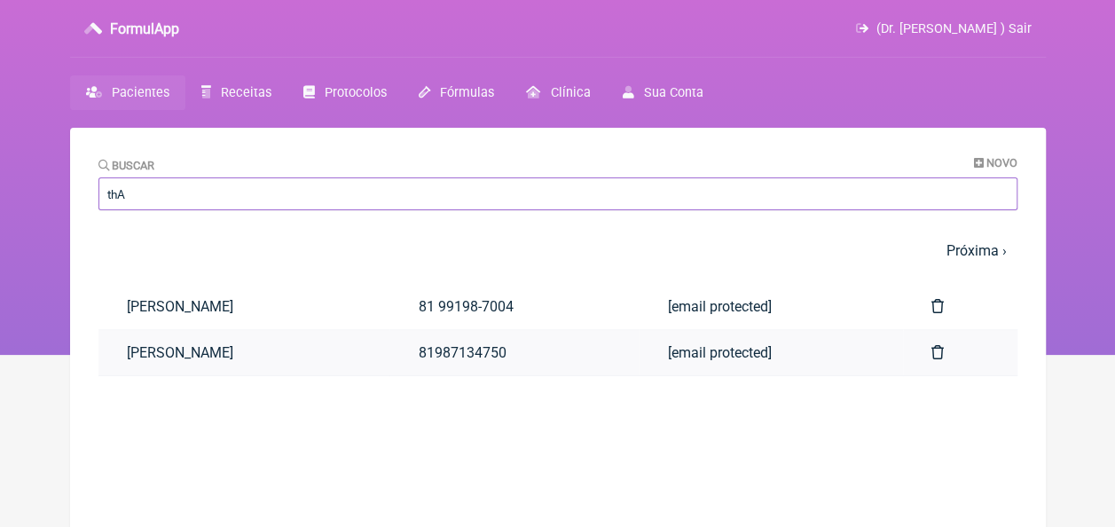
type input "thA"
click at [232, 343] on link "[PERSON_NAME]" at bounding box center [244, 352] width 292 height 45
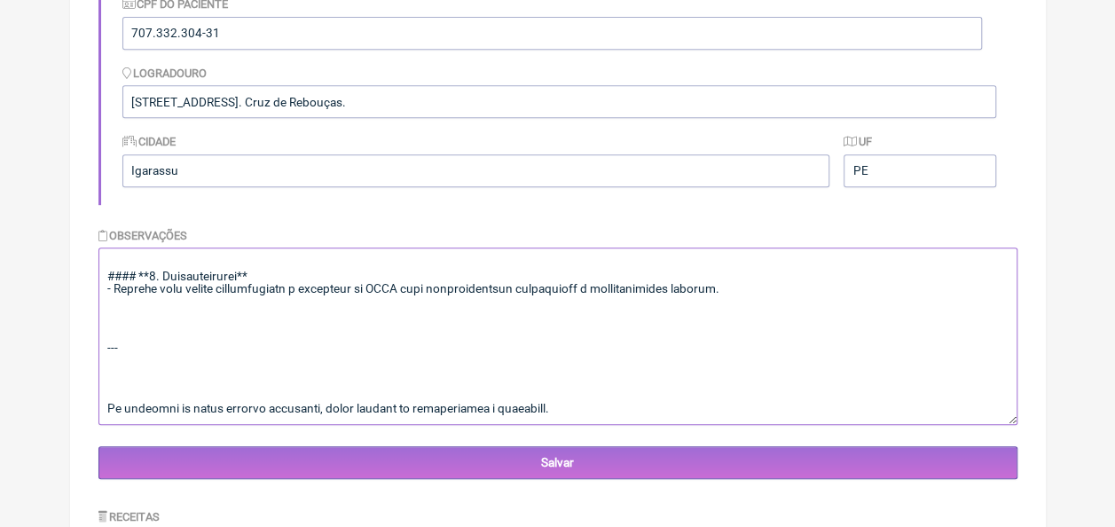
scroll to position [702, 0]
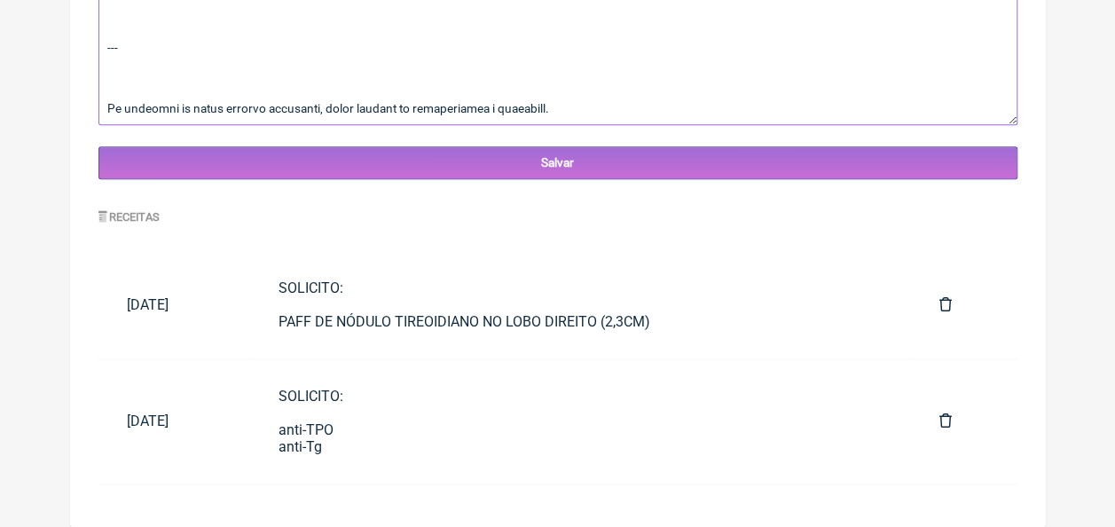
drag, startPoint x: 104, startPoint y: 309, endPoint x: 618, endPoint y: 115, distance: 549.0
click at [618, 115] on textarea at bounding box center [557, 36] width 919 height 177
click at [442, 63] on textarea at bounding box center [557, 36] width 919 height 177
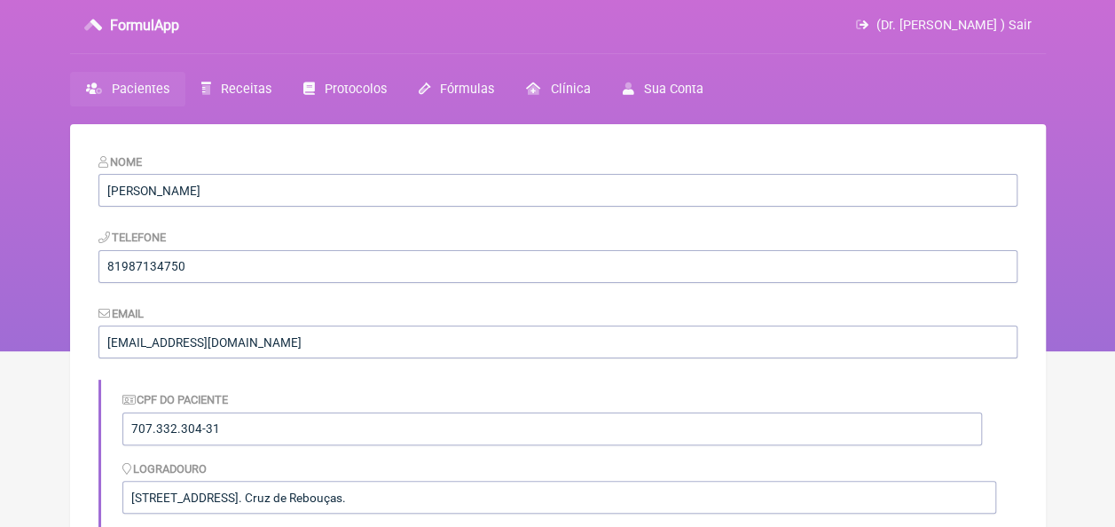
scroll to position [0, 0]
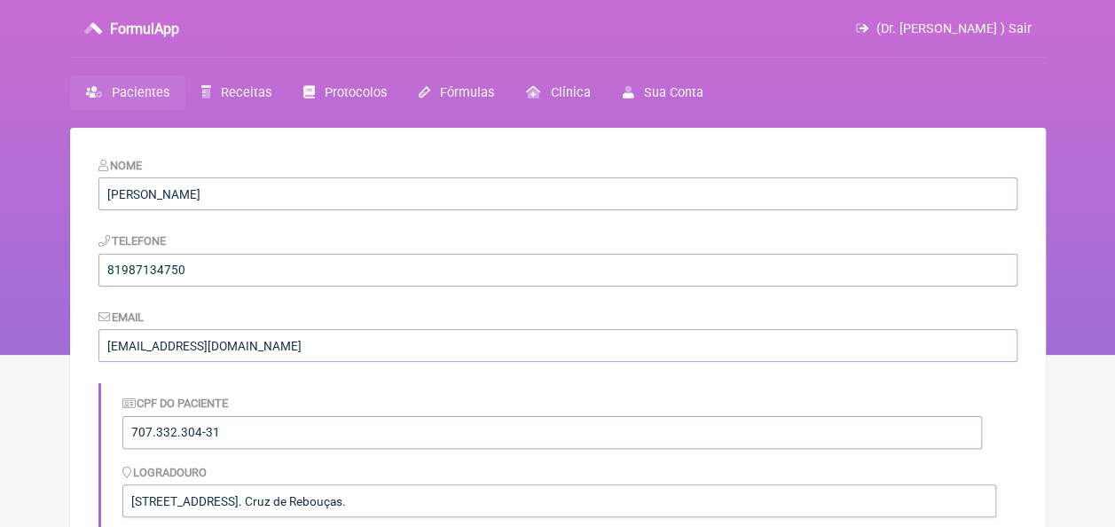
click at [144, 86] on span "Pacientes" at bounding box center [141, 92] width 58 height 15
click at [275, 195] on input "[PERSON_NAME]" at bounding box center [557, 193] width 919 height 33
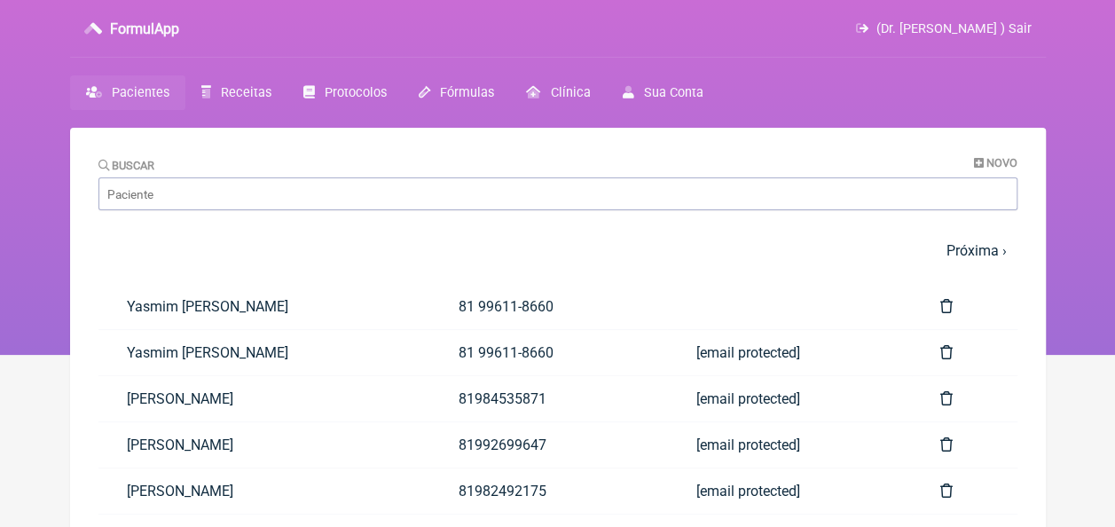
click at [144, 91] on span "Pacientes" at bounding box center [141, 92] width 58 height 15
click at [477, 204] on input "Buscar" at bounding box center [557, 193] width 919 height 33
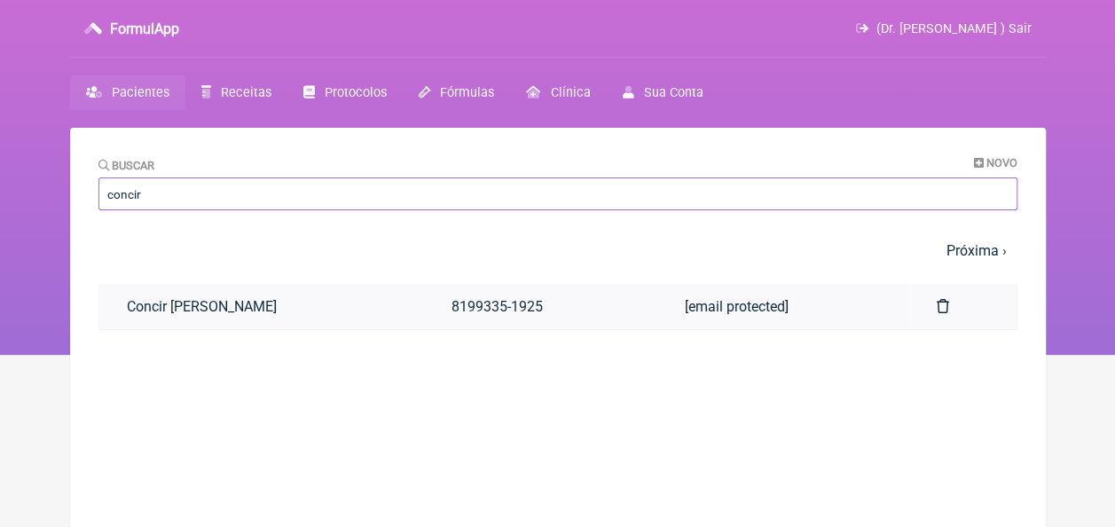
type input "concir"
click at [335, 302] on link "Concir Adelino de Andrade Nascimento" at bounding box center [260, 306] width 325 height 45
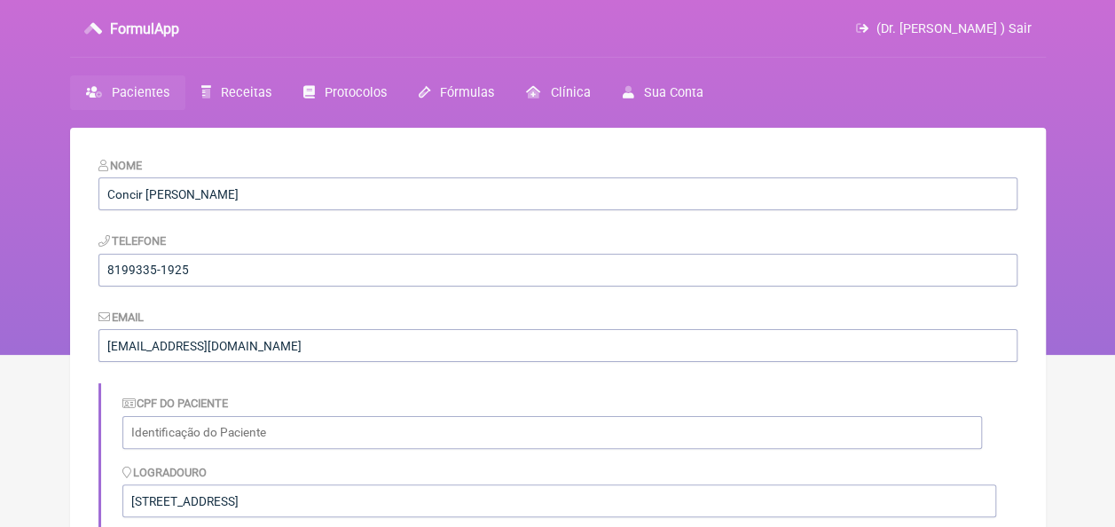
click at [140, 89] on span "Pacientes" at bounding box center [141, 92] width 58 height 15
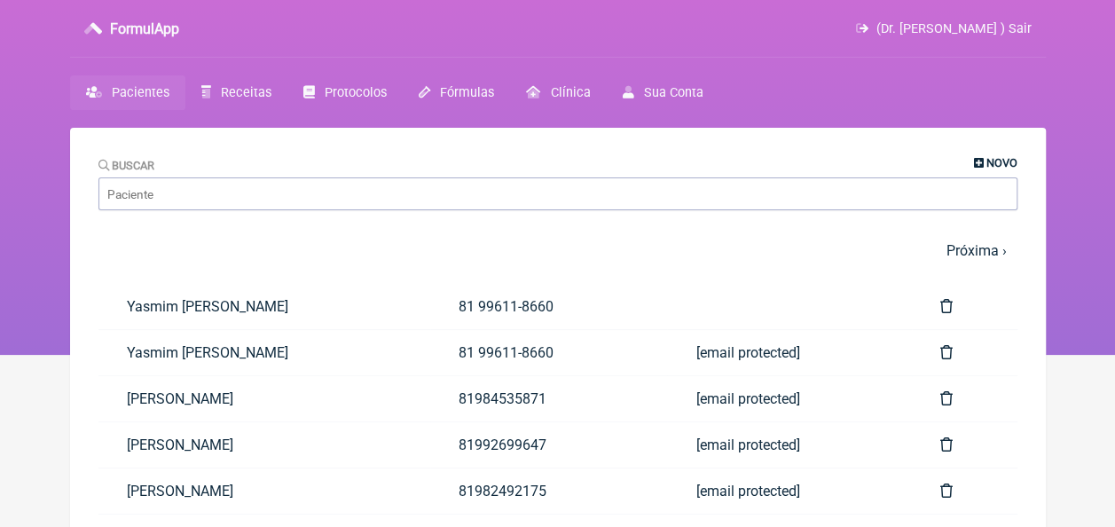
click at [984, 160] on link "Novo" at bounding box center [995, 162] width 43 height 13
click at [546, 191] on input "Buscar" at bounding box center [557, 193] width 919 height 33
type input "r"
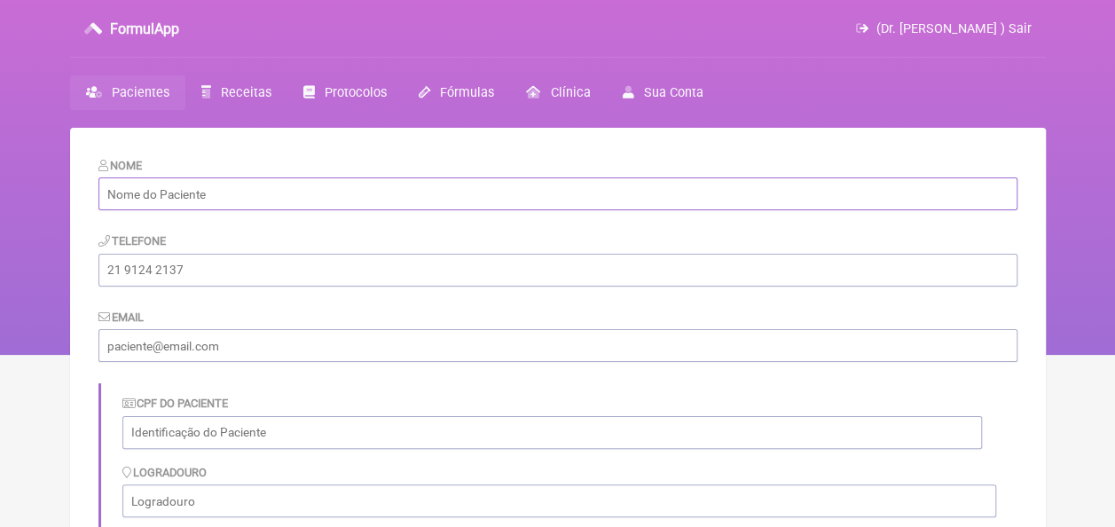
click at [550, 186] on input "text" at bounding box center [557, 193] width 919 height 33
type input "[PERSON_NAME]"
type input "81994244259"
type input "[EMAIL_ADDRESS][DOMAIN_NAME]"
type input "Igarassu"
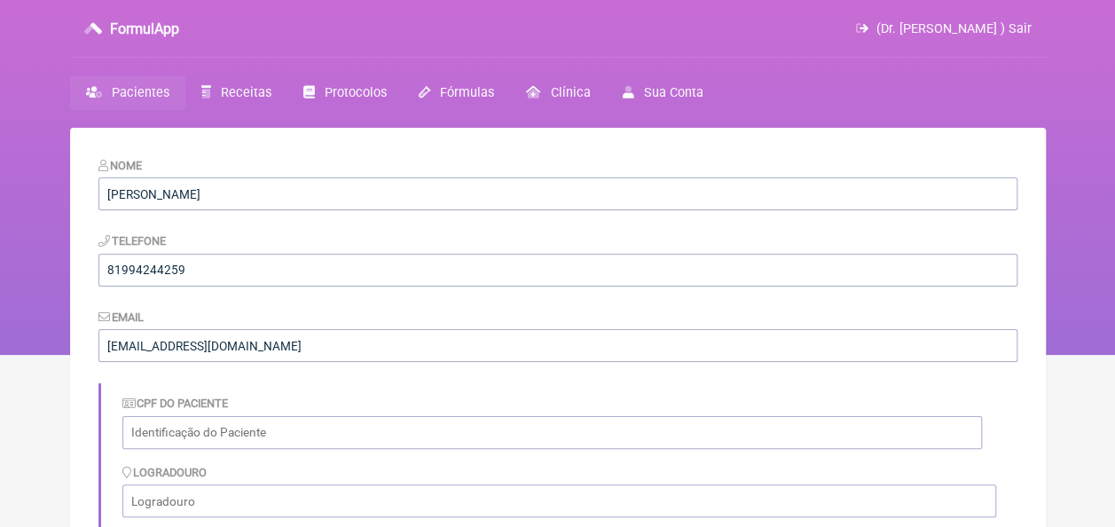
type input "PE"
click at [462, 400] on div "CPF do Paciente" at bounding box center [552, 421] width 860 height 54
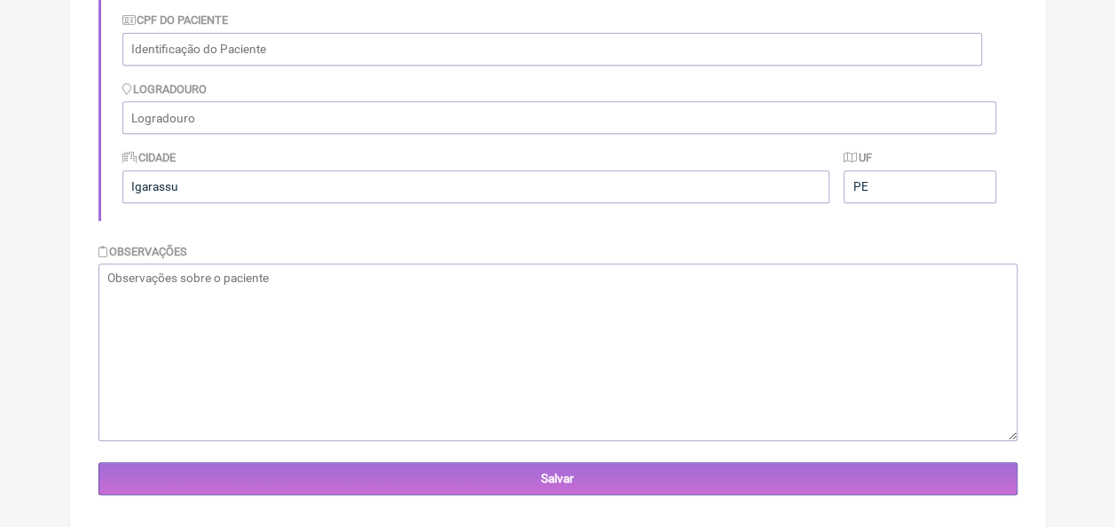
scroll to position [409, 0]
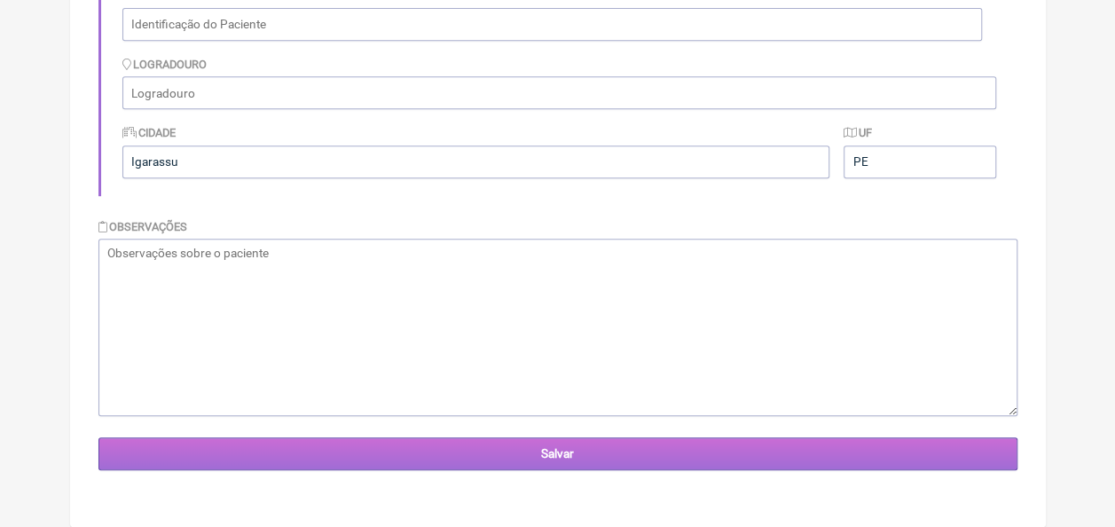
click at [462, 451] on input "Salvar" at bounding box center [557, 453] width 919 height 33
